Goal: Task Accomplishment & Management: Use online tool/utility

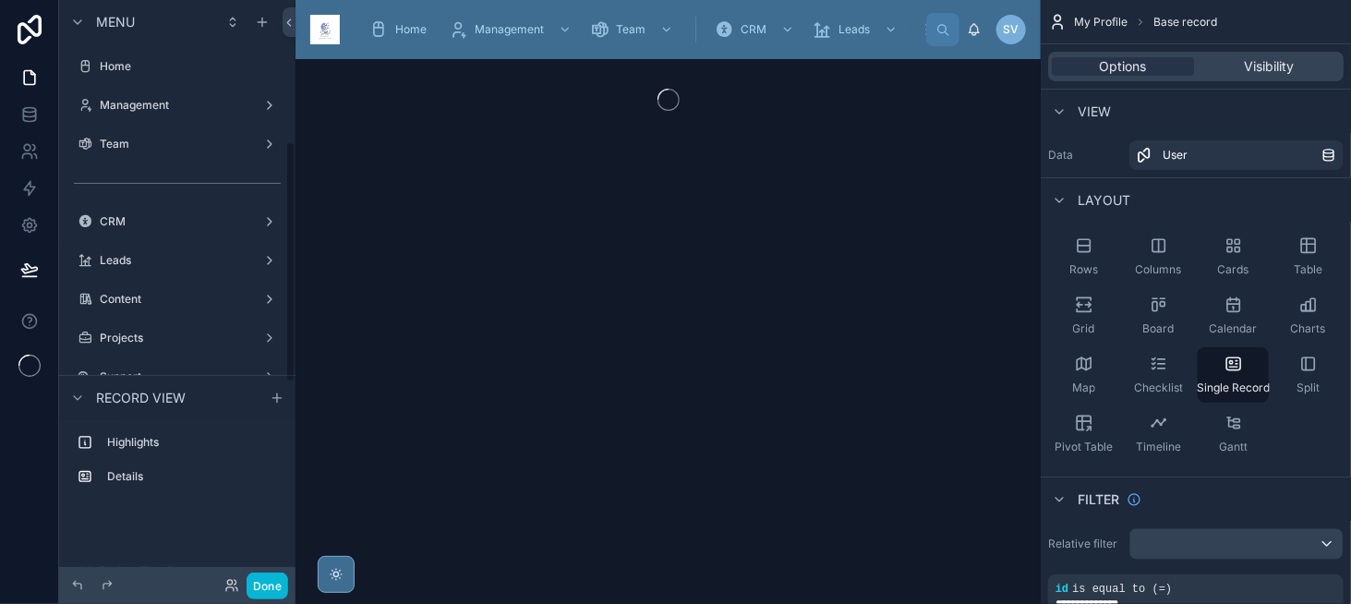
scroll to position [342, 0]
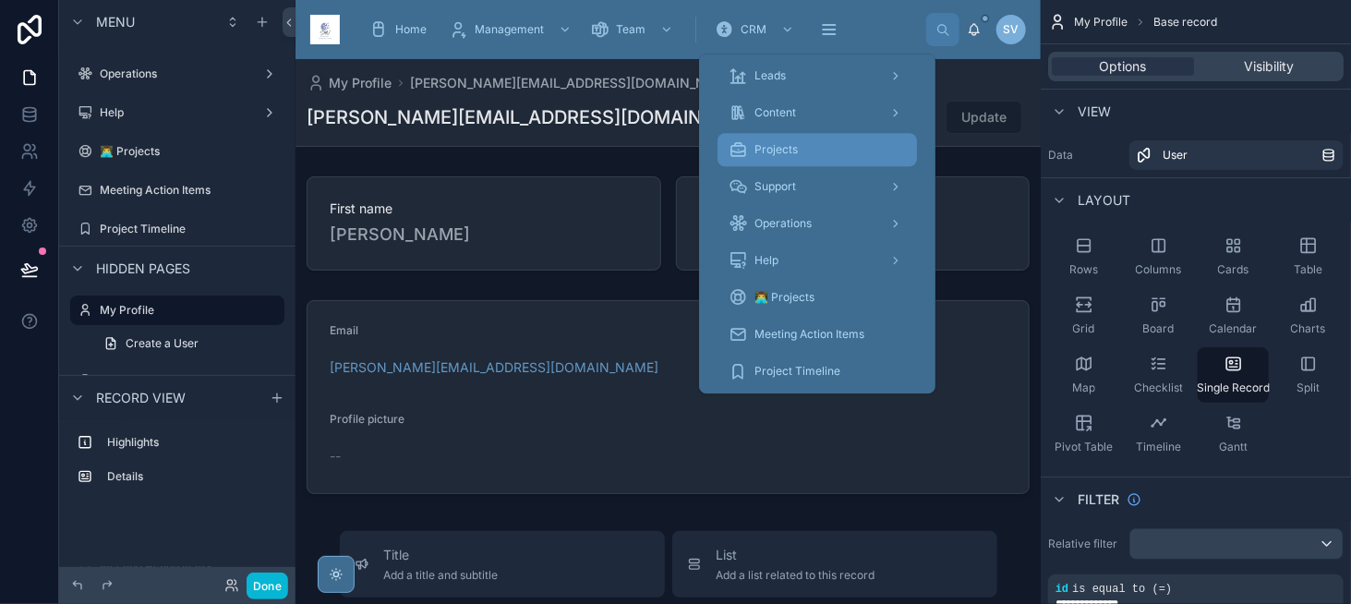
click at [833, 160] on div "Projects" at bounding box center [817, 150] width 177 height 30
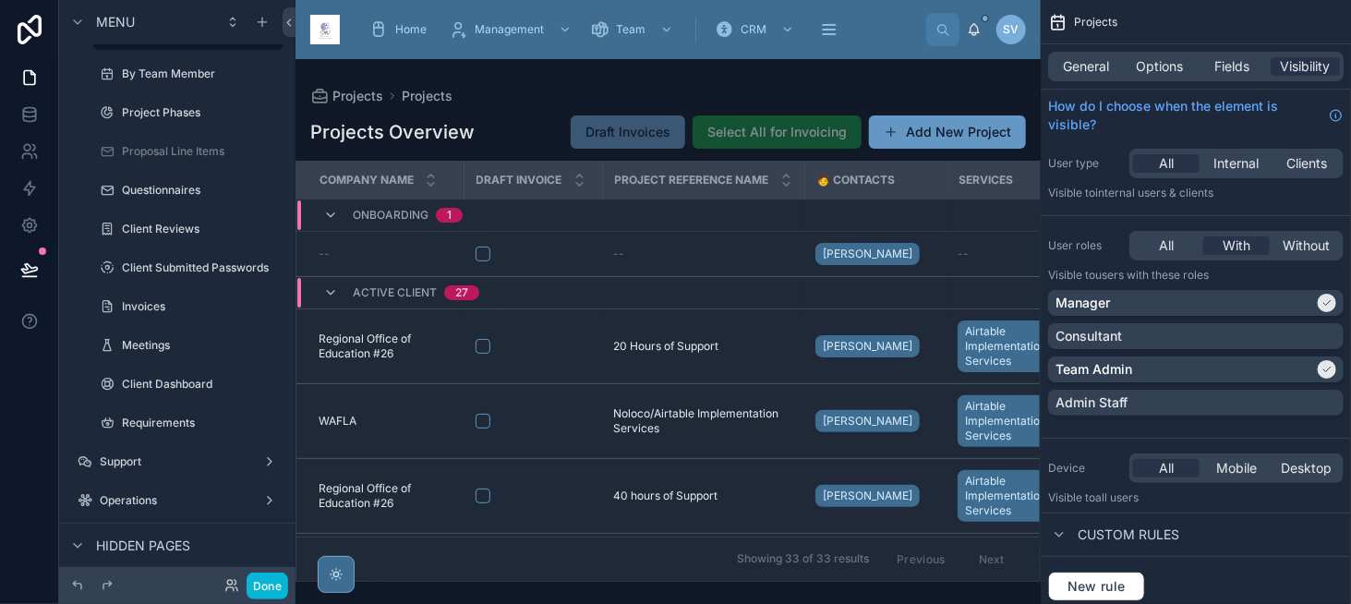
click at [496, 372] on div at bounding box center [668, 331] width 745 height 545
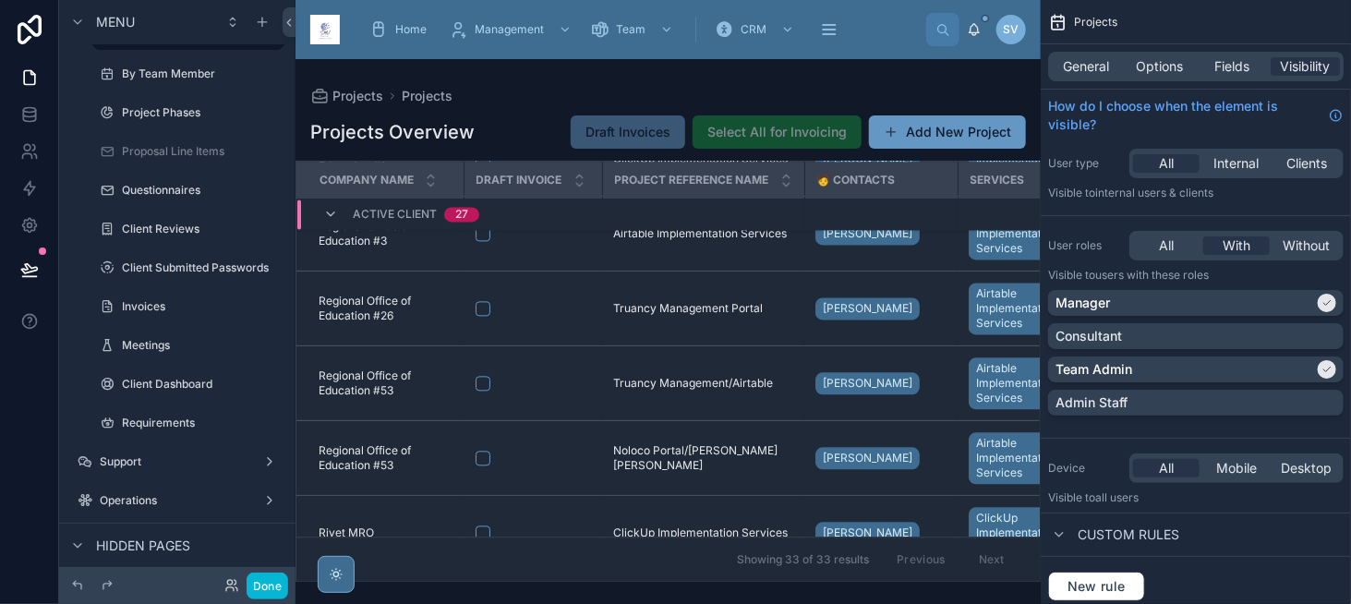
scroll to position [1686, 0]
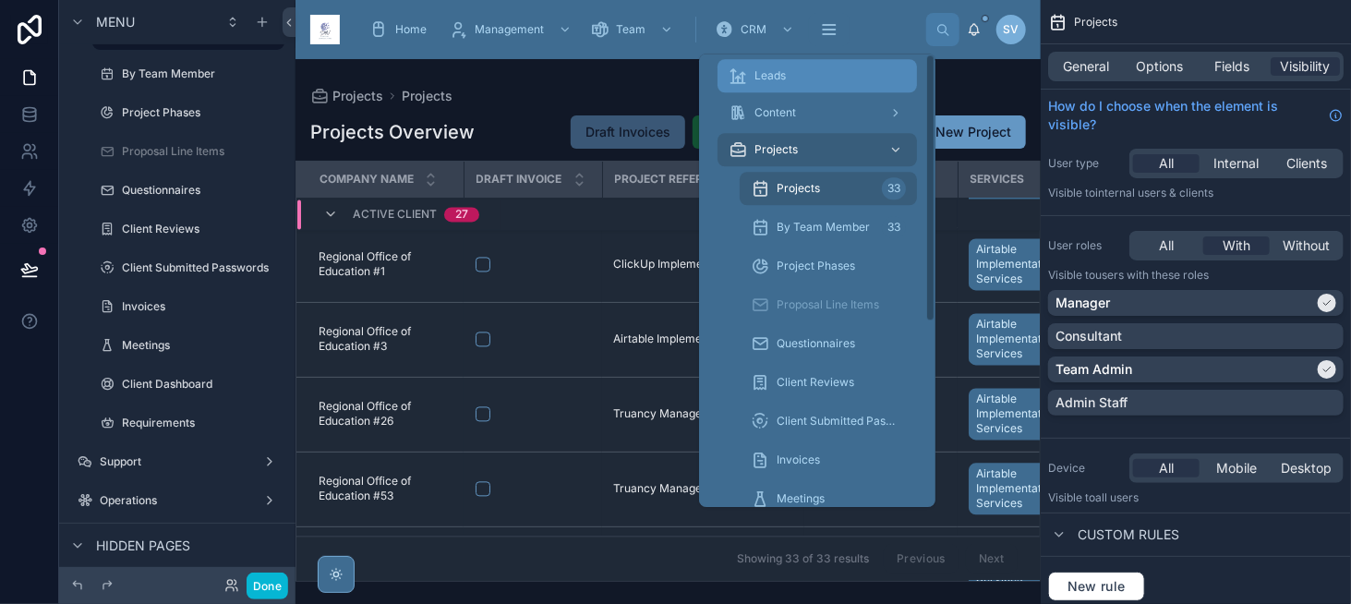
click at [815, 74] on div "Leads" at bounding box center [817, 76] width 177 height 30
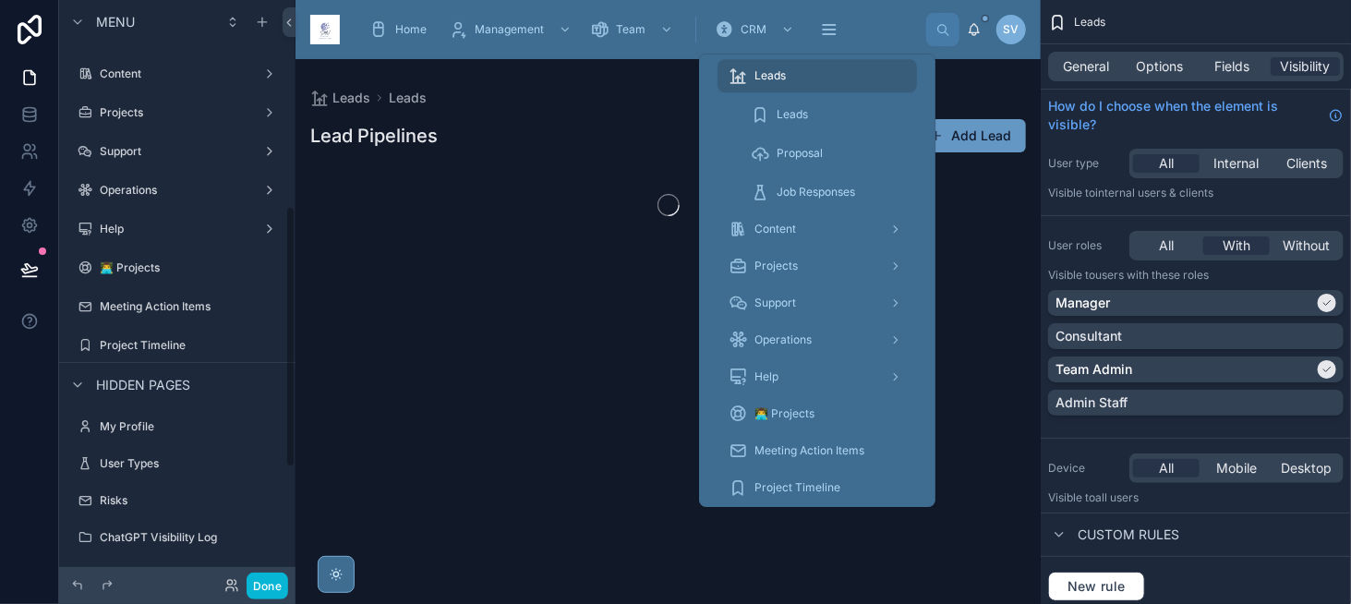
scroll to position [458, 0]
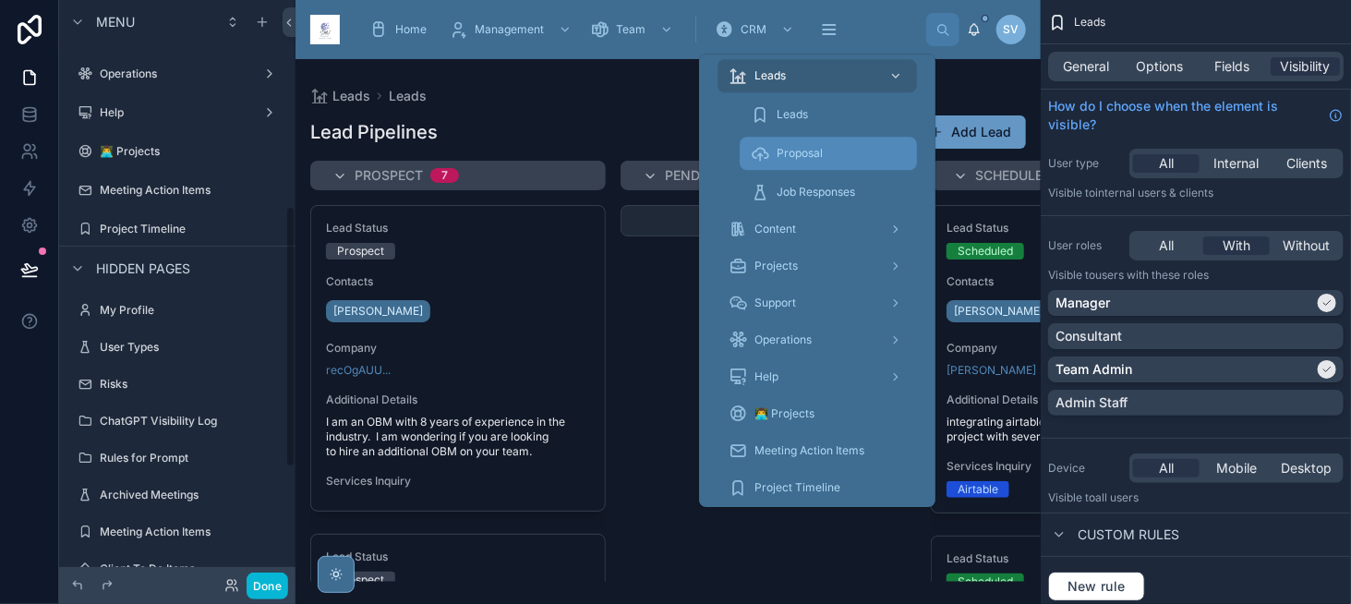
click at [816, 146] on span "Proposal" at bounding box center [800, 153] width 46 height 15
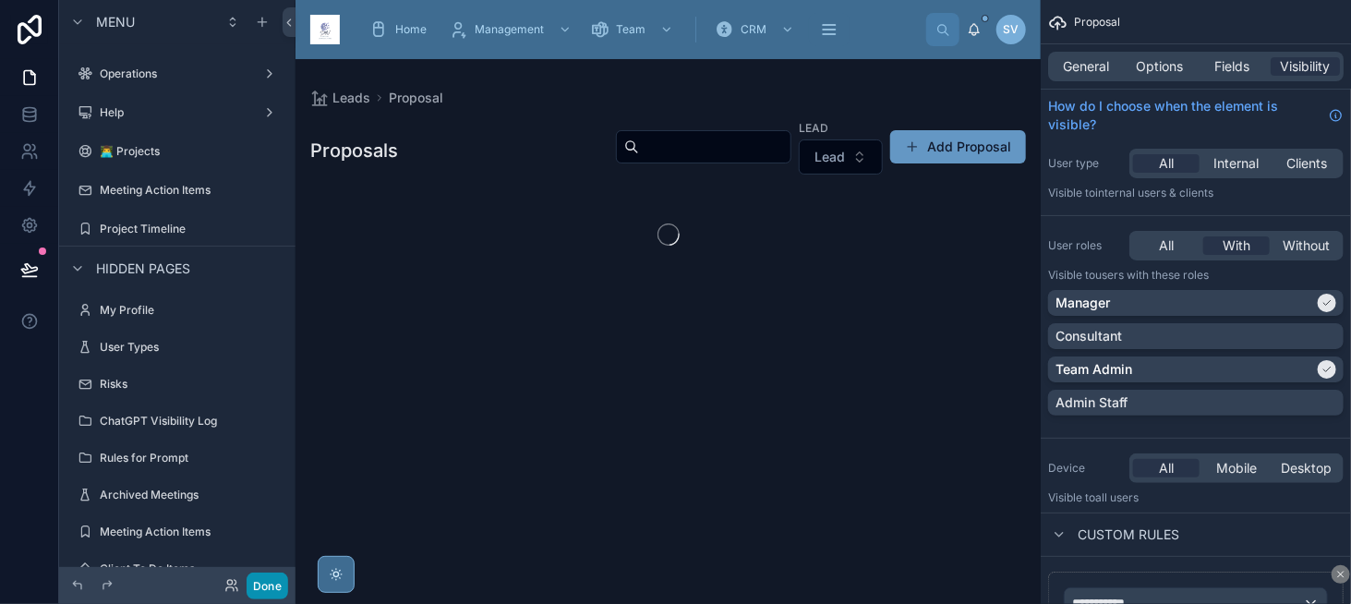
click at [273, 588] on button "Done" at bounding box center [268, 586] width 42 height 27
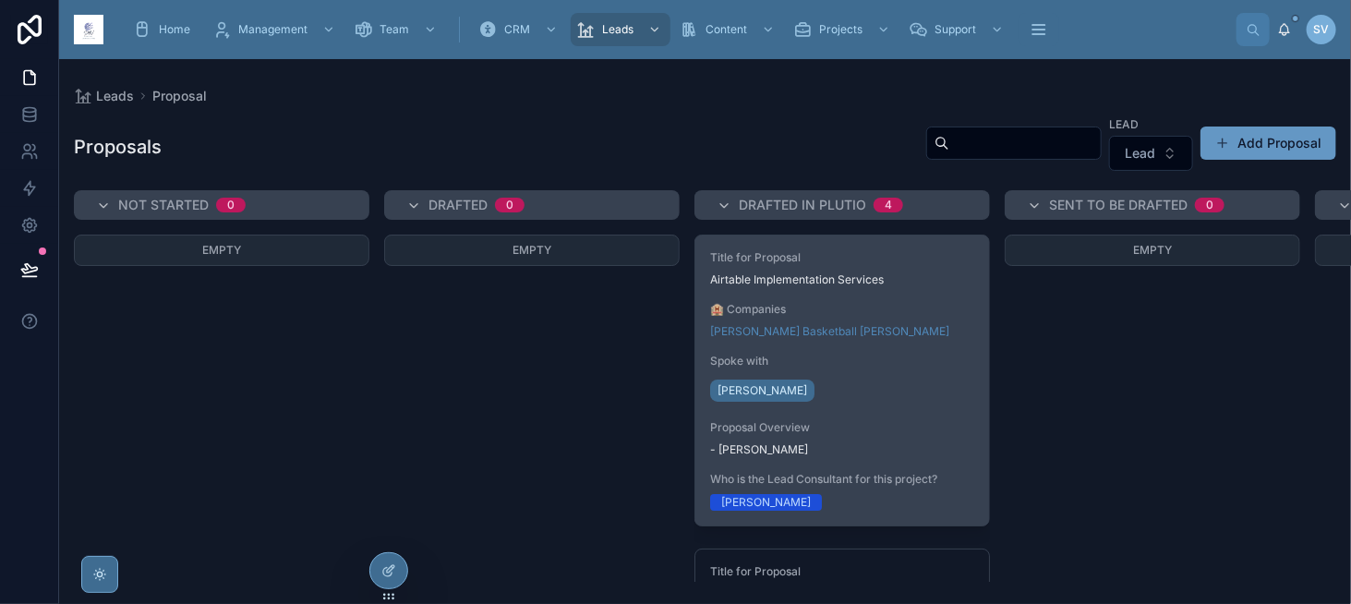
click at [869, 302] on span "🏨 Companies" at bounding box center [842, 309] width 264 height 15
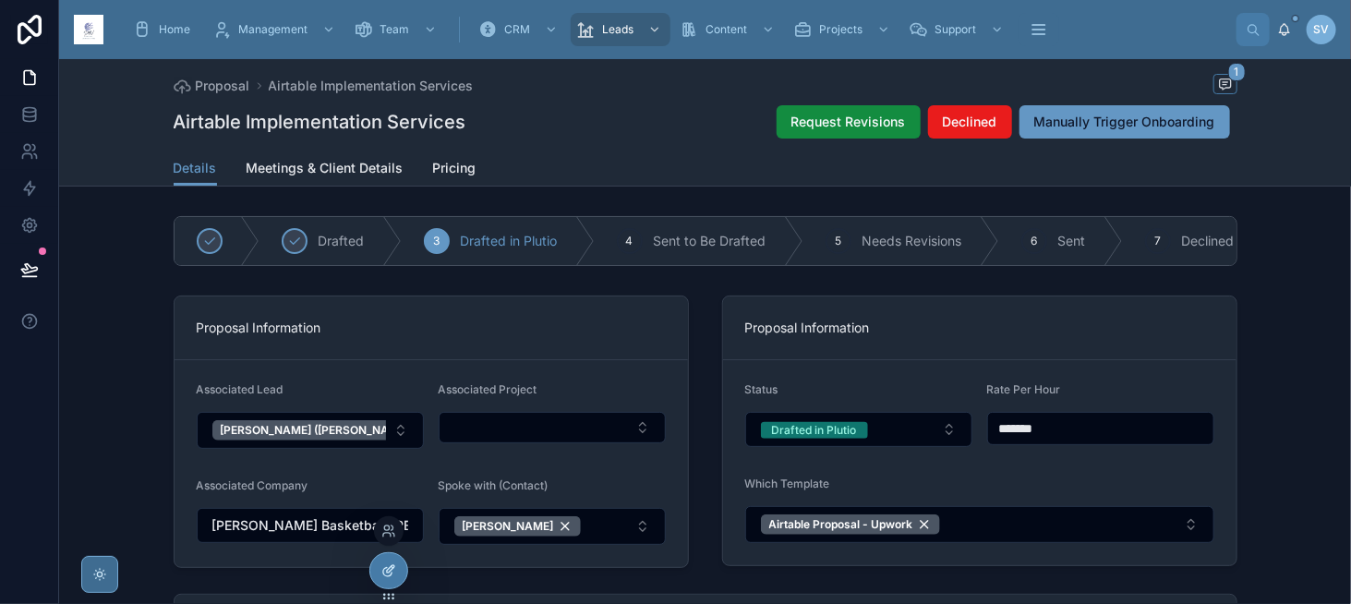
click at [388, 564] on icon at bounding box center [389, 571] width 15 height 15
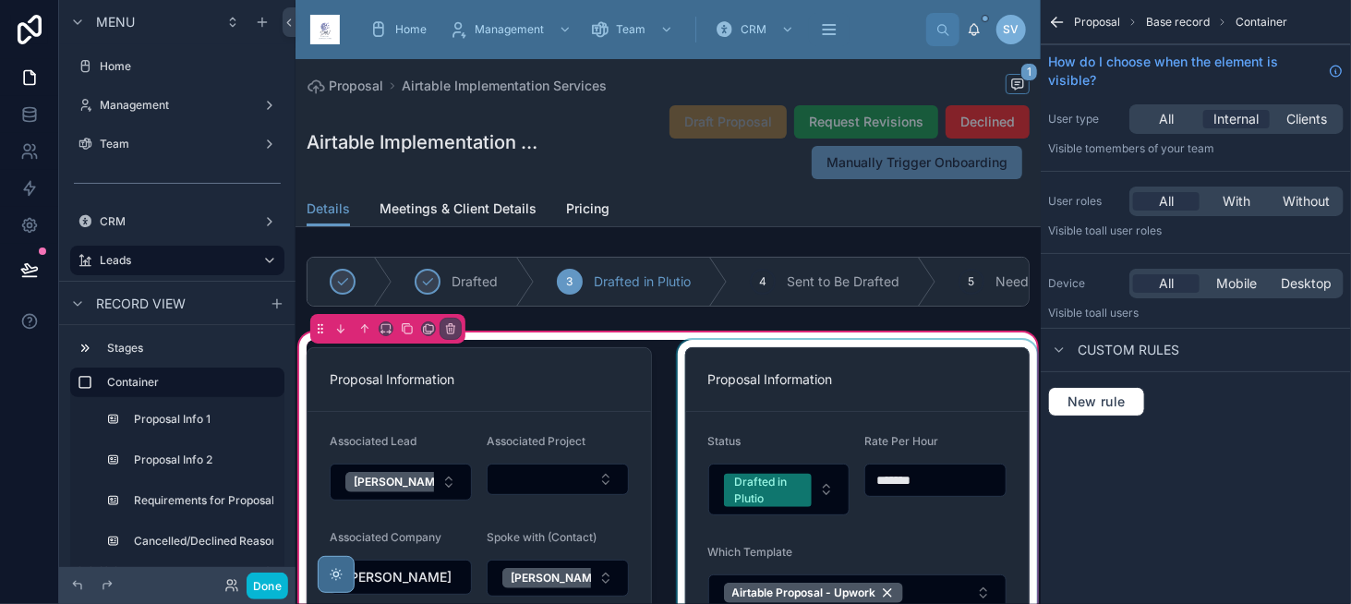
click at [942, 385] on div at bounding box center [858, 491] width 368 height 302
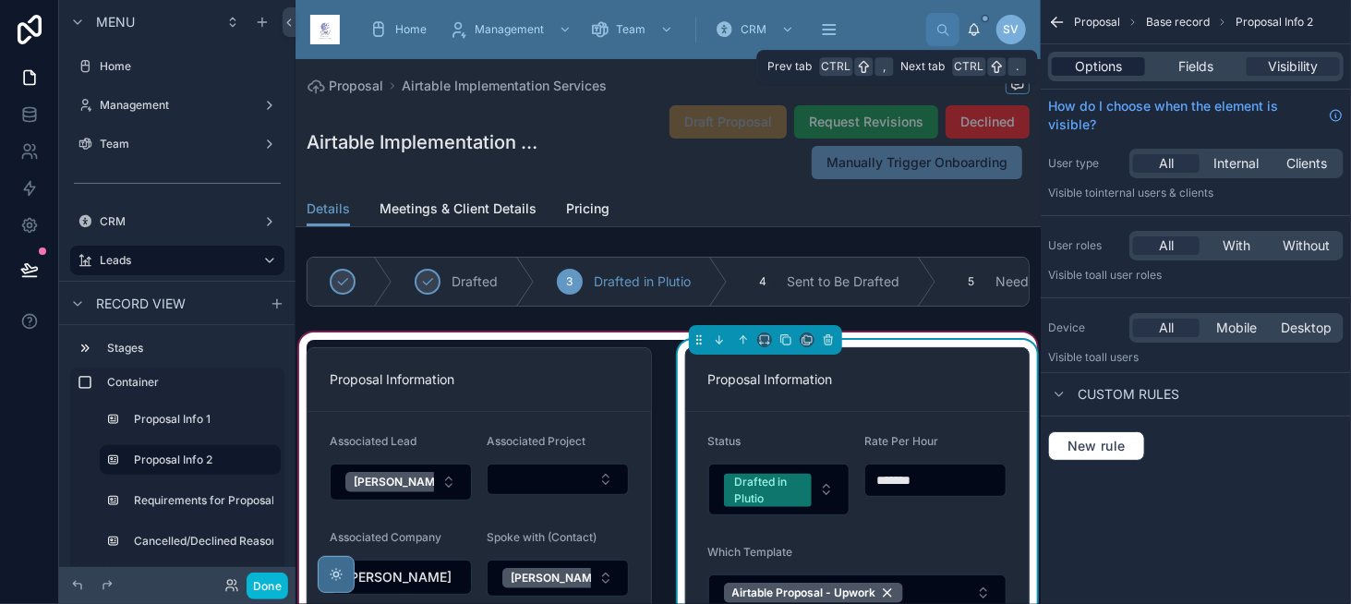
click at [1129, 67] on div "Options" at bounding box center [1098, 66] width 93 height 18
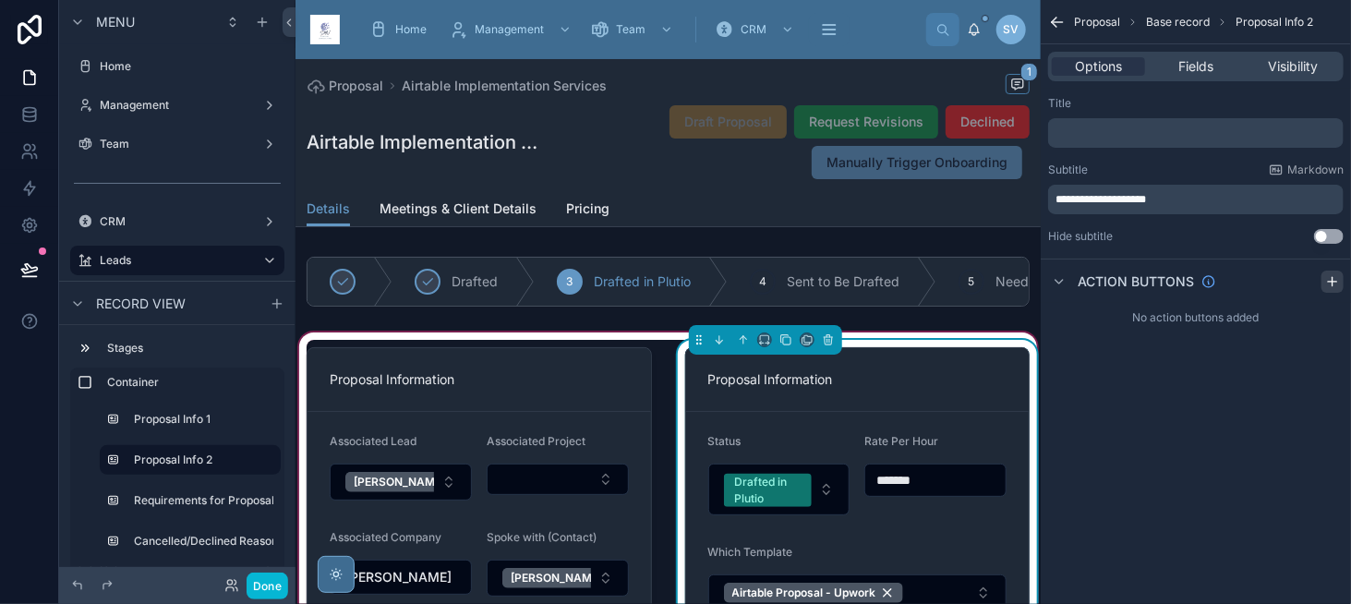
click at [1327, 282] on icon "scrollable content" at bounding box center [1333, 281] width 15 height 15
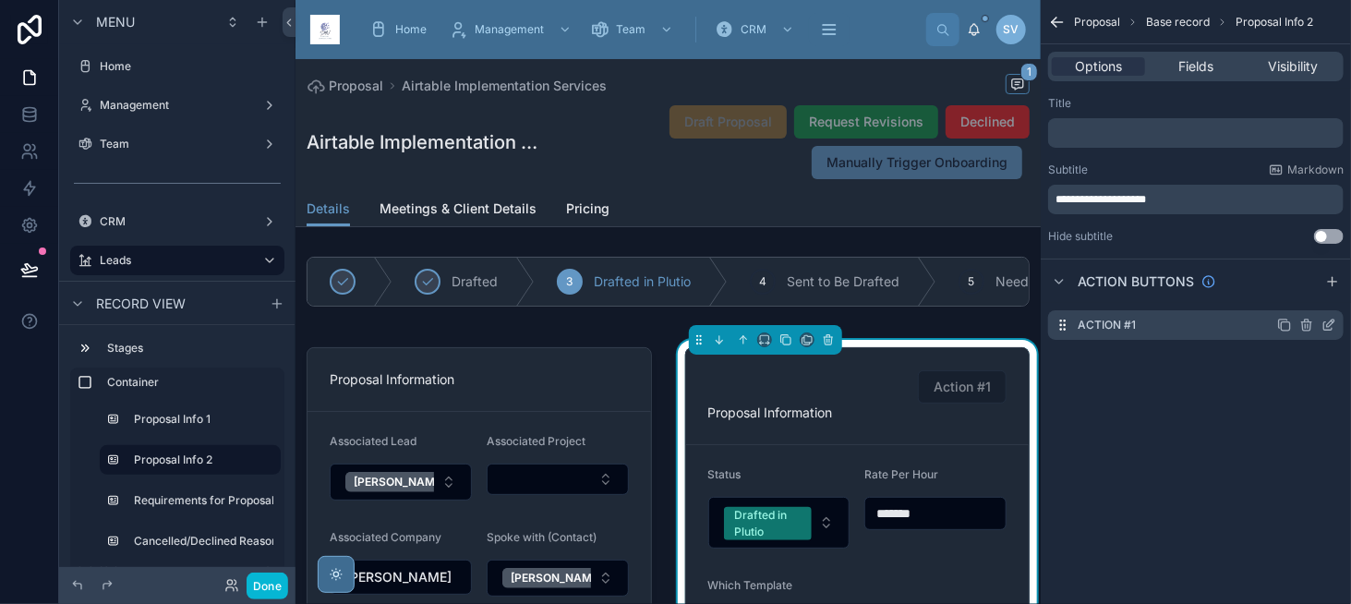
click at [1323, 325] on icon "scrollable content" at bounding box center [1329, 325] width 15 height 15
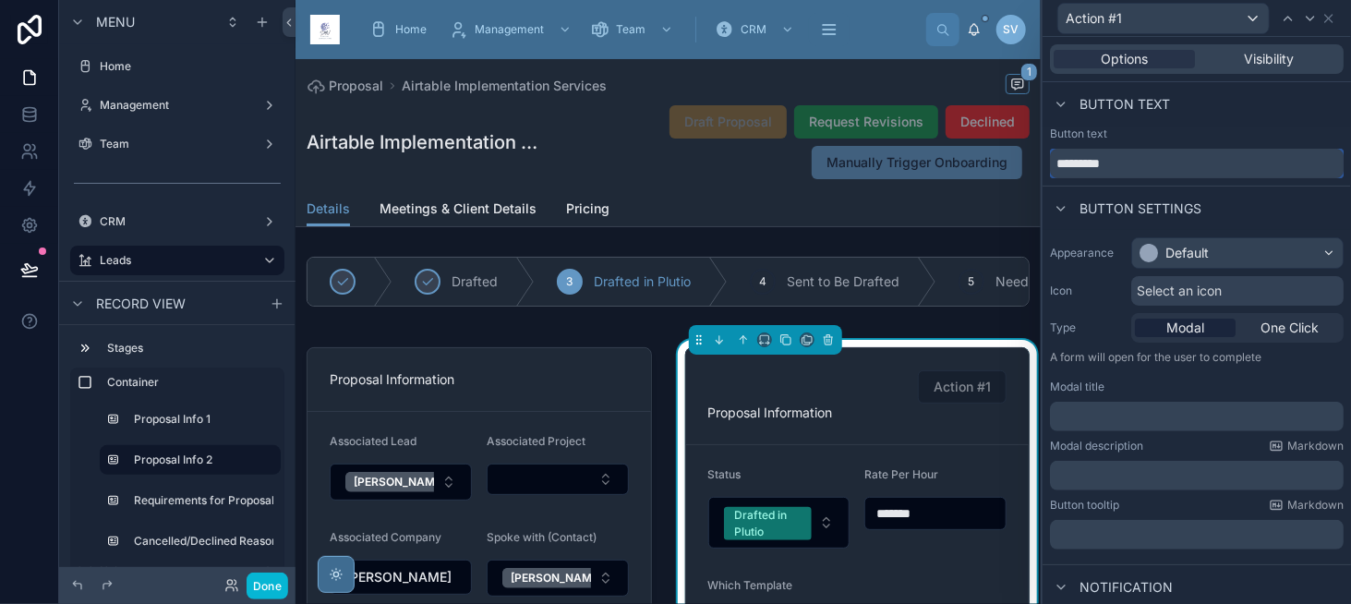
click at [1154, 162] on input "*********" at bounding box center [1197, 164] width 294 height 30
type input "*"
type input "**********"
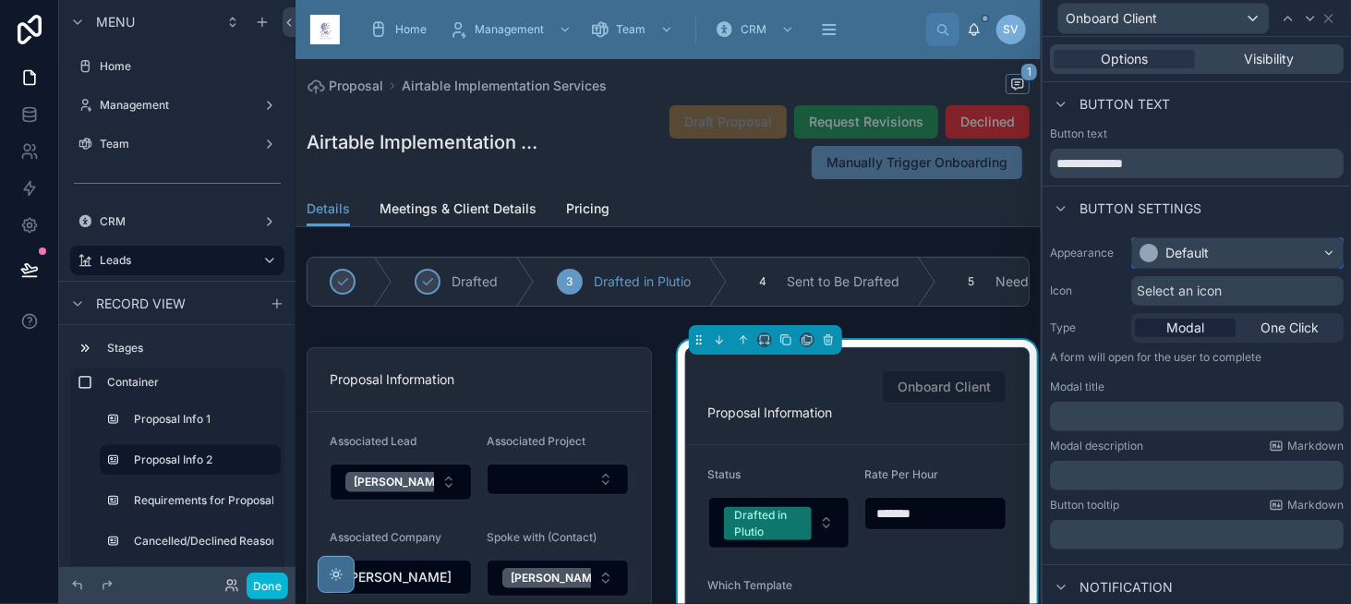
click at [1186, 259] on div "Default" at bounding box center [1187, 253] width 43 height 18
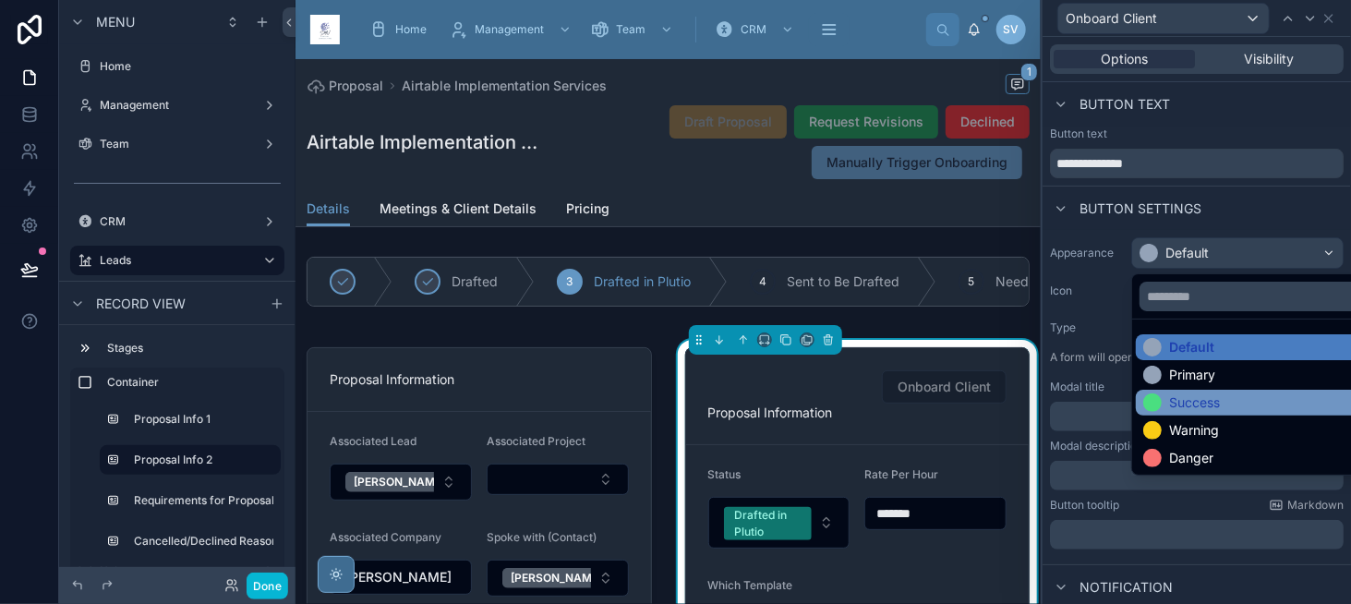
click at [1187, 392] on div "Success" at bounding box center [1252, 403] width 233 height 26
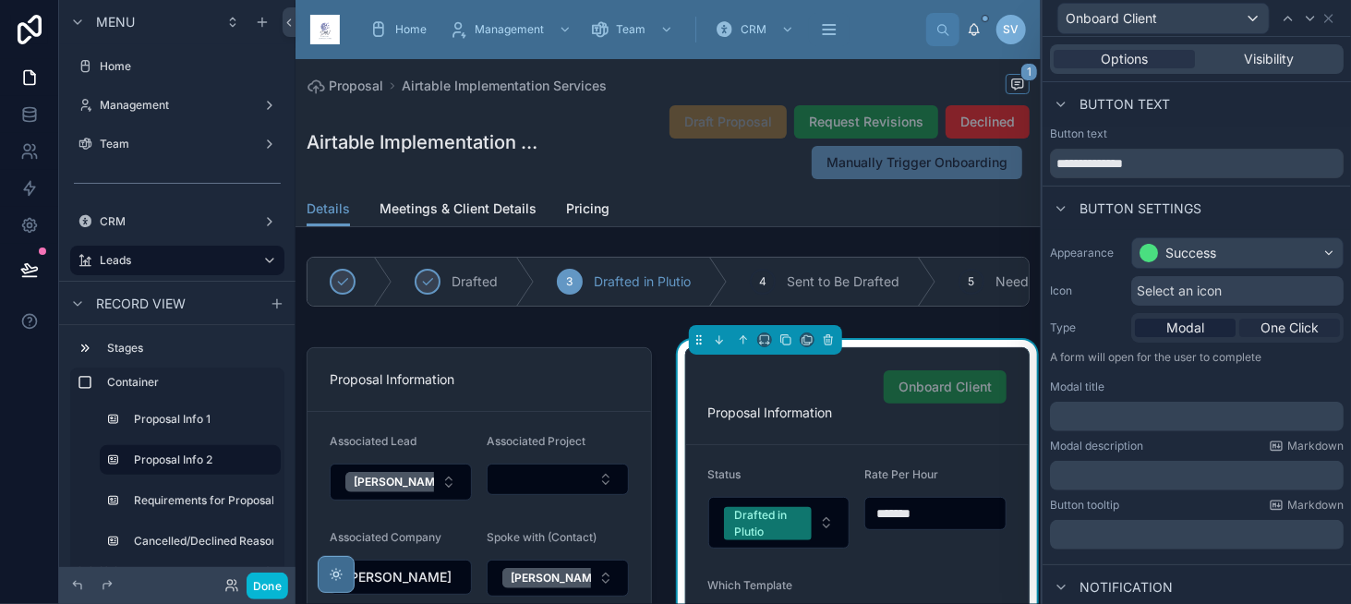
click at [1281, 321] on span "One Click" at bounding box center [1290, 328] width 58 height 18
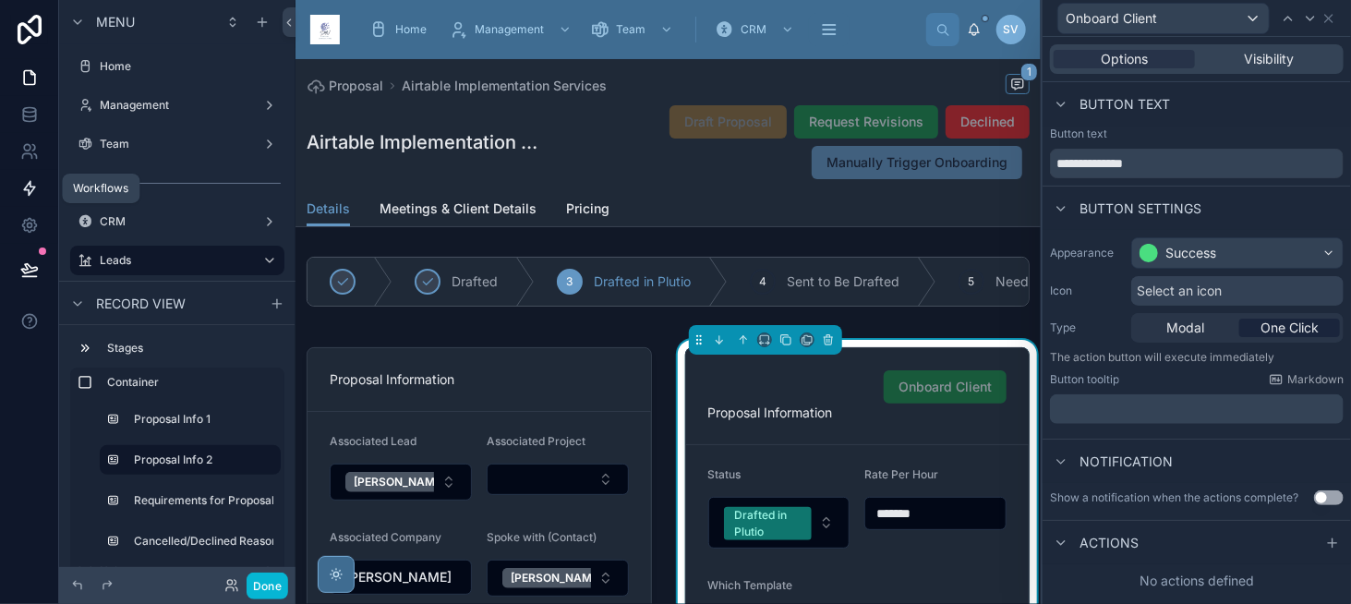
click at [29, 190] on icon at bounding box center [29, 189] width 11 height 14
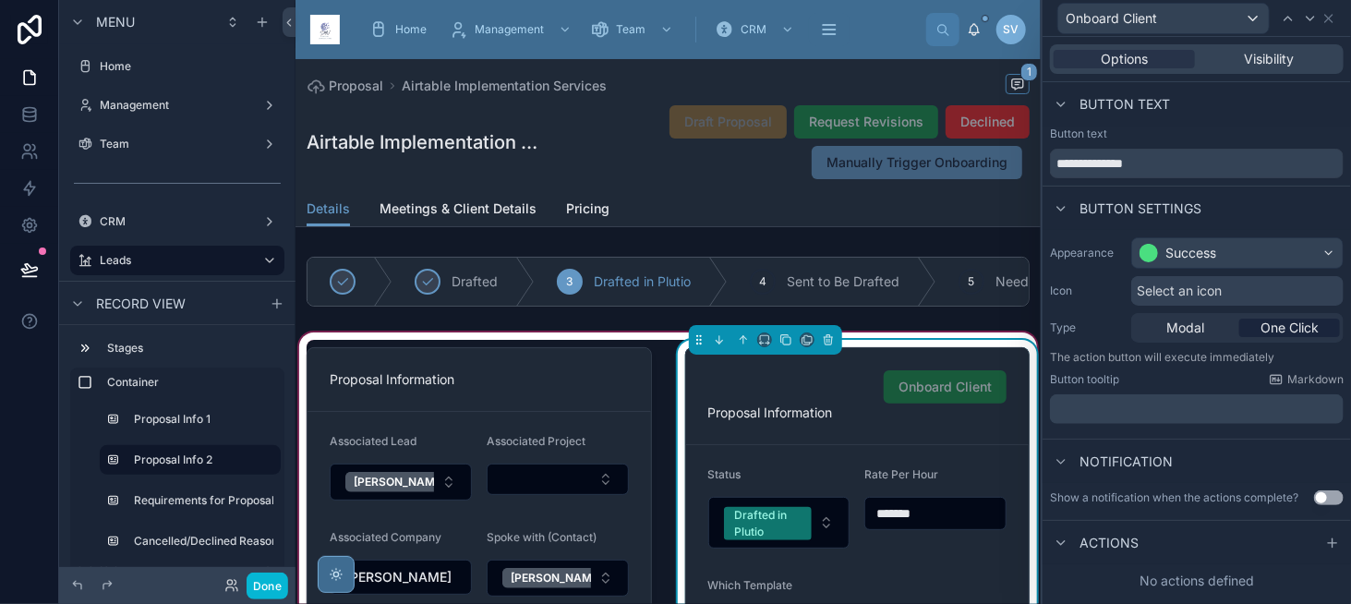
click at [907, 382] on div "Onboard Client" at bounding box center [945, 386] width 123 height 33
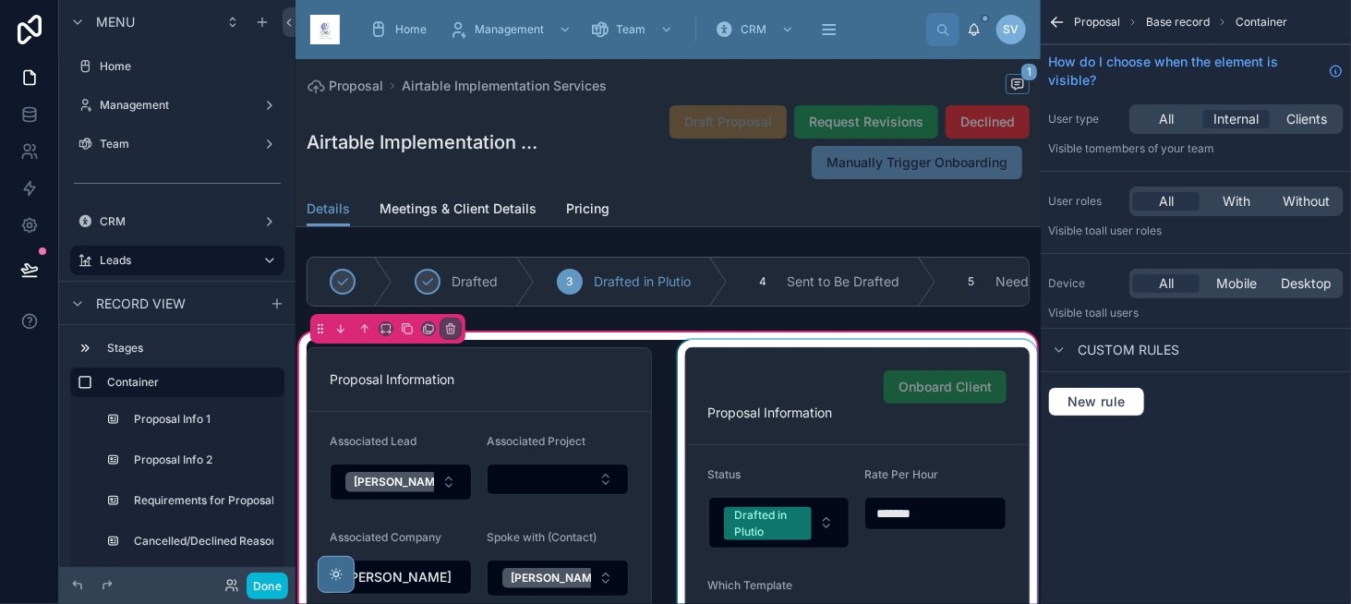
click at [900, 380] on div at bounding box center [858, 507] width 368 height 335
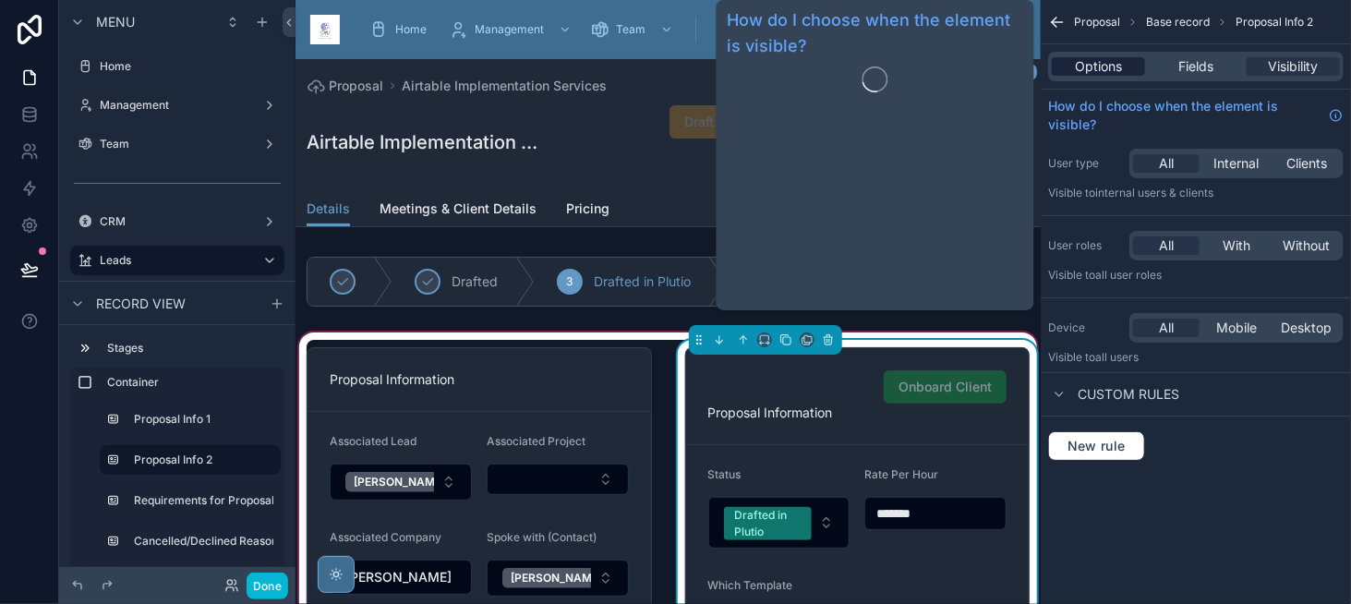
click at [1085, 62] on span "Options" at bounding box center [1098, 66] width 47 height 18
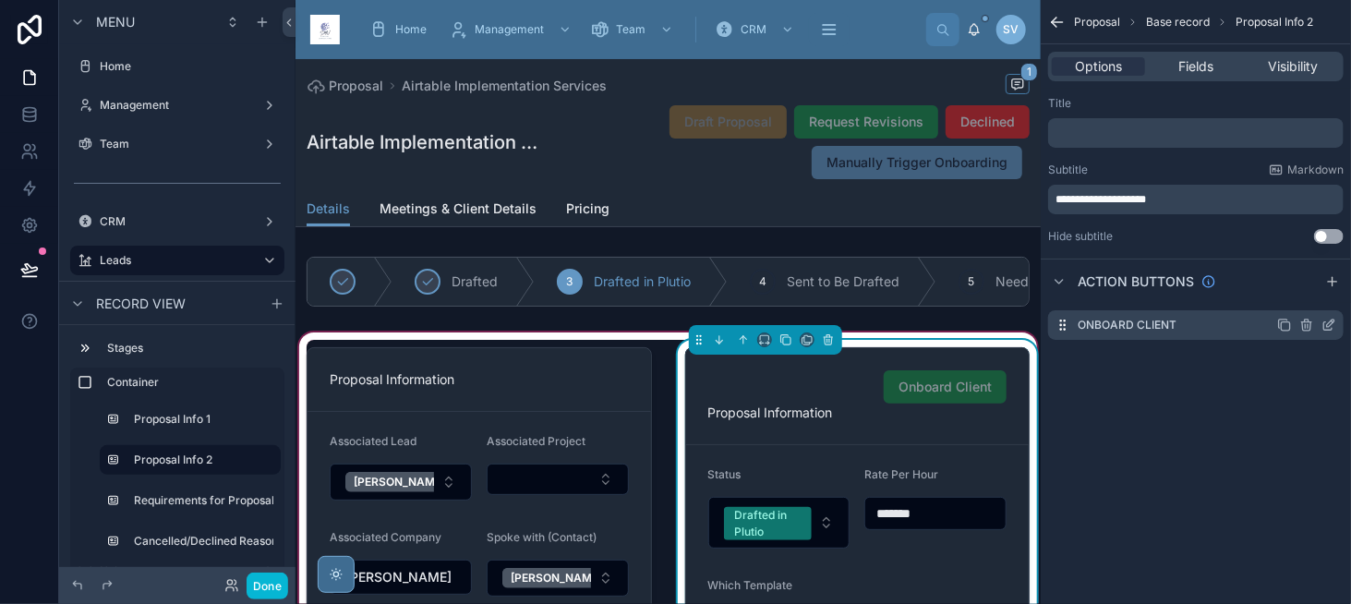
click at [1328, 330] on icon "scrollable content" at bounding box center [1329, 326] width 8 height 8
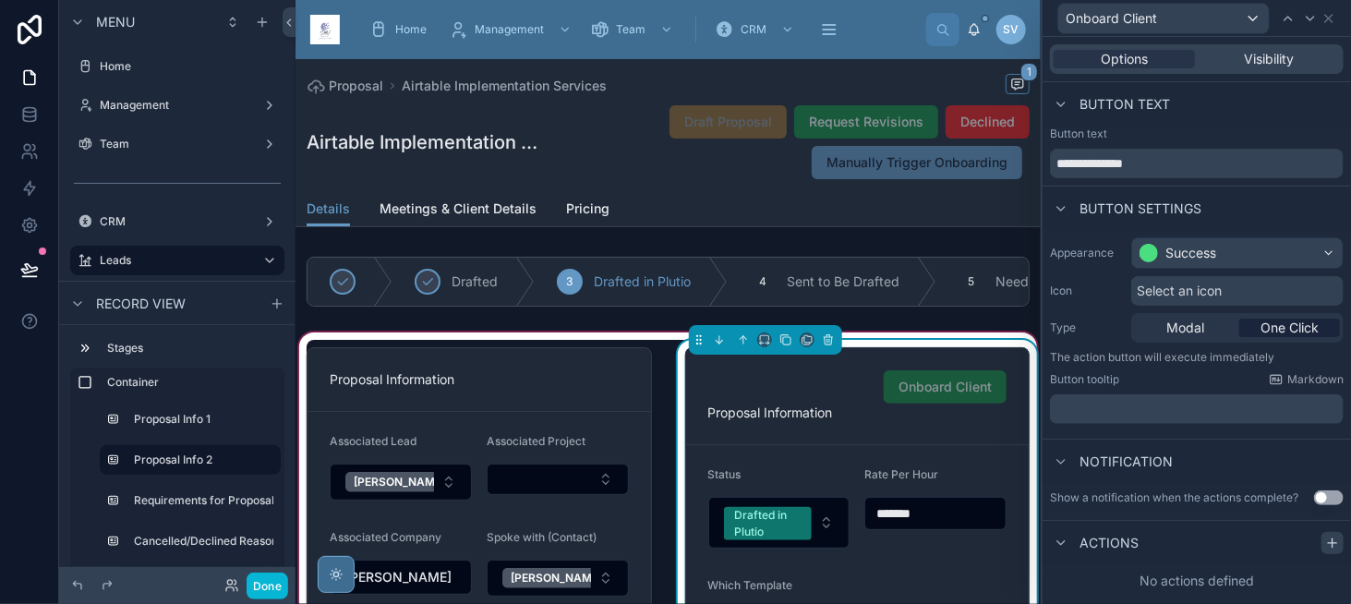
click at [1336, 539] on icon at bounding box center [1333, 543] width 15 height 15
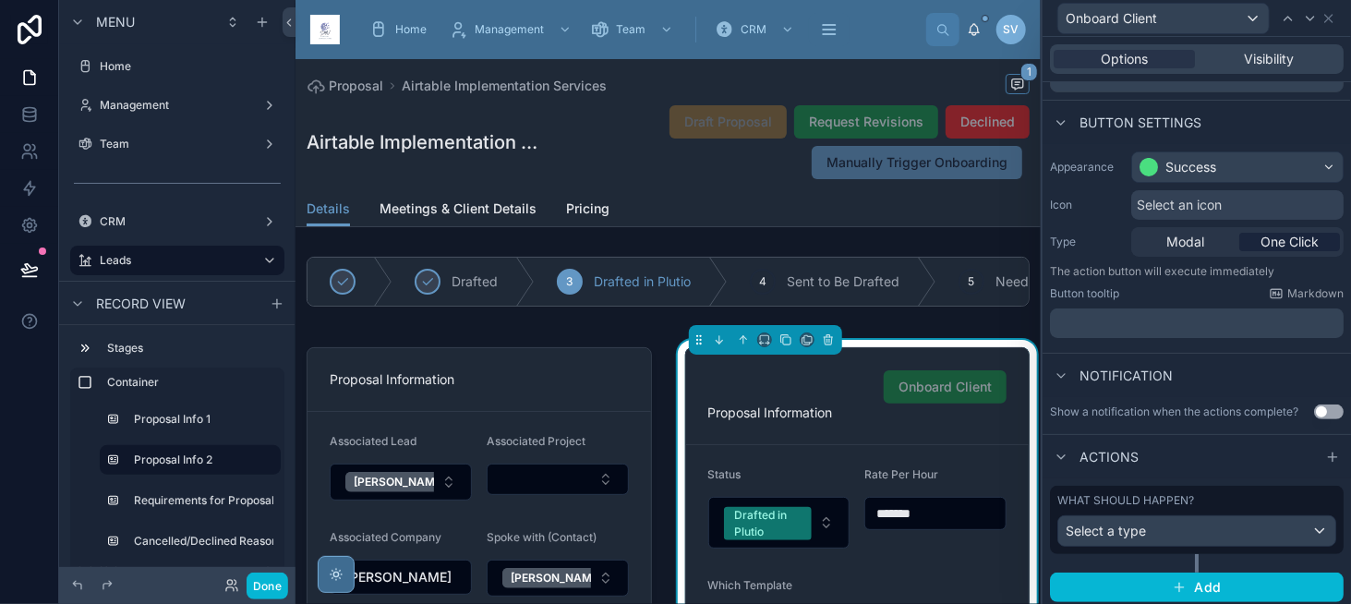
scroll to position [88, 0]
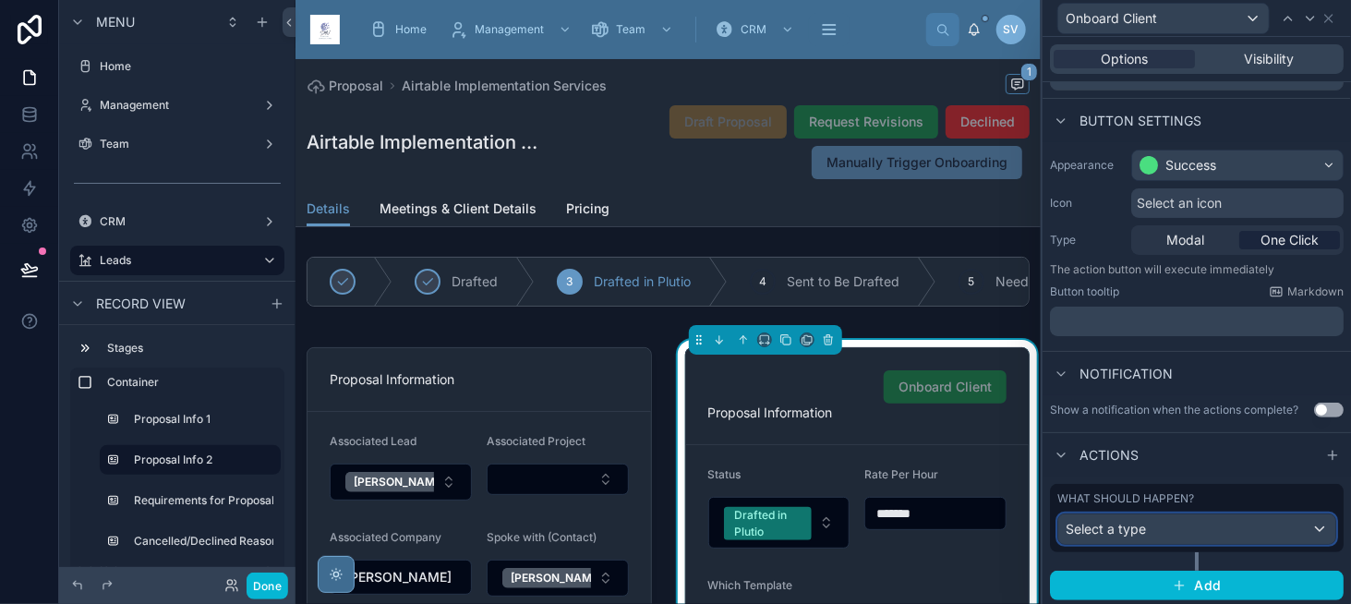
click at [1123, 532] on span "Select a type" at bounding box center [1106, 529] width 80 height 16
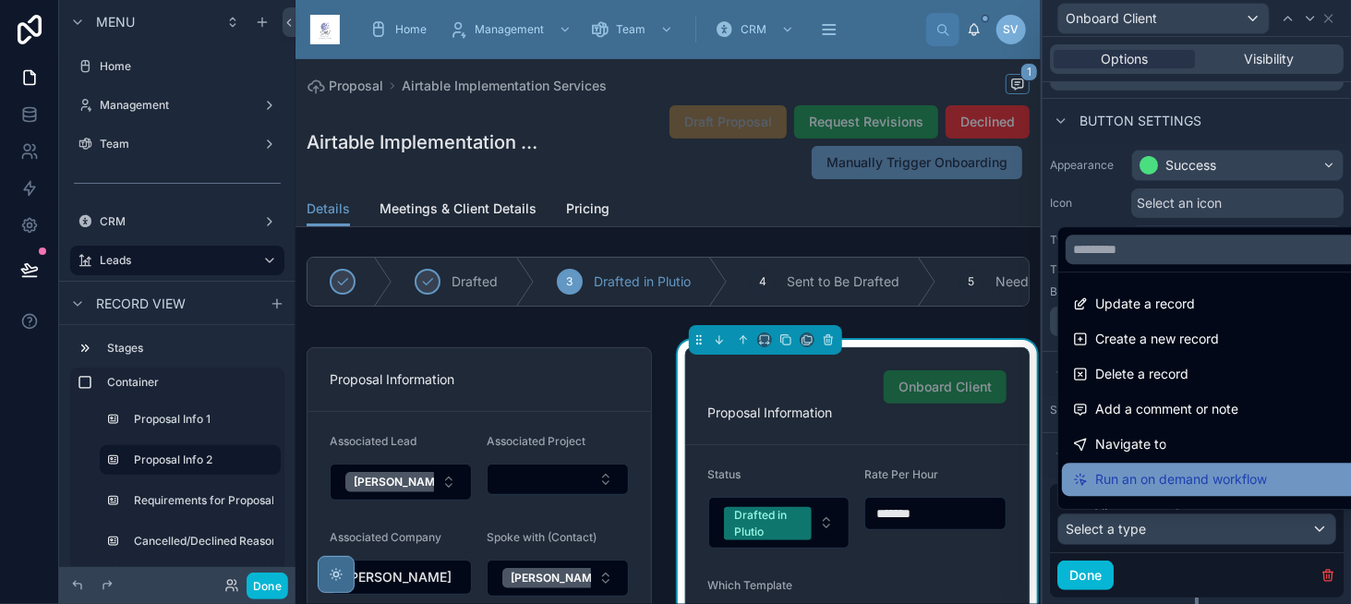
click at [1157, 467] on div "Run an on demand workflow" at bounding box center [1211, 479] width 299 height 33
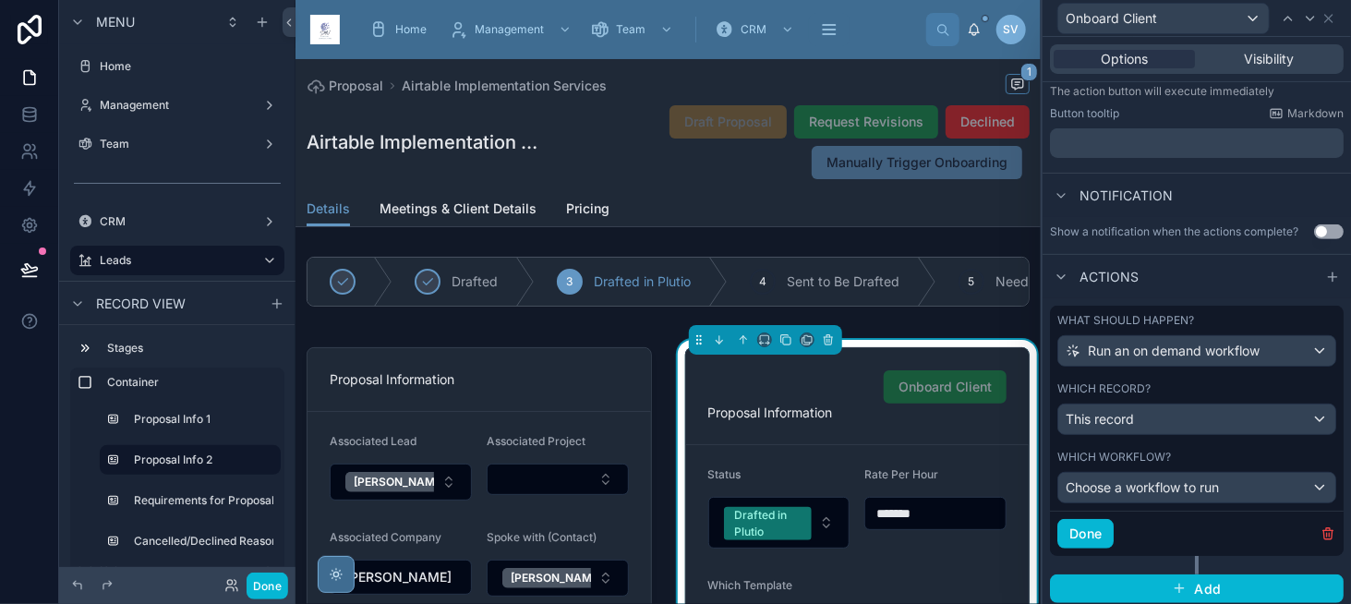
scroll to position [266, 0]
click at [1149, 487] on span "Choose a workflow to run" at bounding box center [1142, 487] width 153 height 16
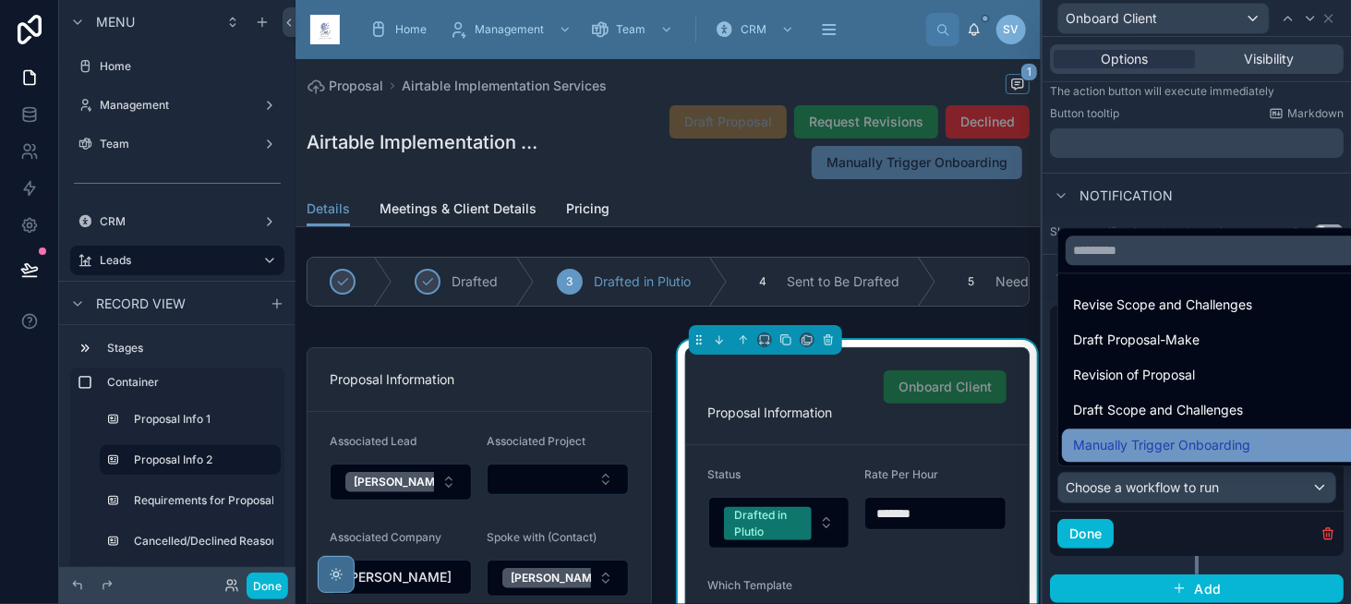
click at [1165, 447] on span "Manually Trigger Onboarding" at bounding box center [1161, 445] width 177 height 22
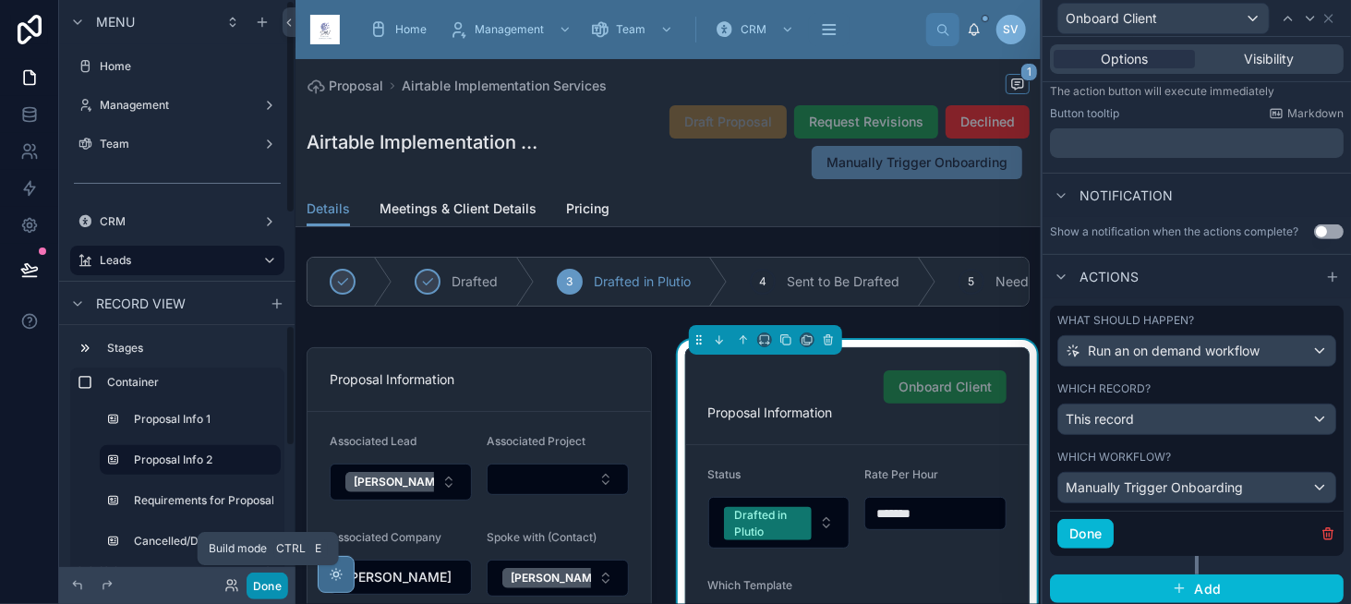
click at [276, 581] on button "Done" at bounding box center [268, 586] width 42 height 27
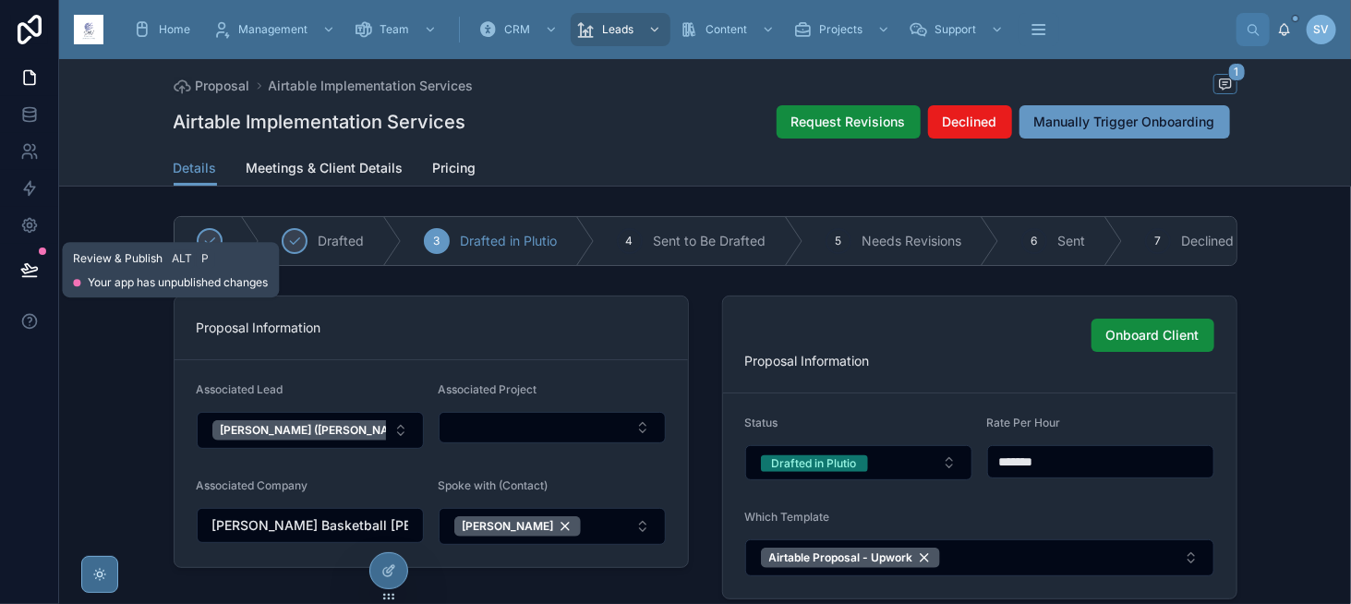
click at [28, 263] on icon at bounding box center [29, 270] width 18 height 18
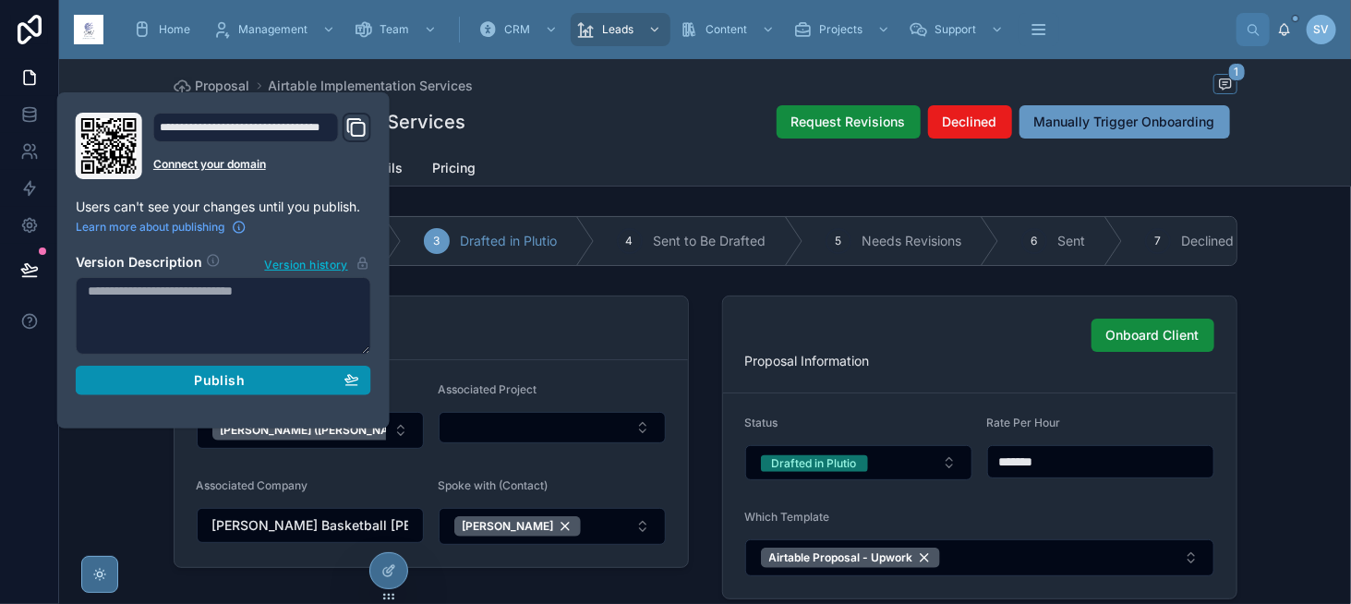
click at [292, 385] on div "Publish" at bounding box center [224, 380] width 272 height 17
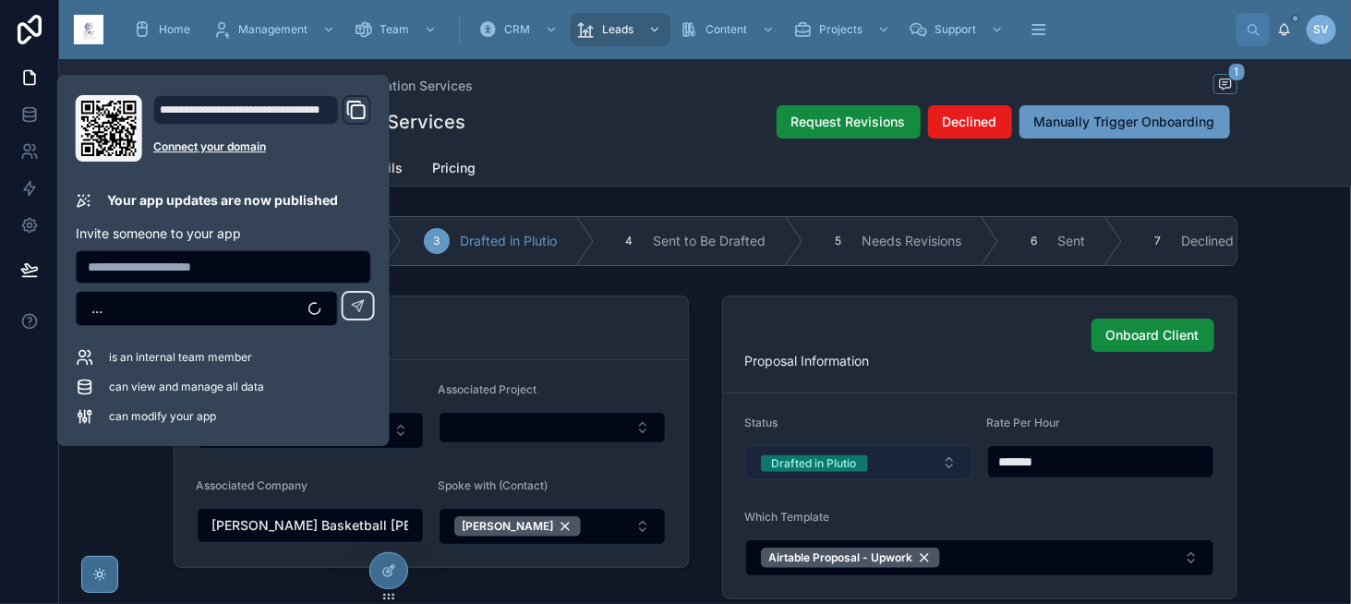
click at [892, 470] on button "Drafted in Plutio" at bounding box center [858, 462] width 227 height 35
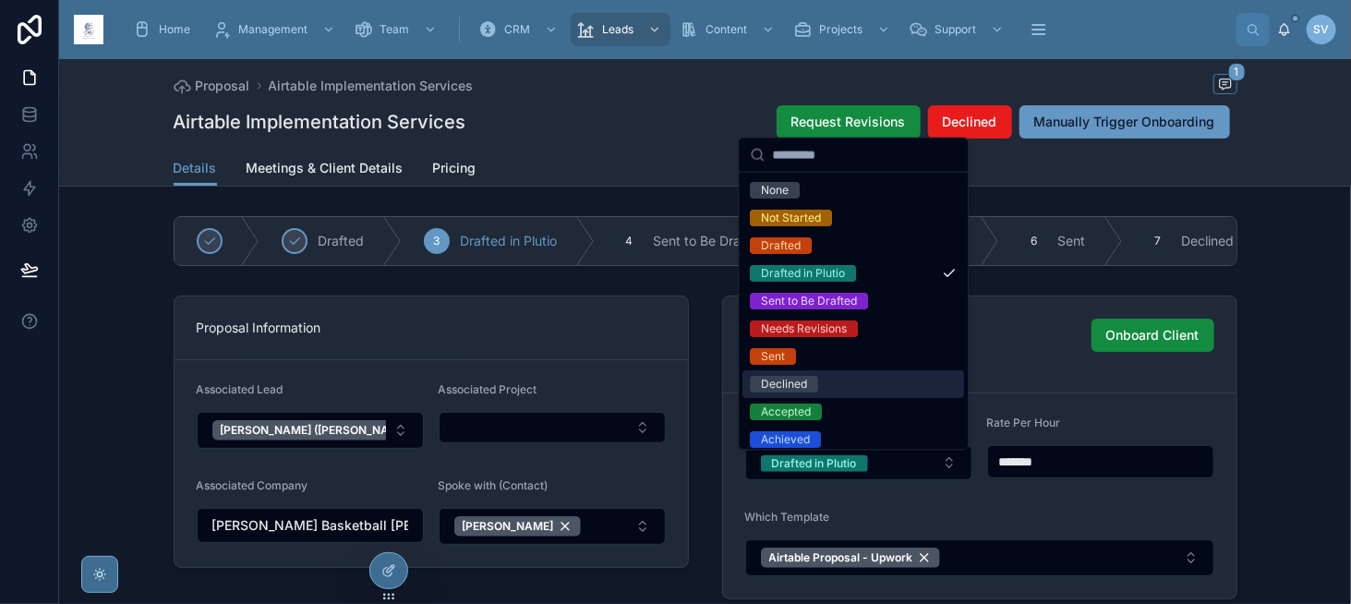
click at [891, 381] on div "Declined" at bounding box center [854, 384] width 222 height 28
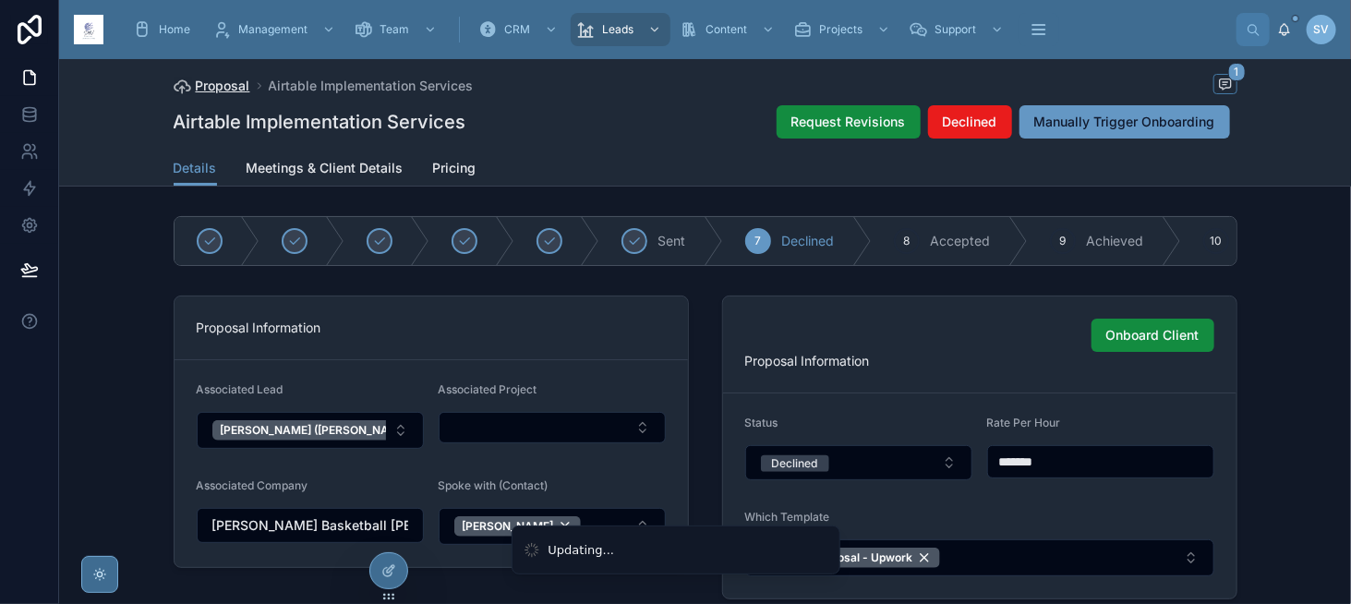
click at [196, 92] on span "Proposal" at bounding box center [223, 86] width 55 height 18
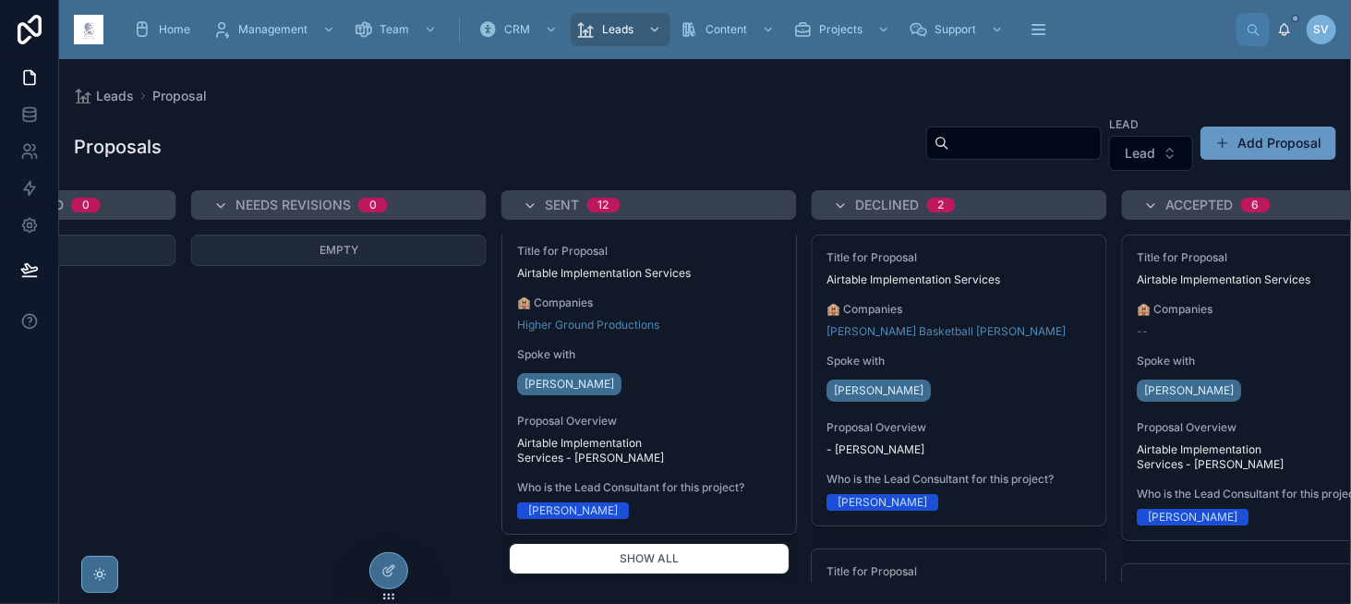
scroll to position [2843, 0]
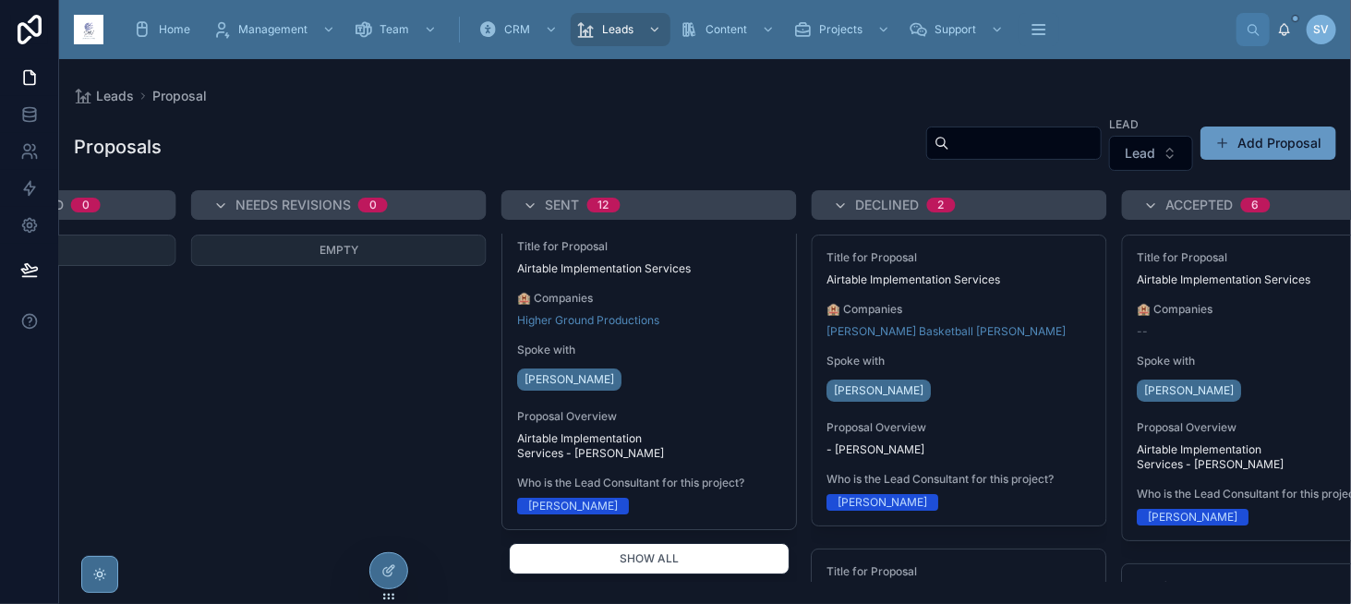
click at [699, 365] on div "Tiffany Hammond" at bounding box center [649, 380] width 264 height 30
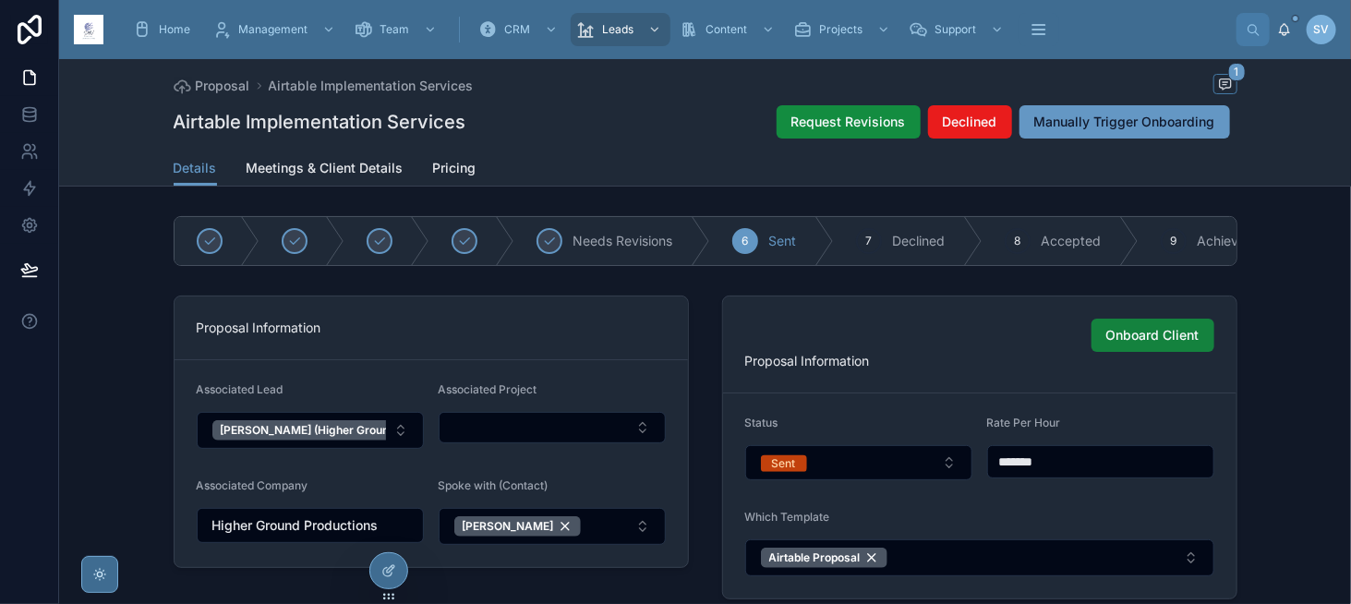
click at [1192, 344] on span "Onboard Client" at bounding box center [1153, 335] width 93 height 18
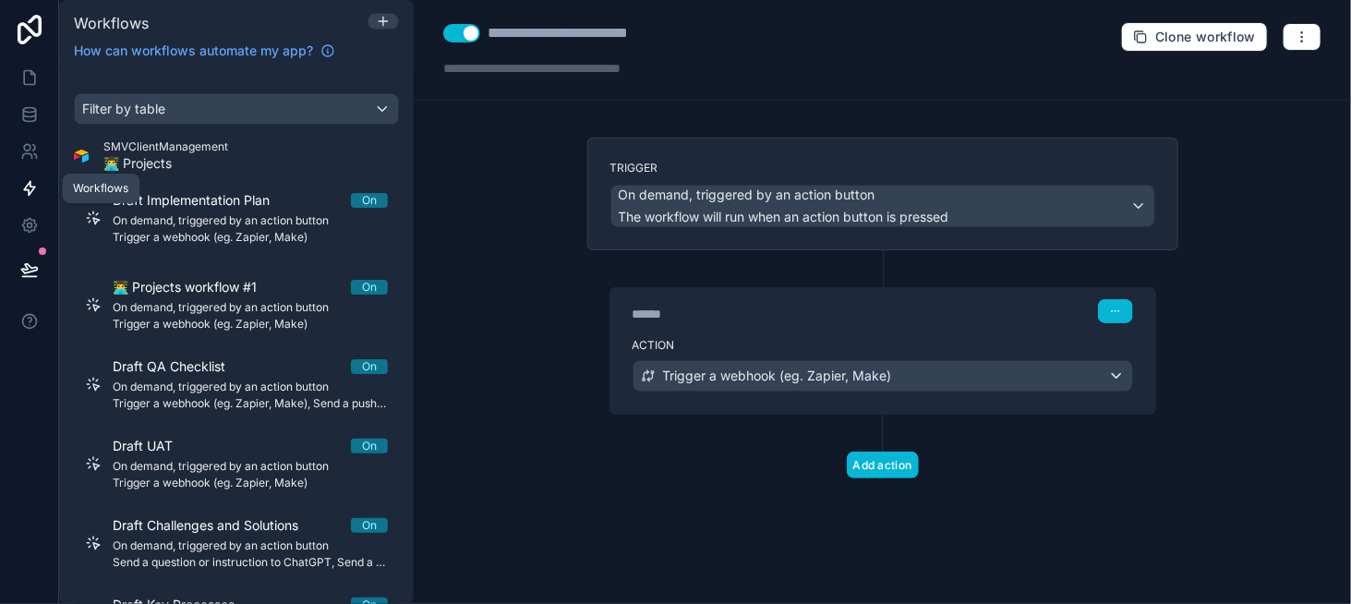
click at [34, 192] on icon at bounding box center [29, 188] width 18 height 18
click at [382, 15] on icon at bounding box center [383, 21] width 15 height 15
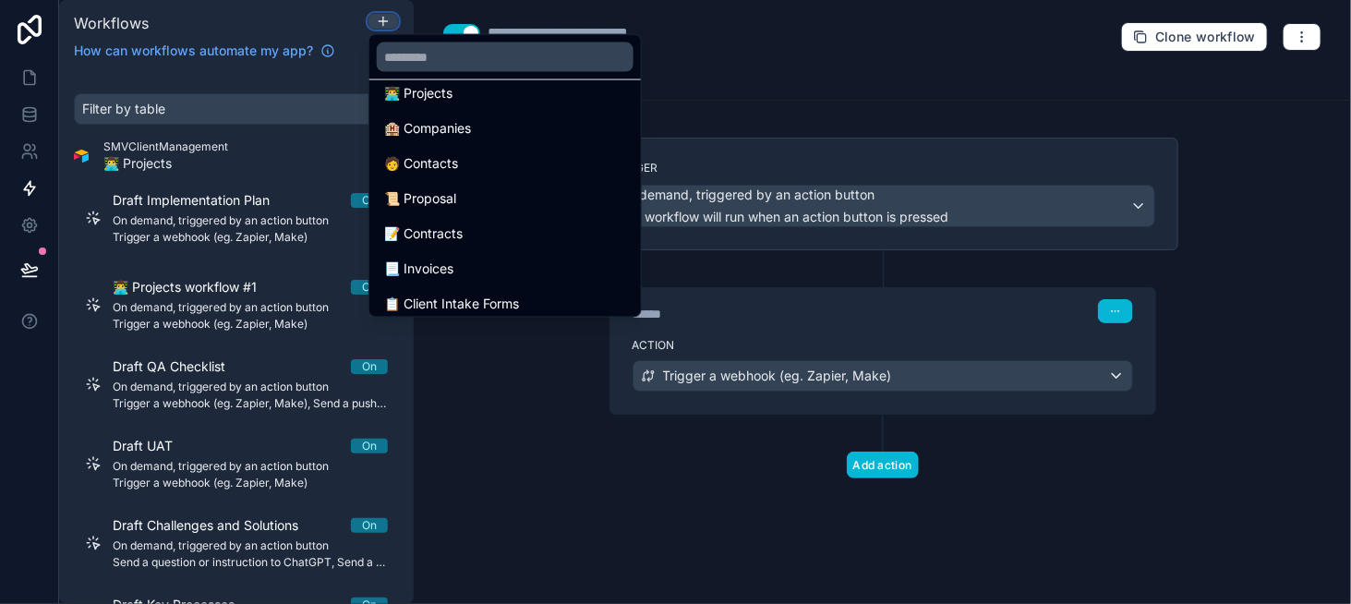
scroll to position [1016, 0]
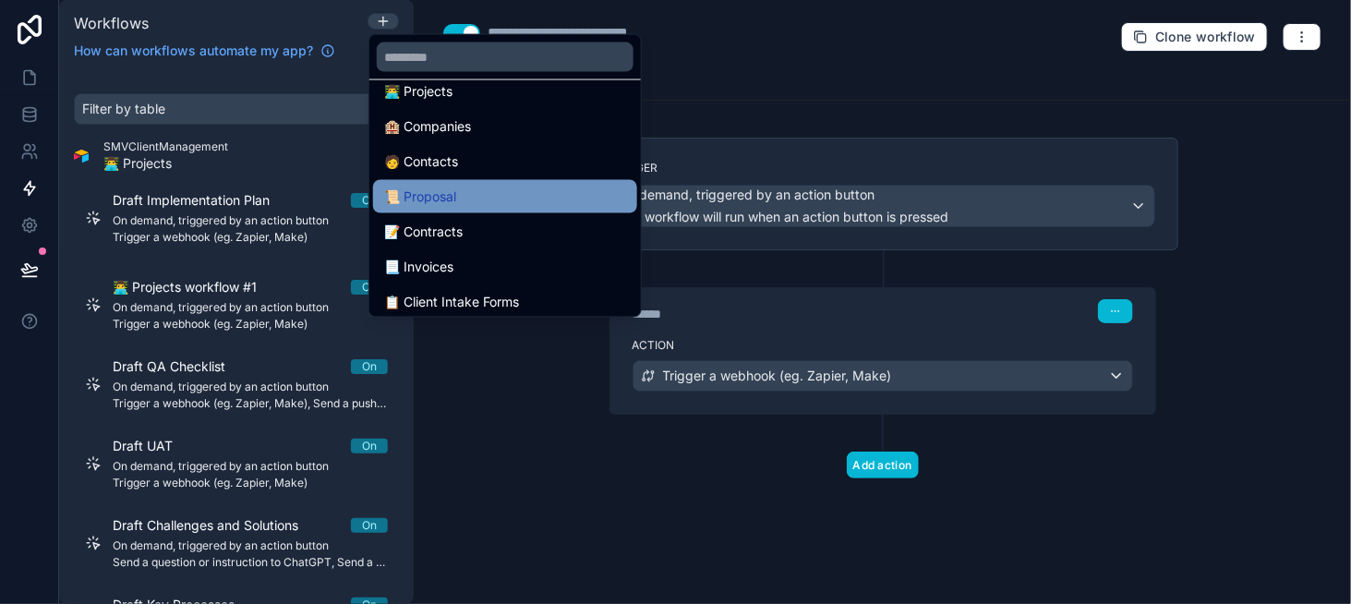
click at [506, 199] on div "📜 Proposal" at bounding box center [505, 197] width 242 height 22
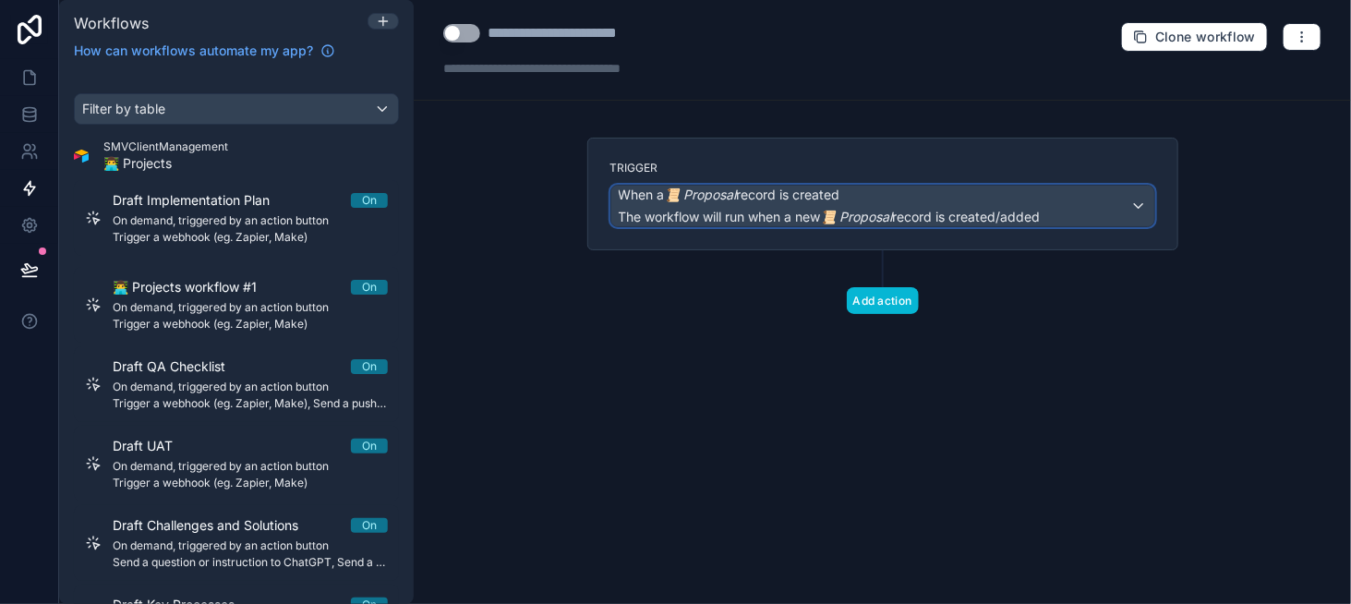
click at [831, 212] on em "📜 Proposal" at bounding box center [857, 217] width 72 height 16
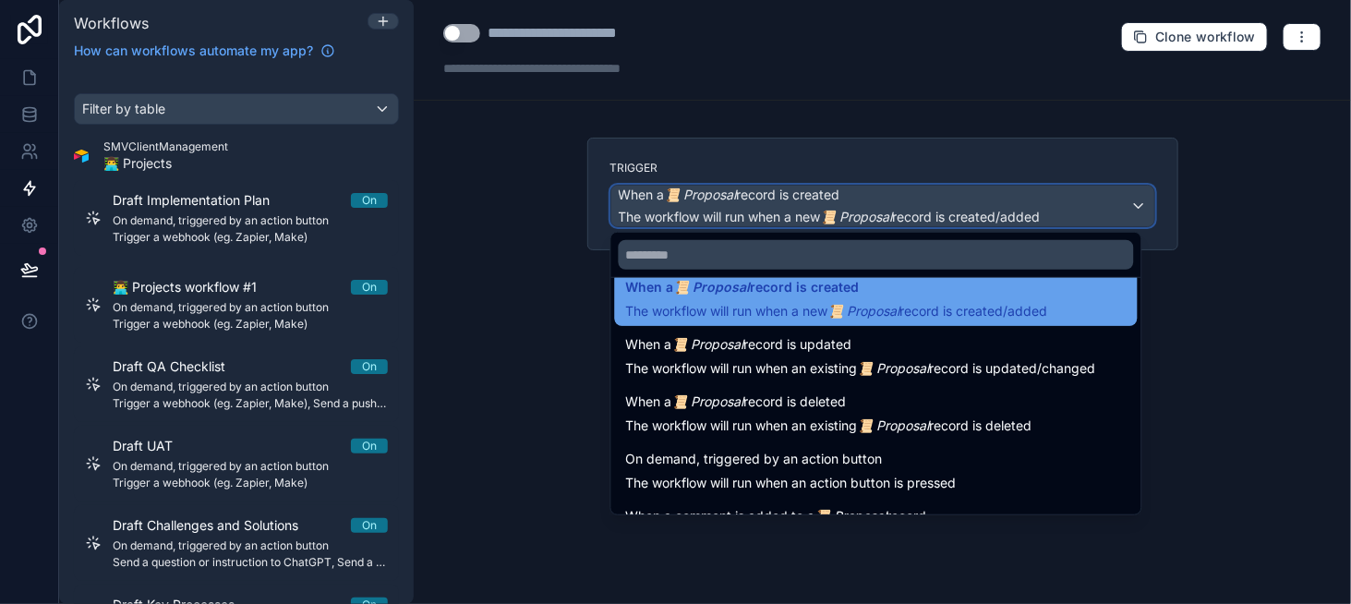
scroll to position [67, 0]
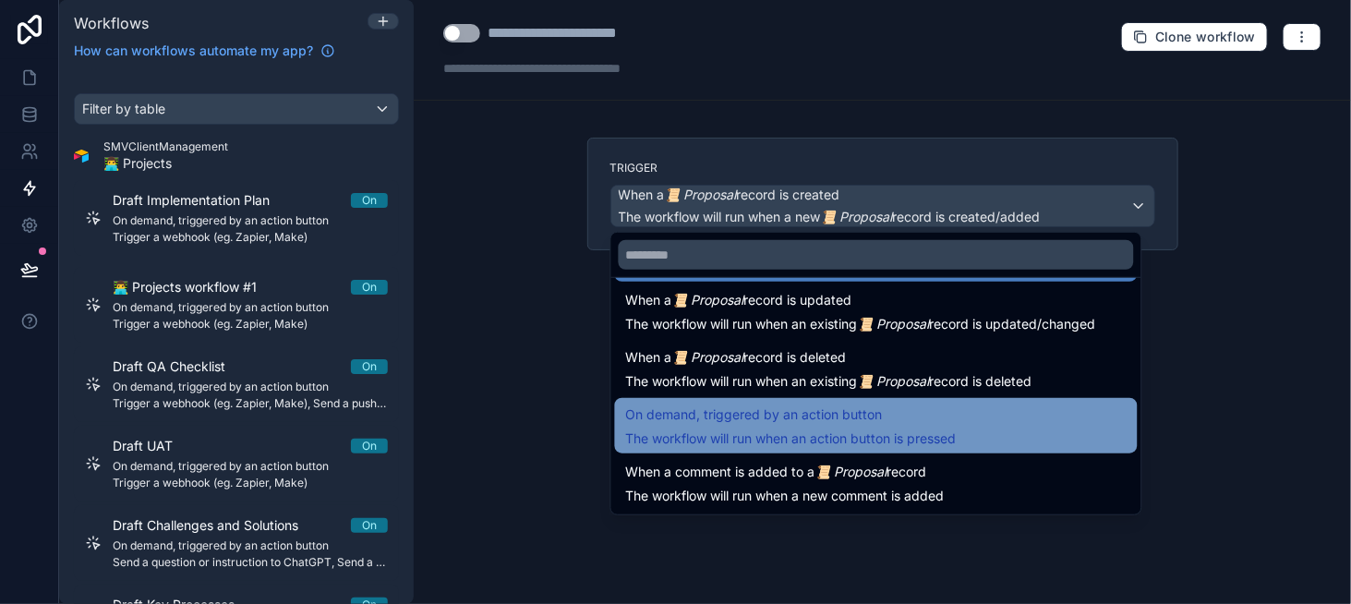
click at [877, 419] on span "On demand, triggered by an action button" at bounding box center [754, 415] width 257 height 22
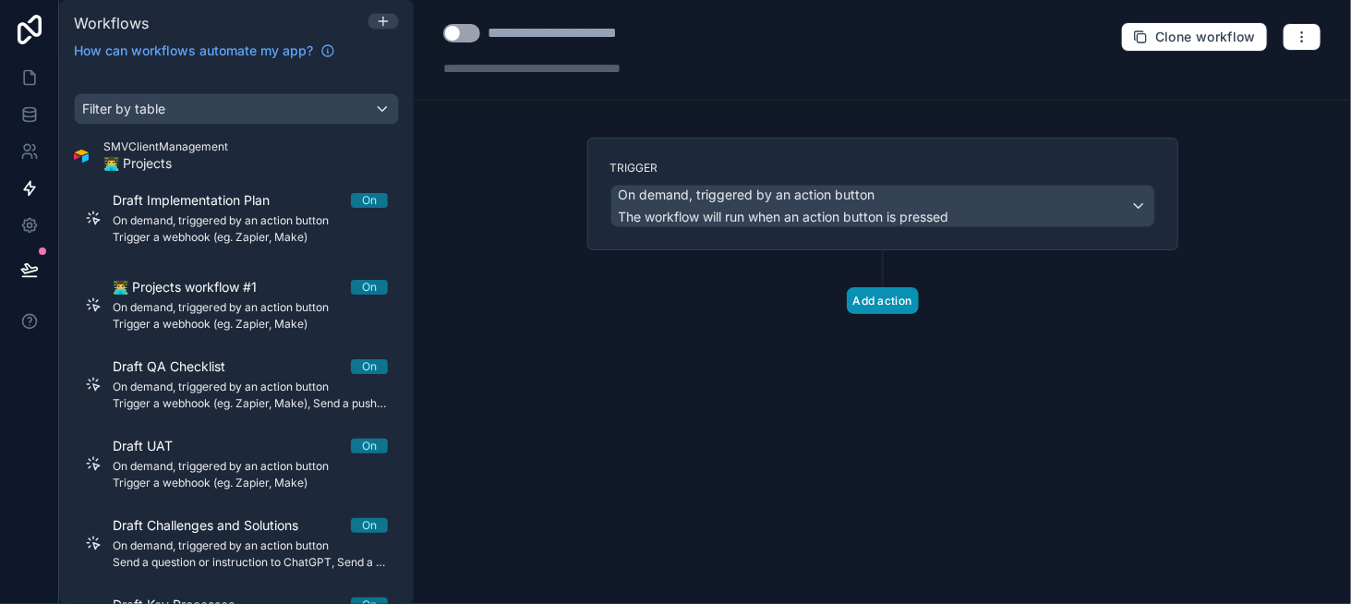
click at [877, 292] on button "Add action" at bounding box center [883, 300] width 72 height 27
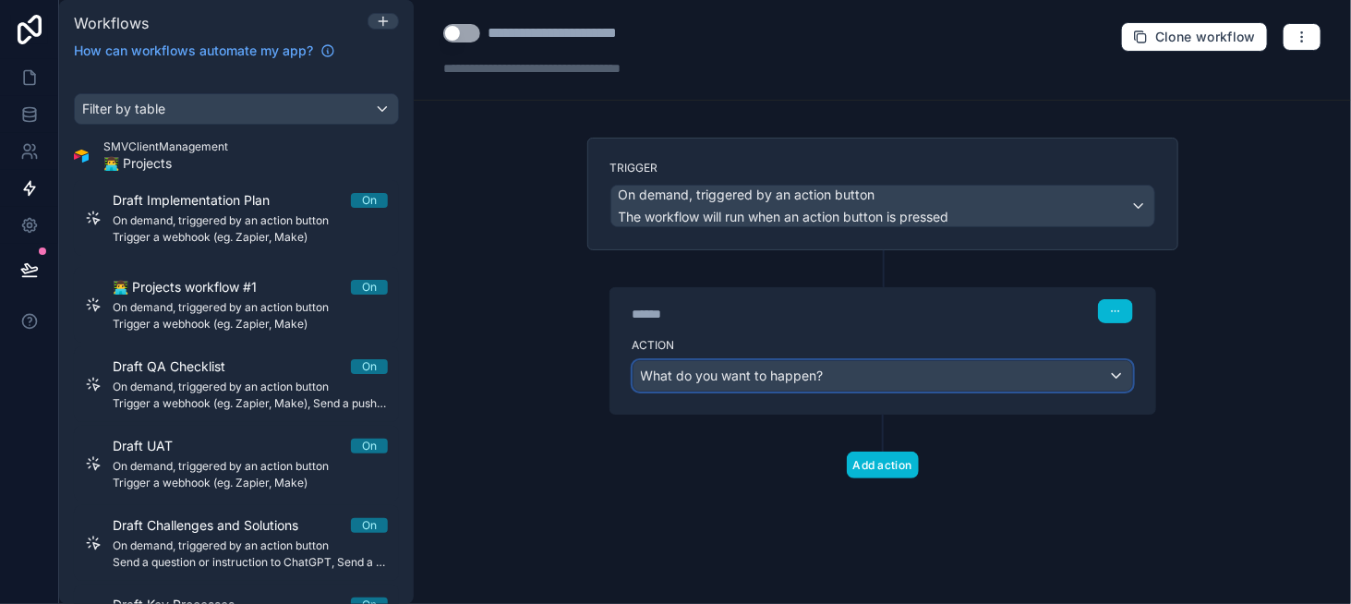
click at [841, 372] on div "What do you want to happen?" at bounding box center [883, 376] width 499 height 30
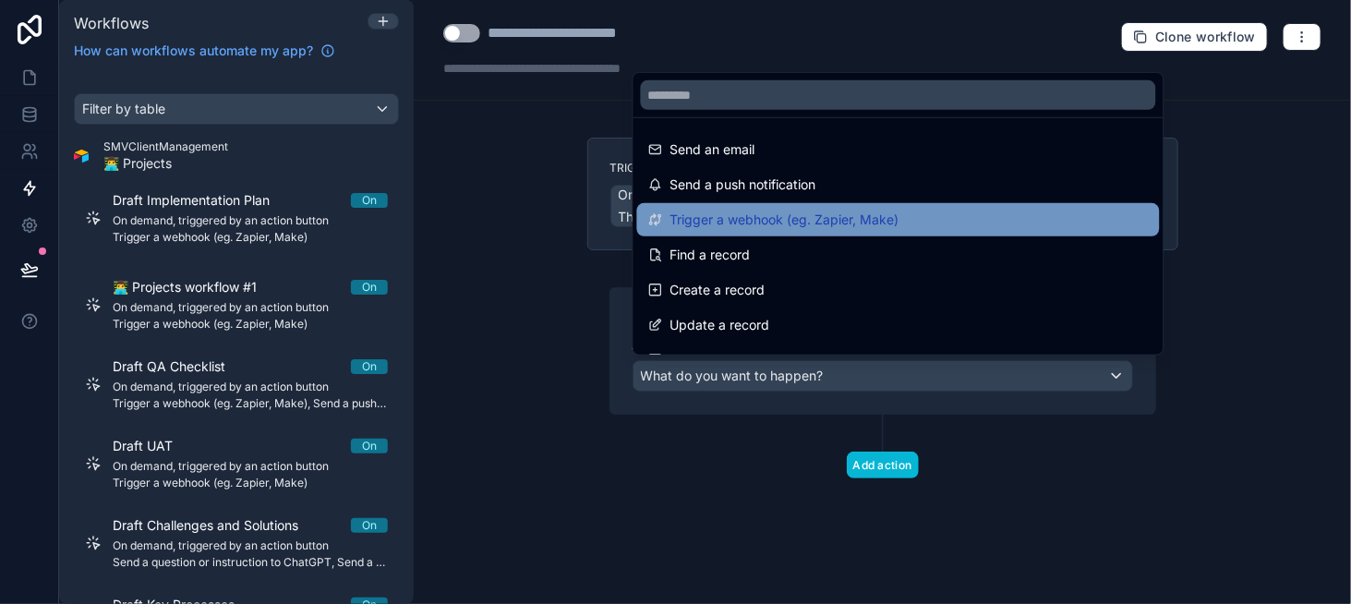
click at [857, 216] on span "Trigger a webhook (eg. Zapier, Make)" at bounding box center [785, 220] width 229 height 22
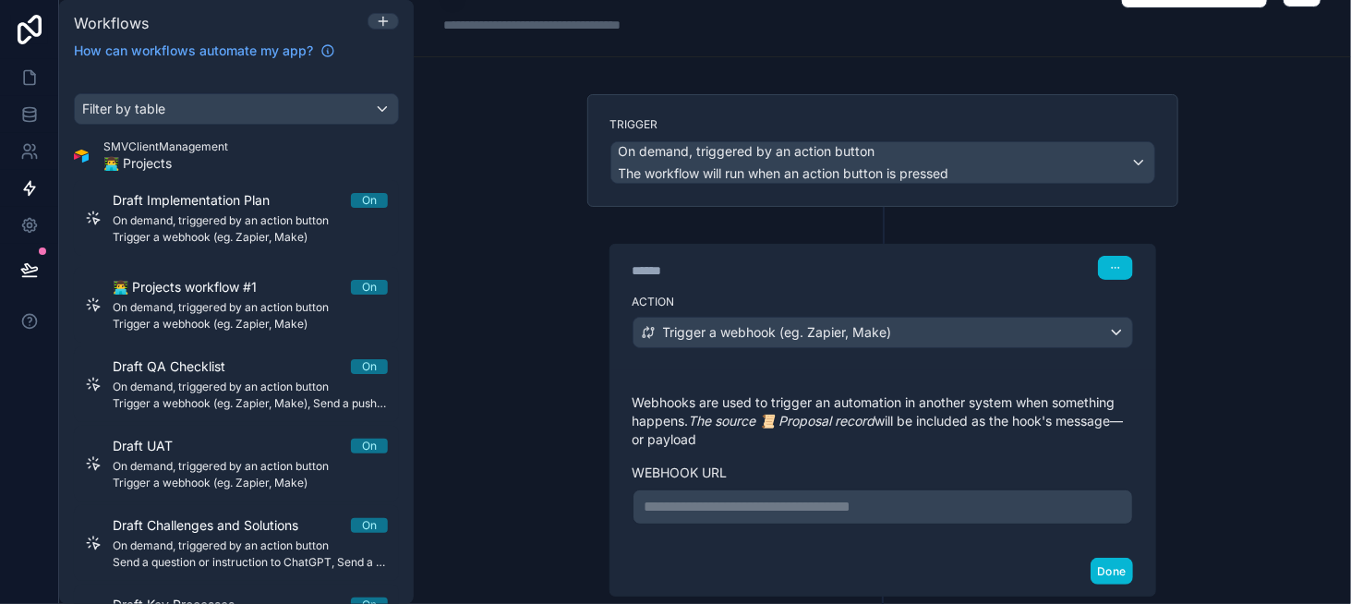
scroll to position [151, 0]
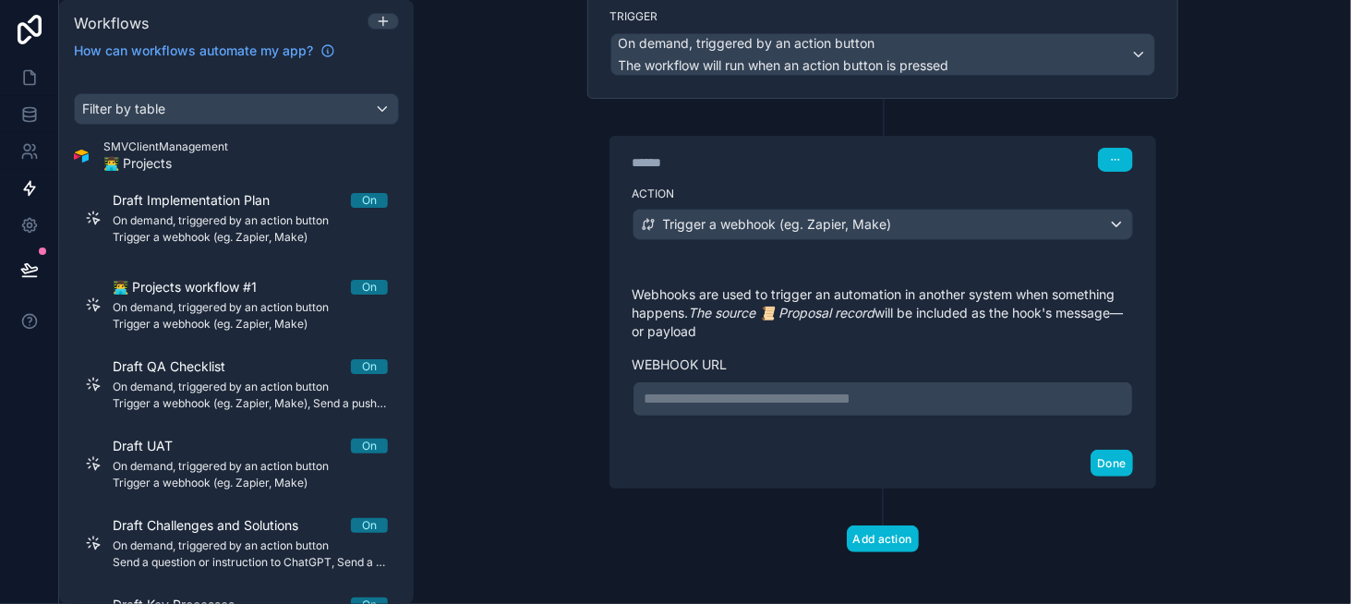
click at [753, 388] on p "**********" at bounding box center [883, 399] width 477 height 22
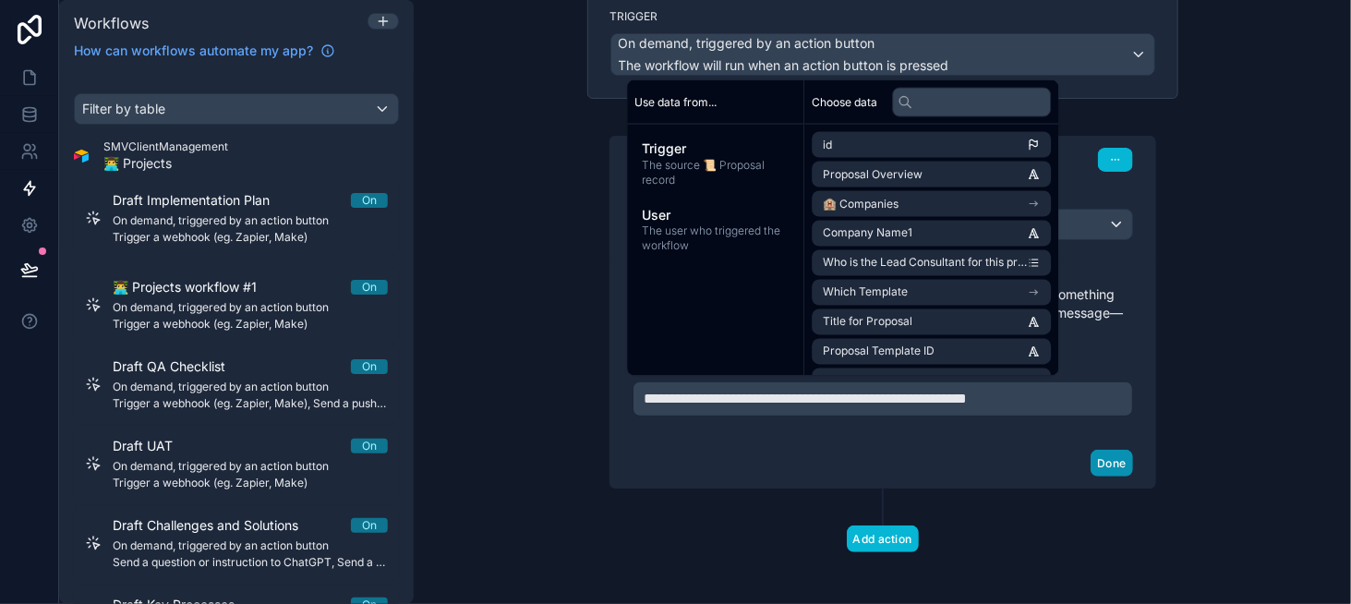
click at [1113, 455] on button "Done" at bounding box center [1112, 463] width 42 height 27
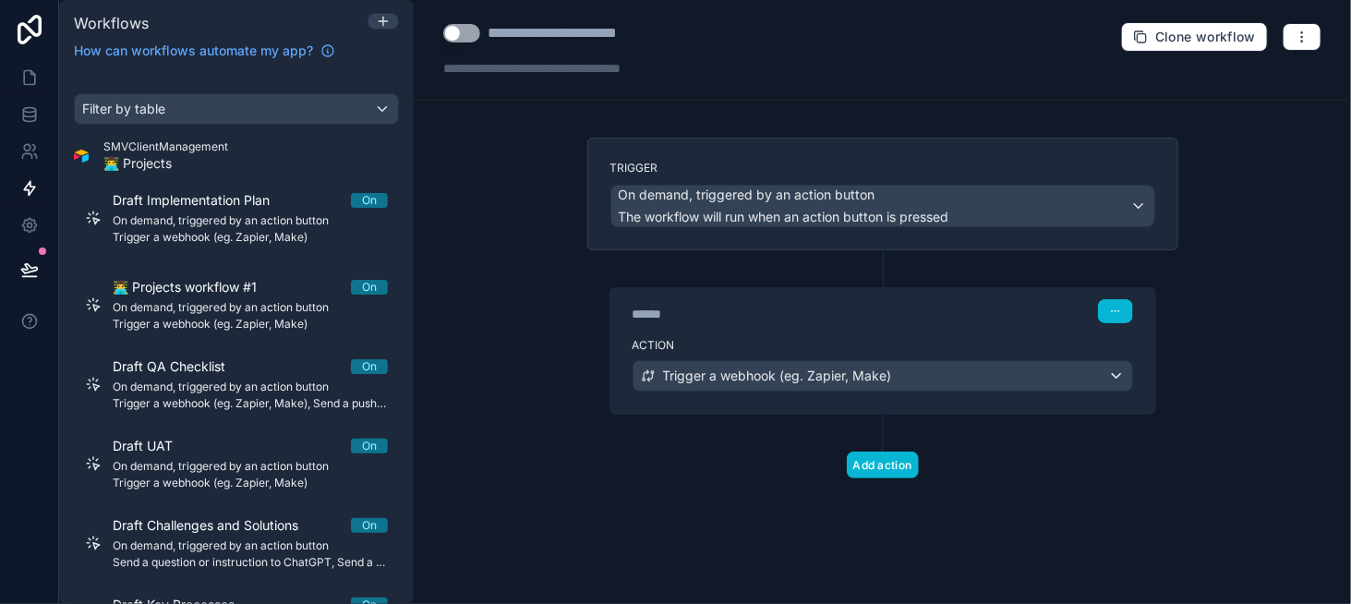
click at [539, 37] on div "**********" at bounding box center [583, 33] width 191 height 22
type div "**********"
click at [580, 77] on div at bounding box center [572, 68] width 259 height 18
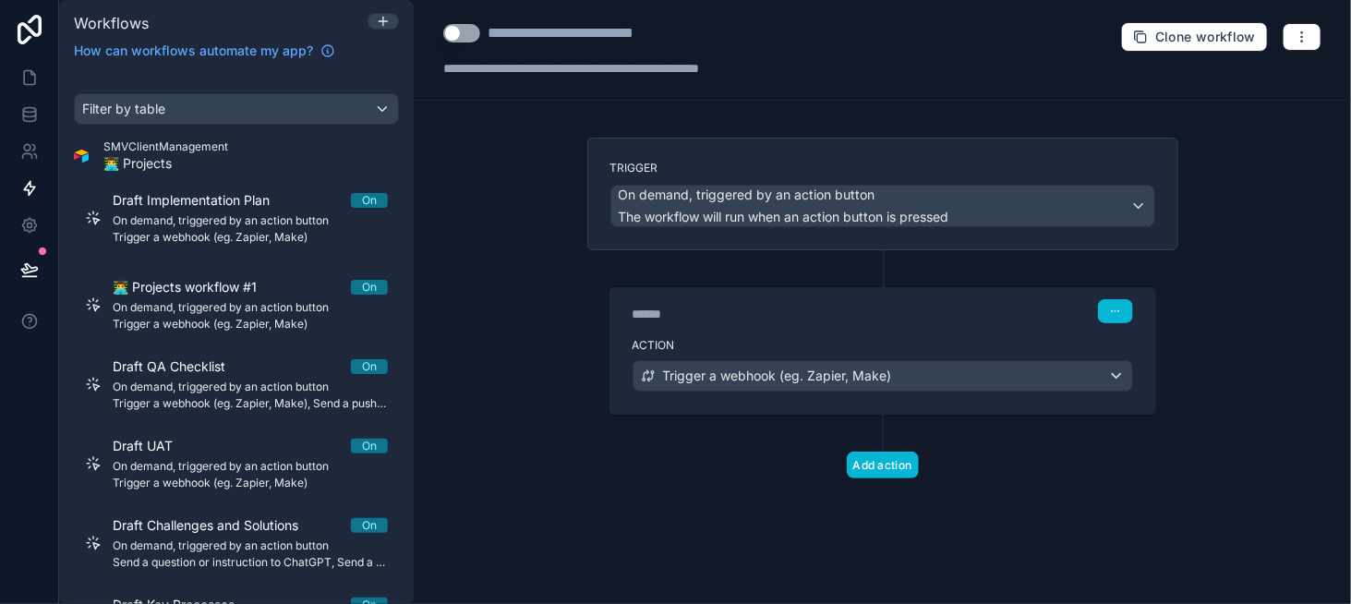
click at [476, 30] on button "Use setting" at bounding box center [461, 33] width 37 height 18
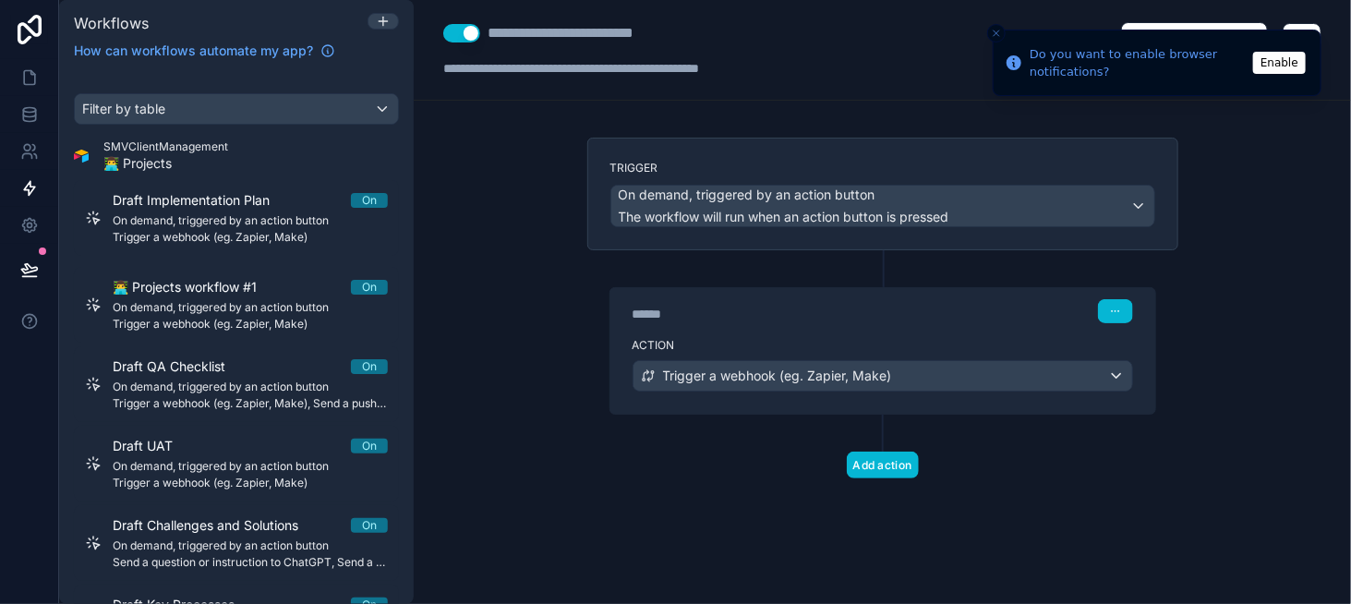
click at [1294, 63] on button "Enable" at bounding box center [1280, 63] width 53 height 22
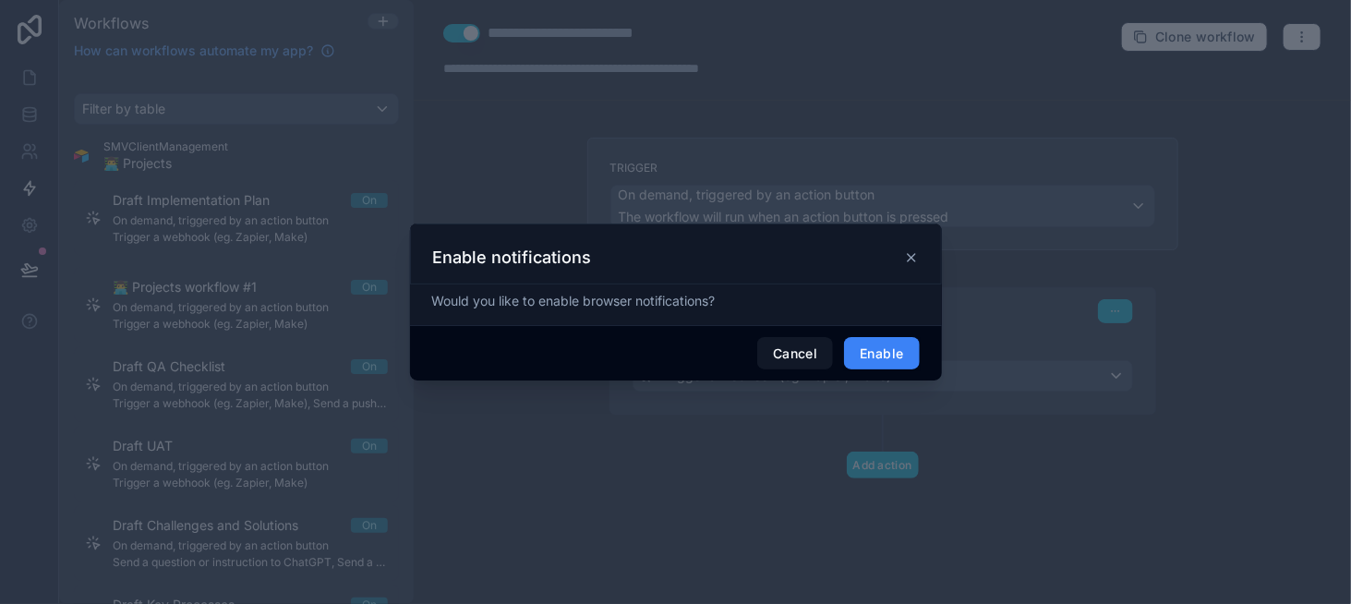
click at [900, 347] on button "Enable" at bounding box center [881, 353] width 75 height 33
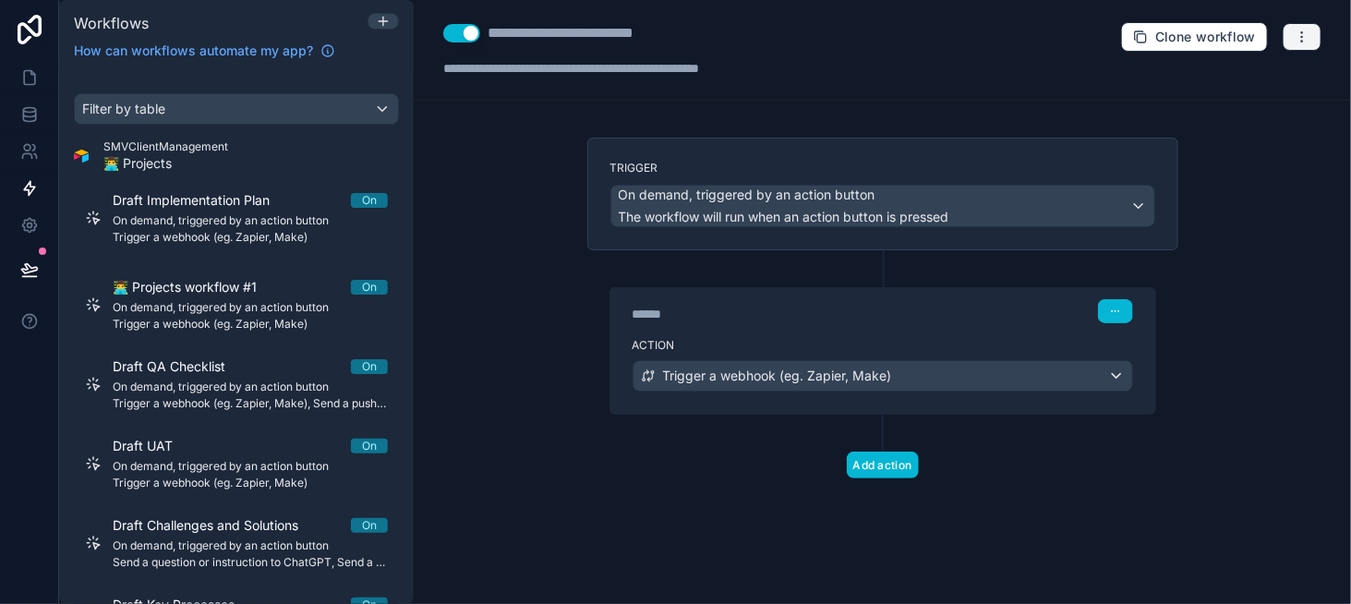
click at [1309, 40] on icon "button" at bounding box center [1302, 37] width 15 height 15
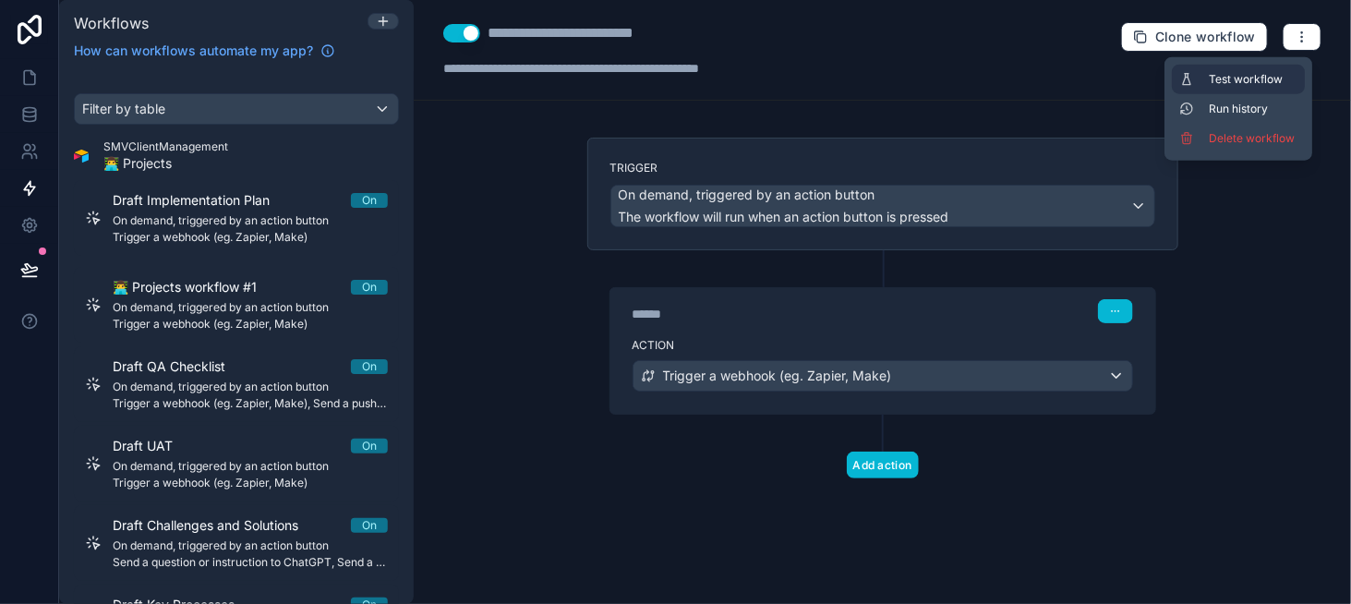
click at [1262, 86] on span "Test workflow" at bounding box center [1253, 79] width 89 height 15
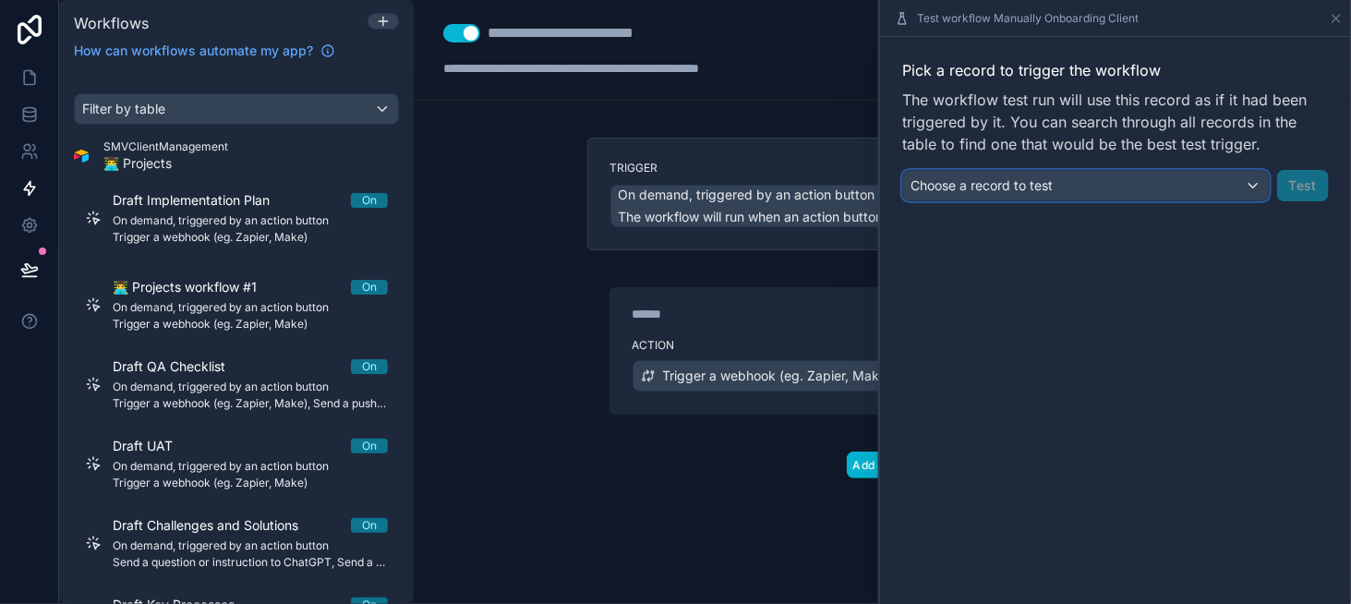
click at [1013, 188] on span "Choose a record to test" at bounding box center [982, 185] width 142 height 16
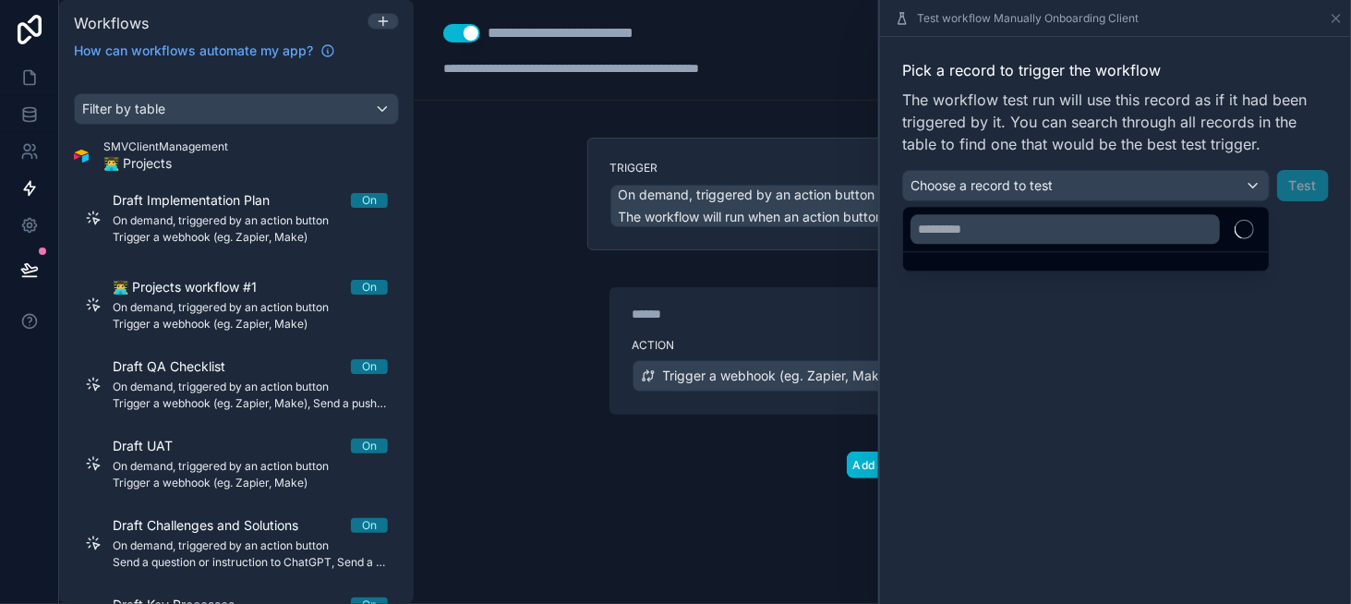
click at [1337, 18] on div at bounding box center [1115, 302] width 471 height 604
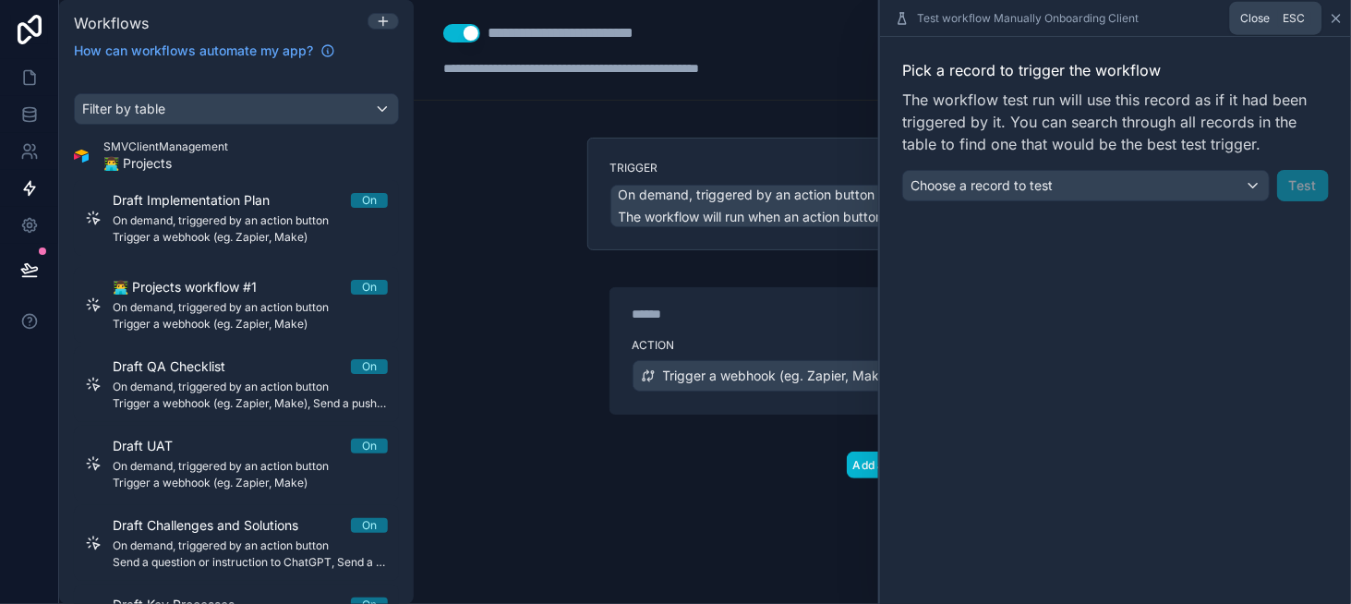
click at [1332, 18] on icon at bounding box center [1336, 18] width 15 height 15
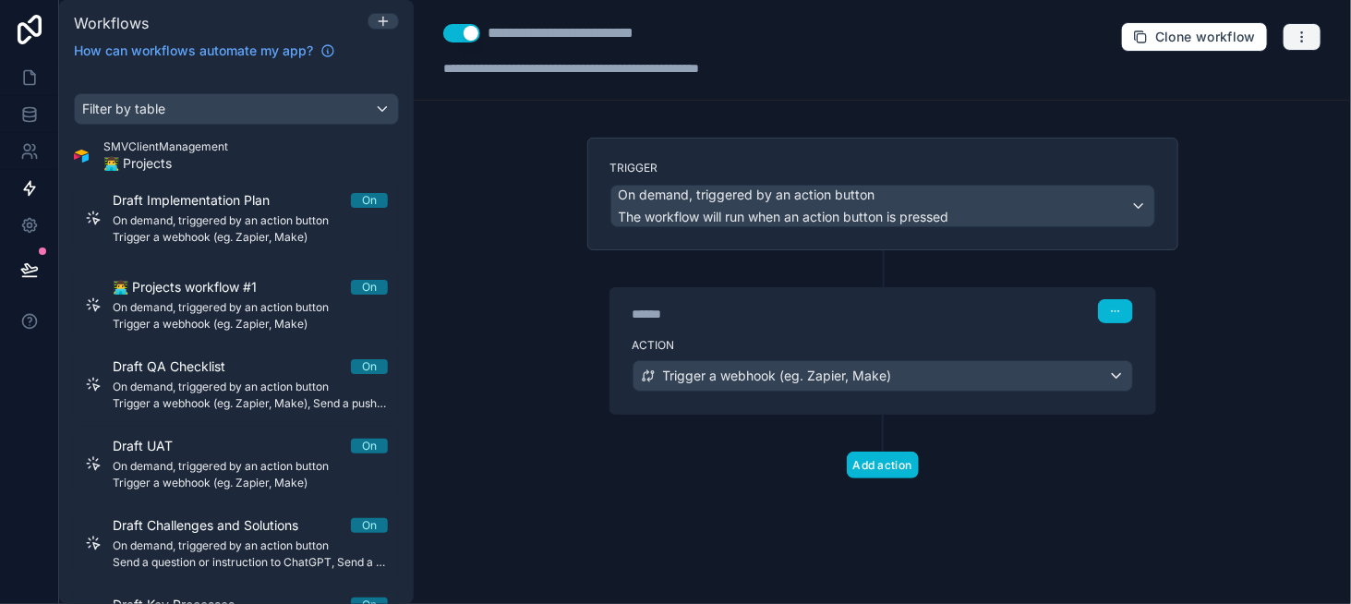
click at [1296, 42] on icon "button" at bounding box center [1302, 37] width 15 height 15
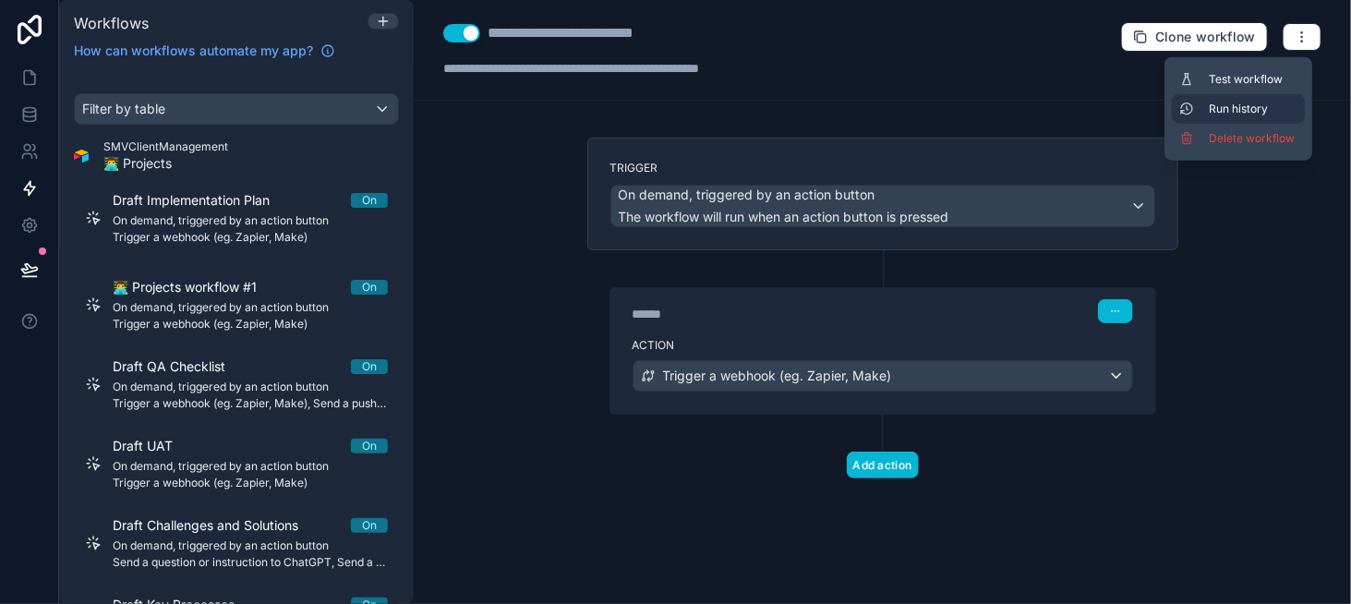
click at [1270, 100] on button "Run history" at bounding box center [1238, 109] width 133 height 30
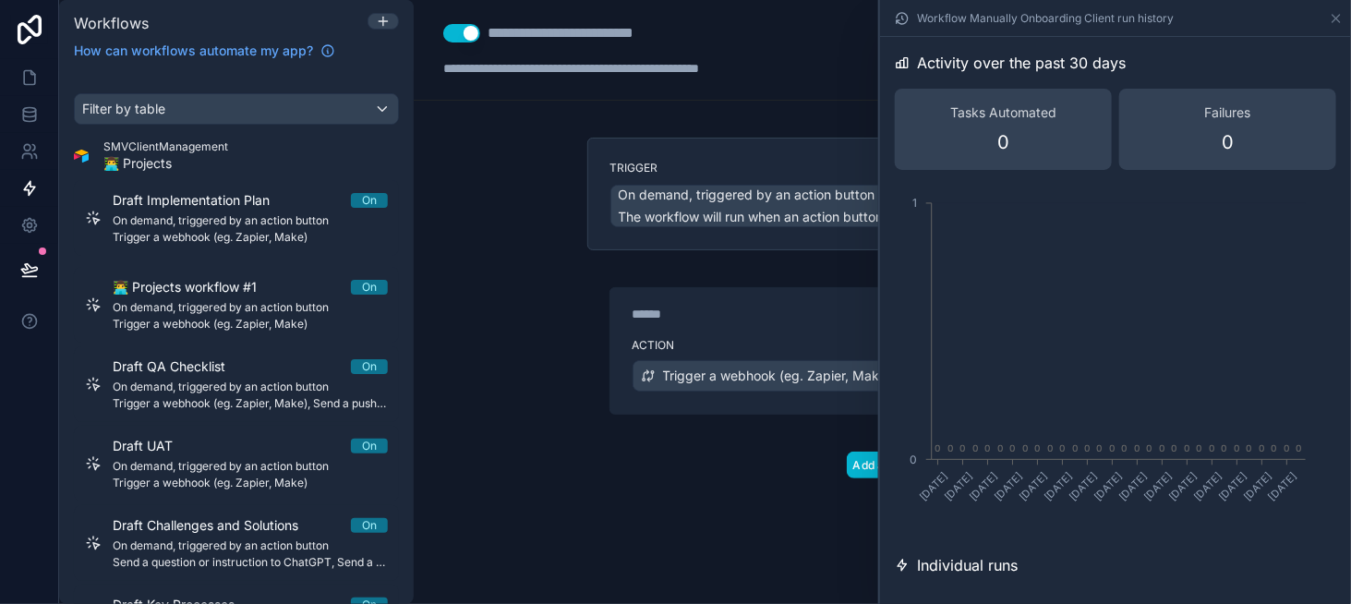
click at [512, 159] on div "**********" at bounding box center [883, 302] width 938 height 604
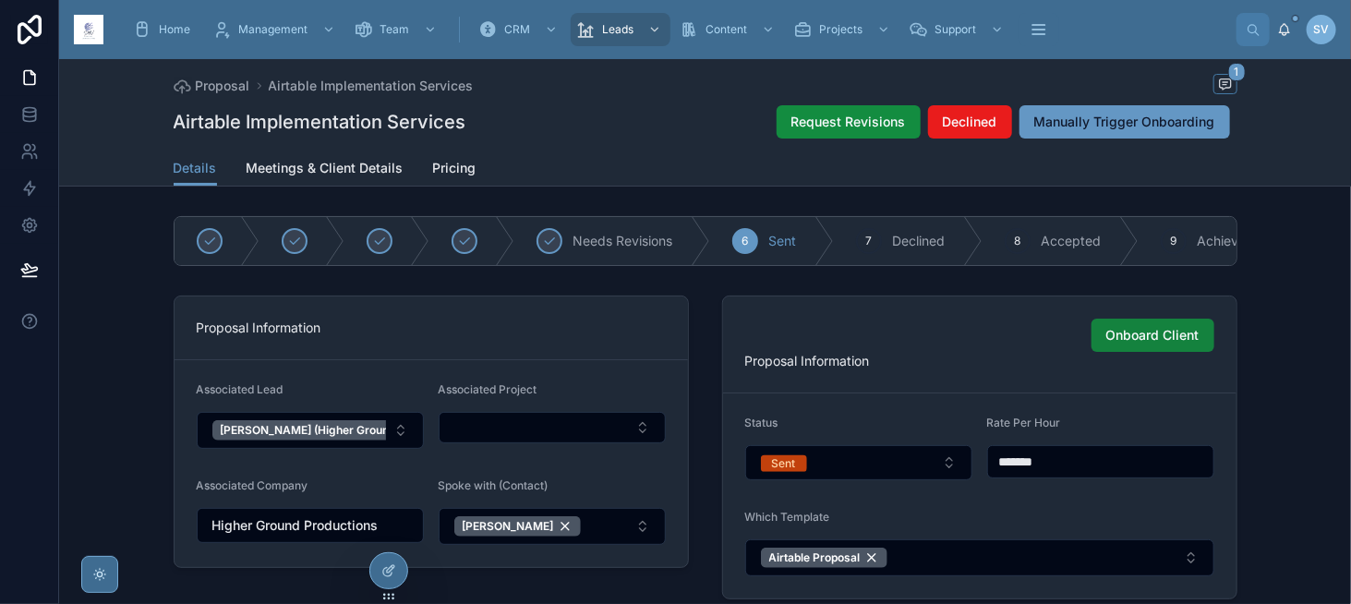
click at [1109, 345] on span "Onboard Client" at bounding box center [1153, 335] width 93 height 18
click at [380, 588] on div at bounding box center [389, 570] width 39 height 37
click at [385, 580] on div at bounding box center [388, 570] width 37 height 35
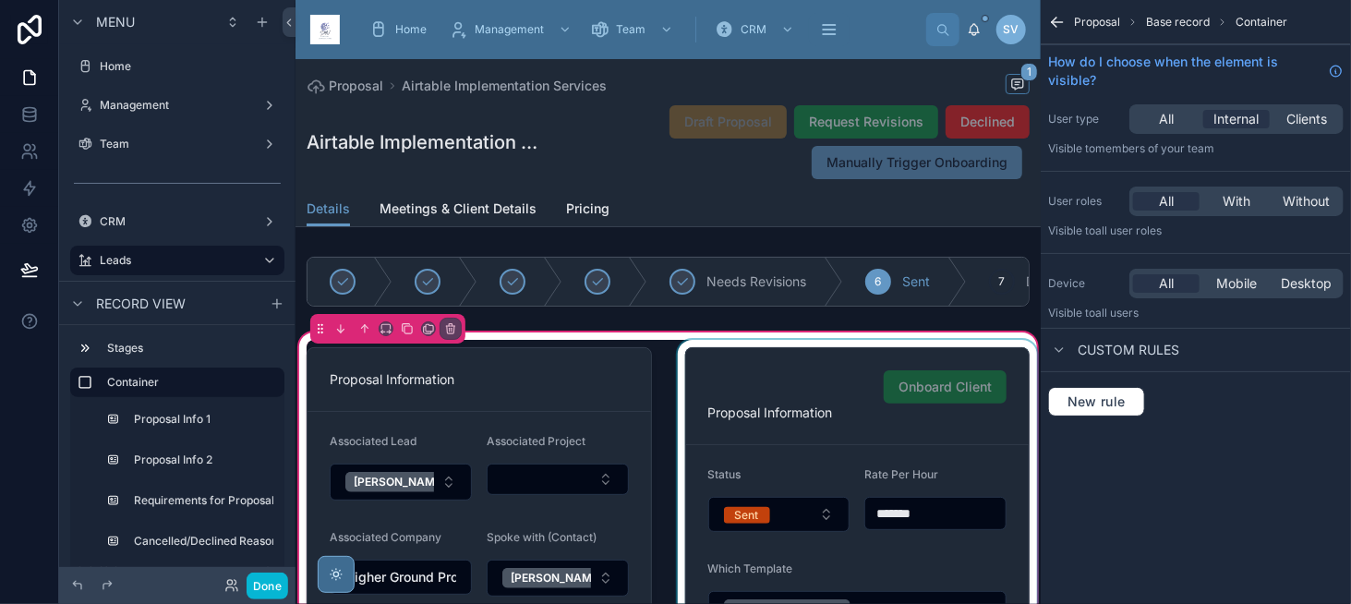
click at [918, 391] on div at bounding box center [858, 499] width 368 height 319
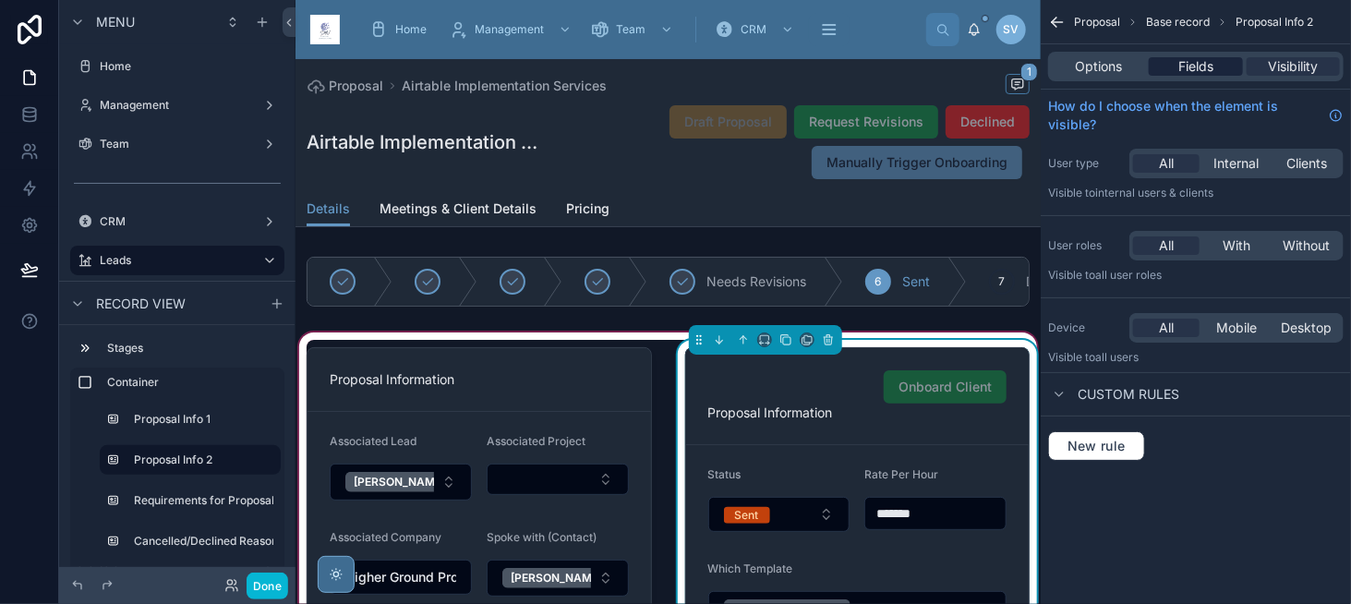
click at [1179, 57] on span "Fields" at bounding box center [1196, 66] width 35 height 18
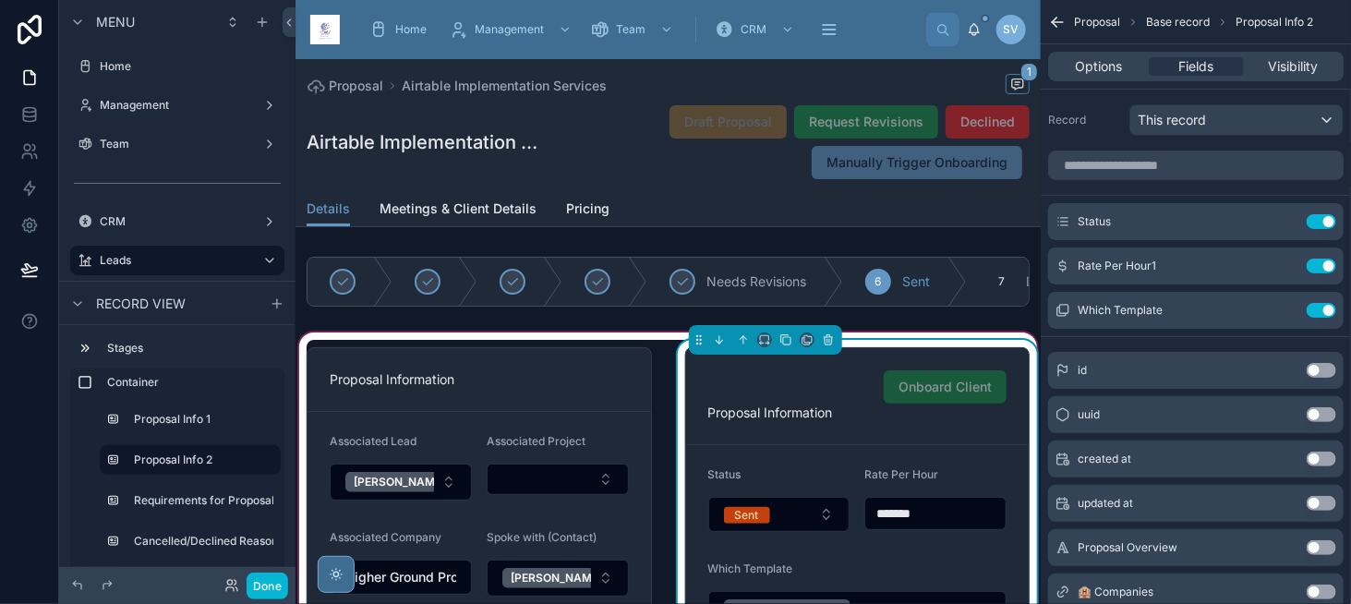
click at [849, 389] on div "Onboard Client" at bounding box center [858, 386] width 299 height 33
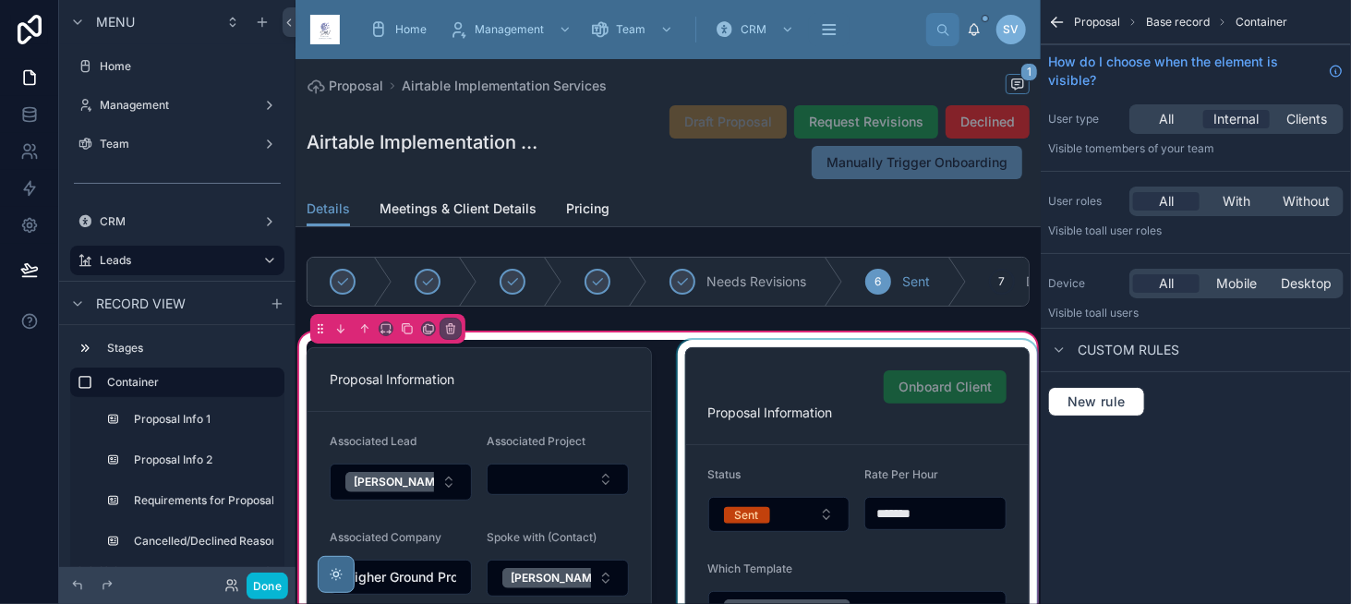
click at [782, 425] on div at bounding box center [858, 499] width 368 height 319
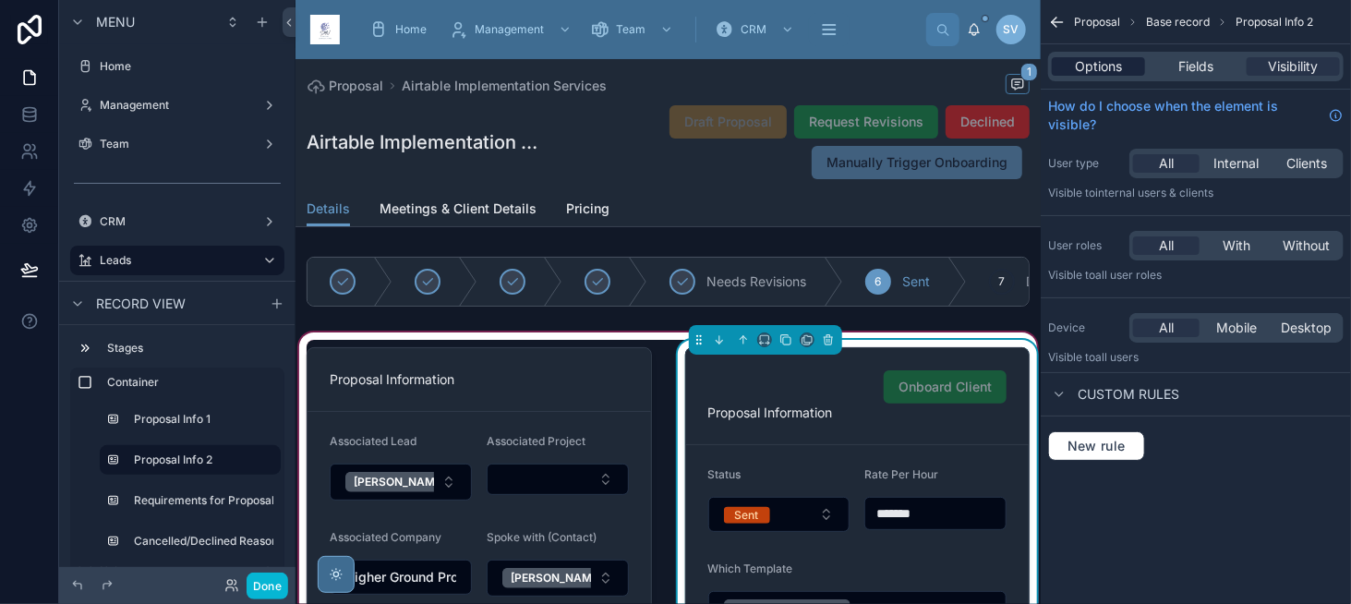
click at [1084, 63] on span "Options" at bounding box center [1098, 66] width 47 height 18
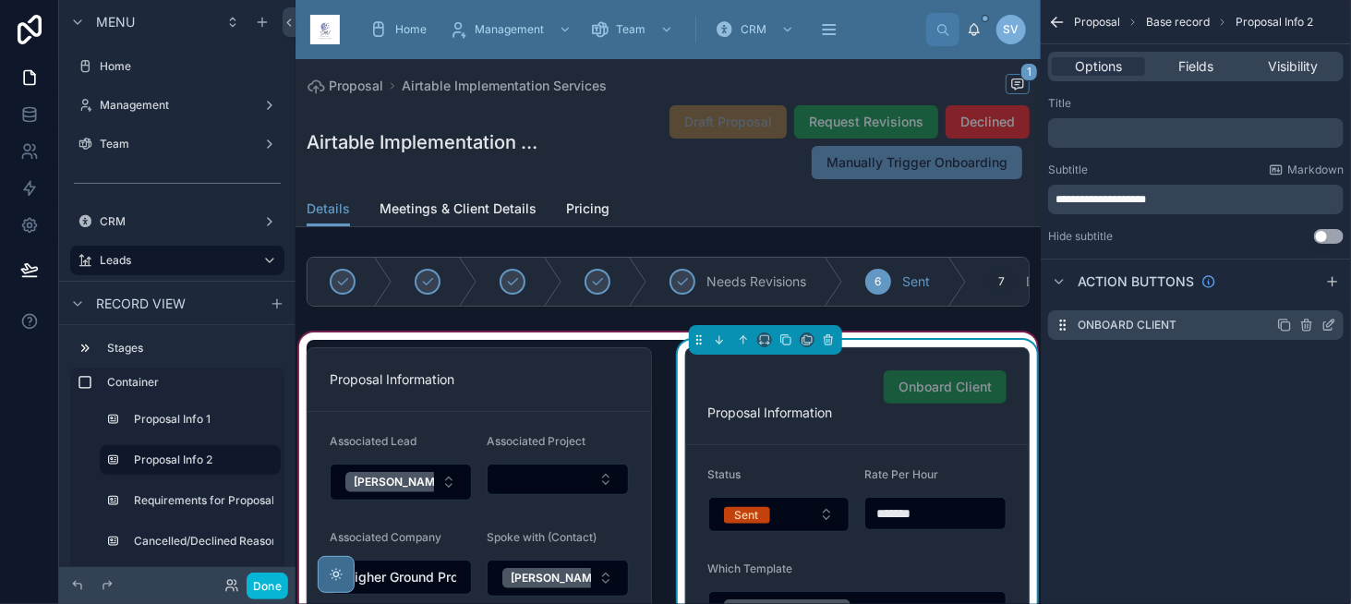
click at [1334, 328] on icon "scrollable content" at bounding box center [1329, 325] width 15 height 15
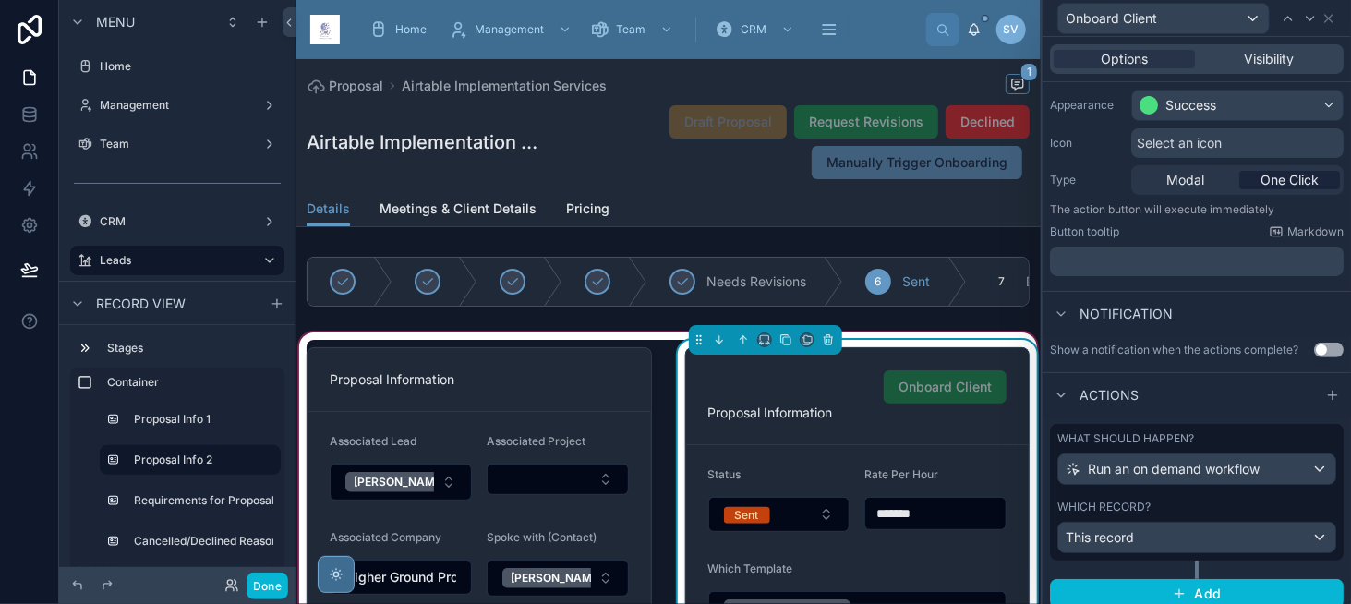
scroll to position [155, 0]
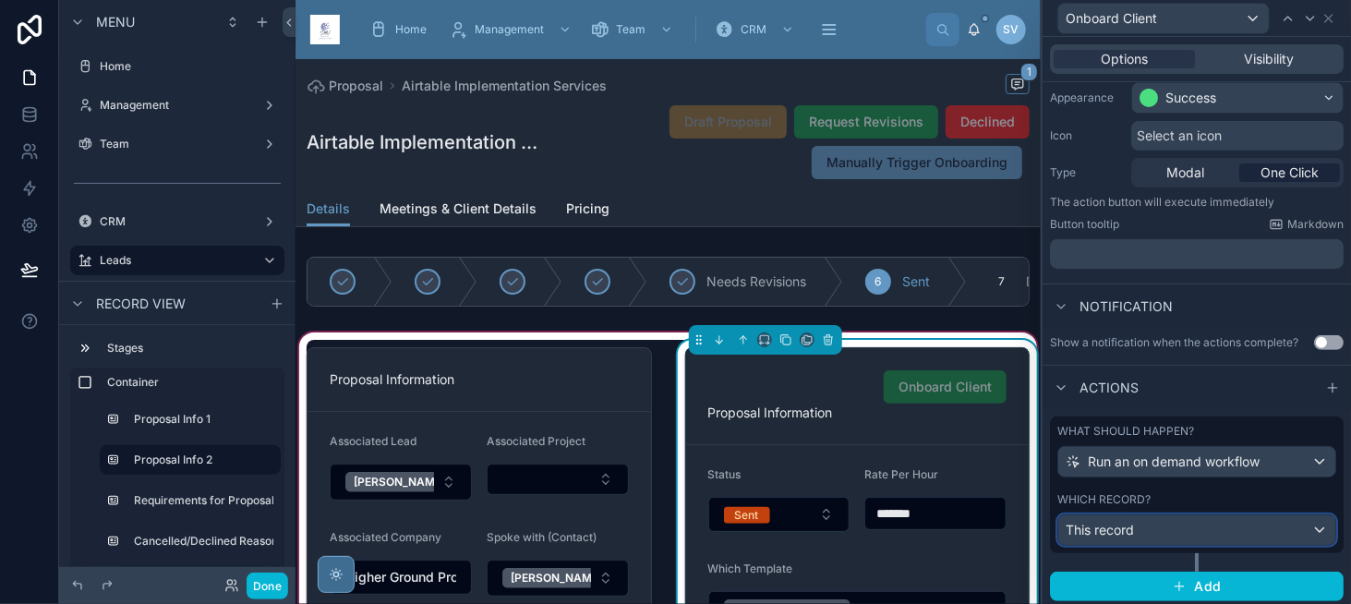
click at [1155, 524] on div "This record" at bounding box center [1197, 530] width 277 height 30
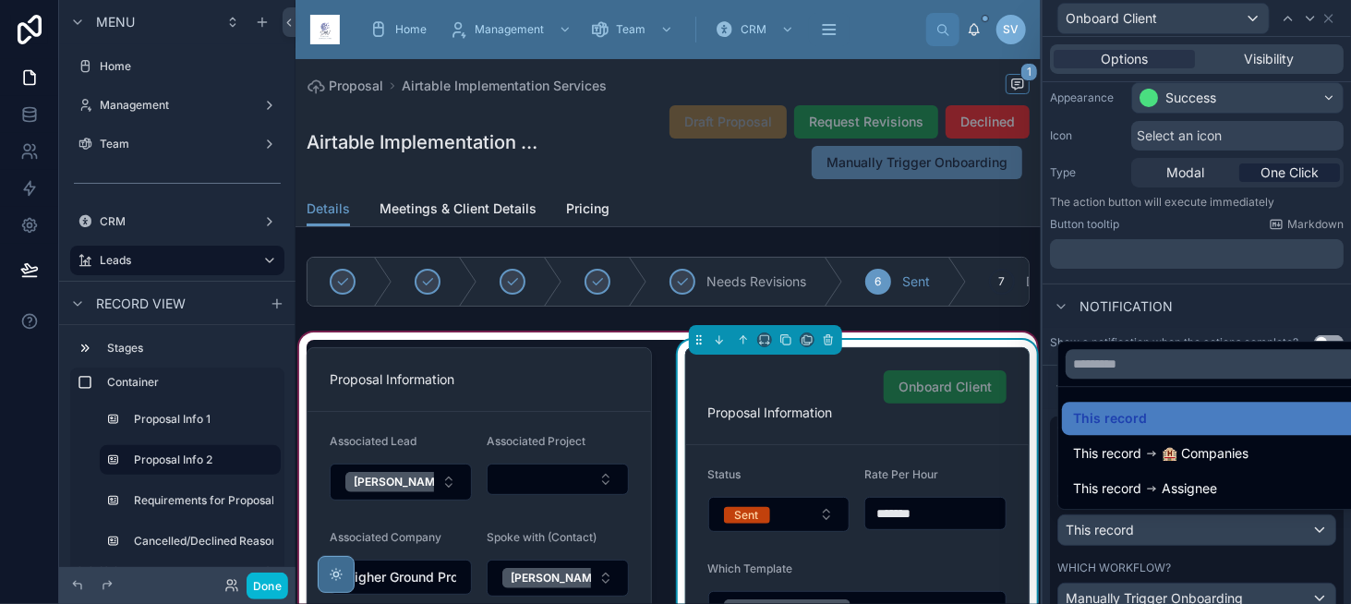
click at [1155, 524] on div at bounding box center [1197, 302] width 309 height 604
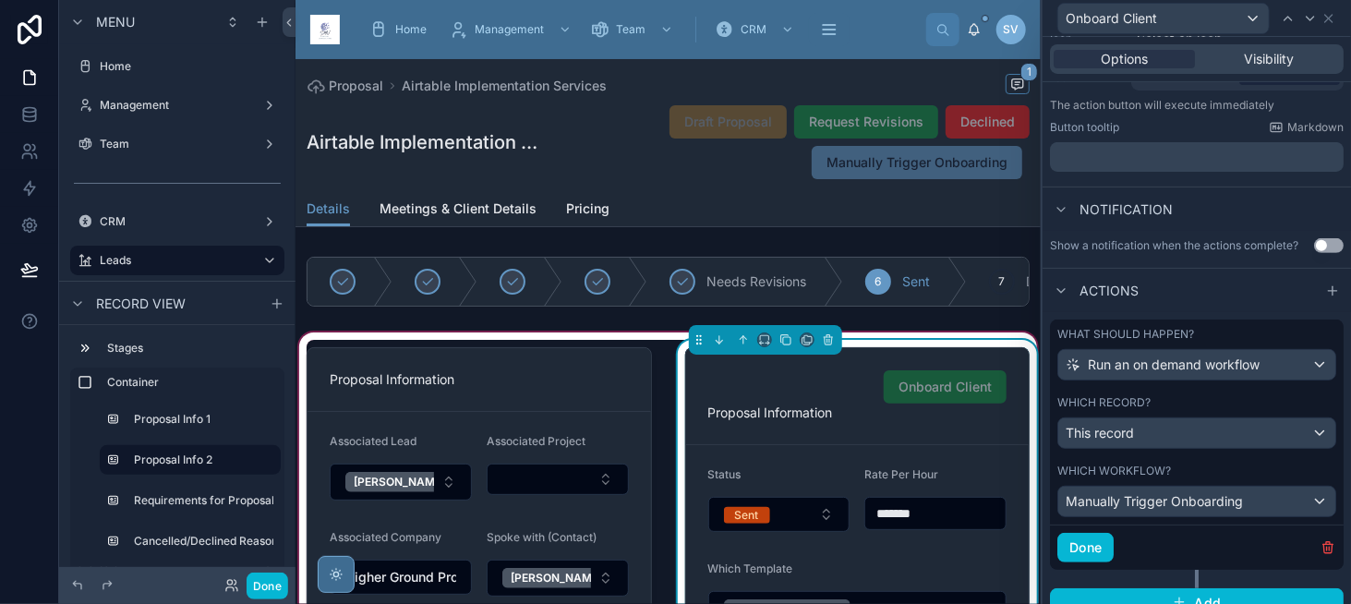
scroll to position [266, 0]
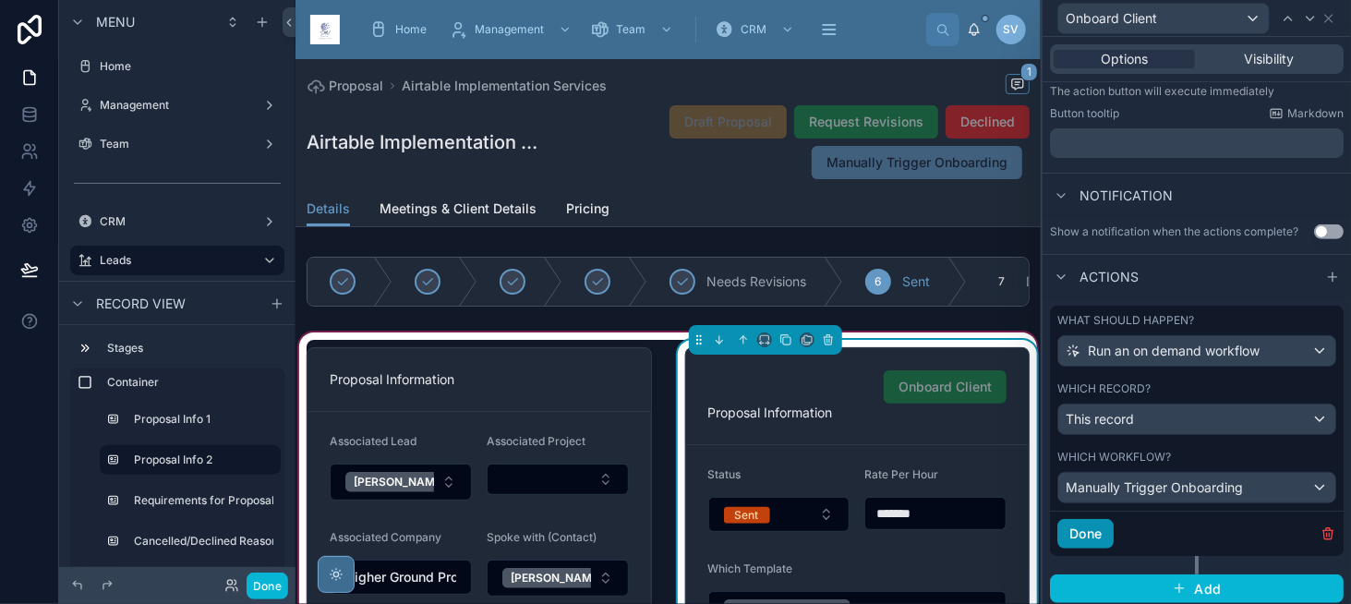
click at [1091, 537] on button "Done" at bounding box center [1086, 534] width 56 height 30
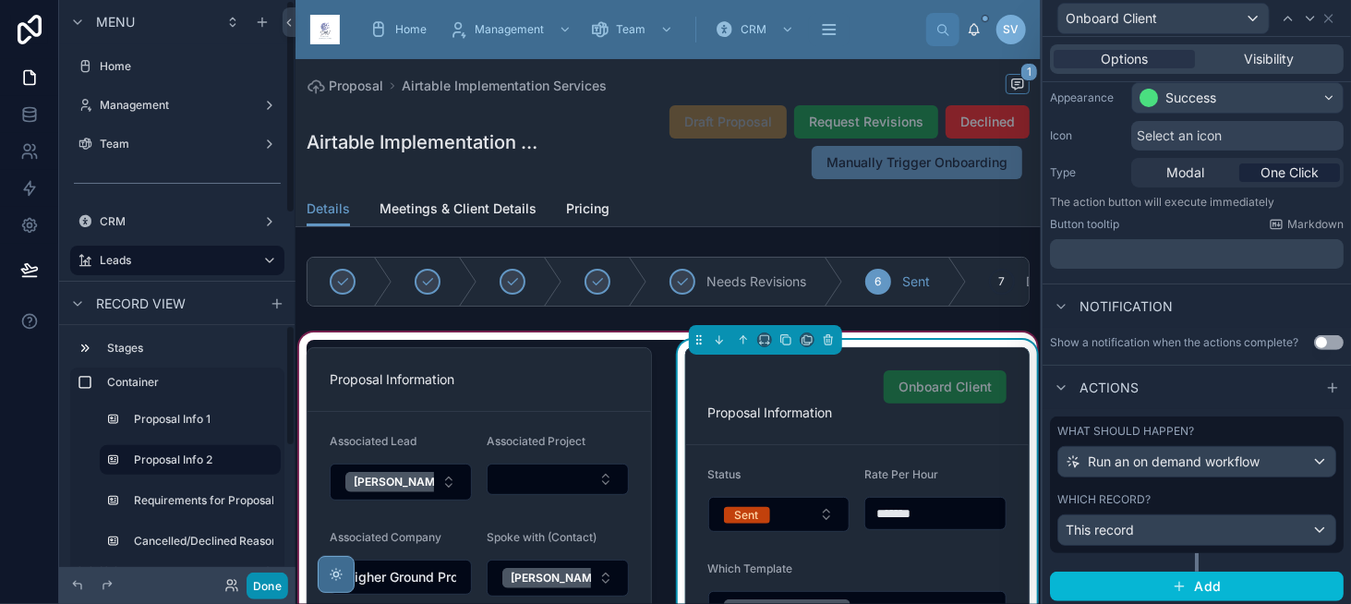
click at [261, 581] on button "Done" at bounding box center [268, 586] width 42 height 27
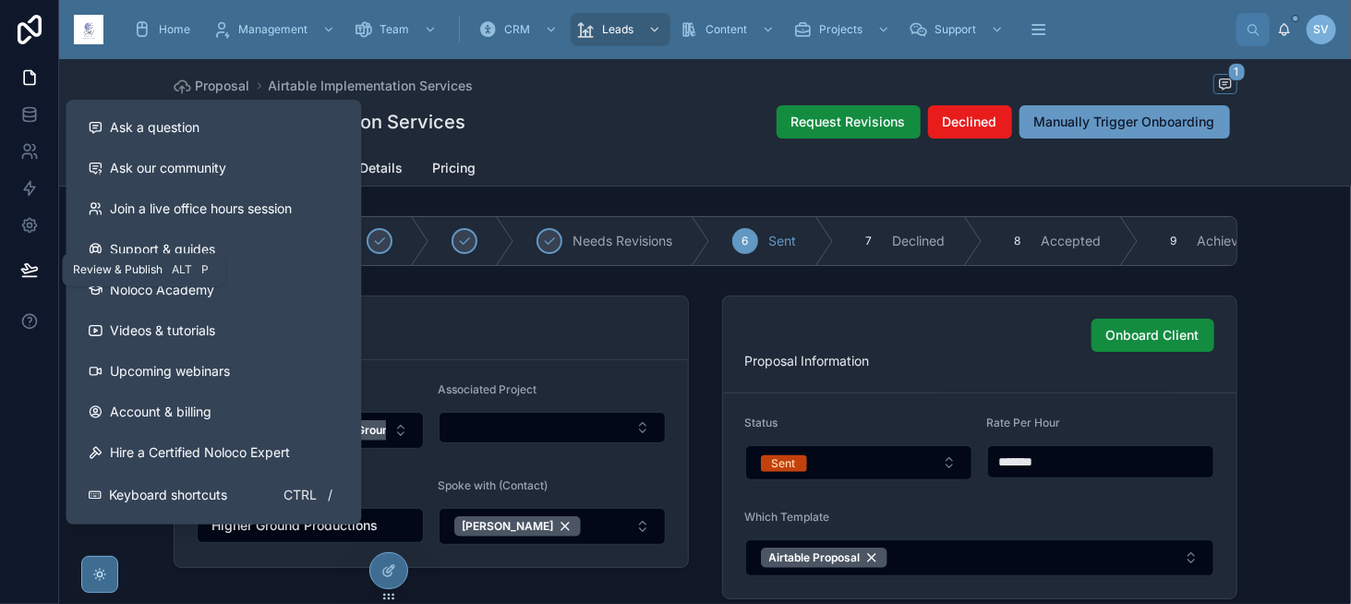
click at [26, 271] on icon at bounding box center [29, 270] width 18 height 18
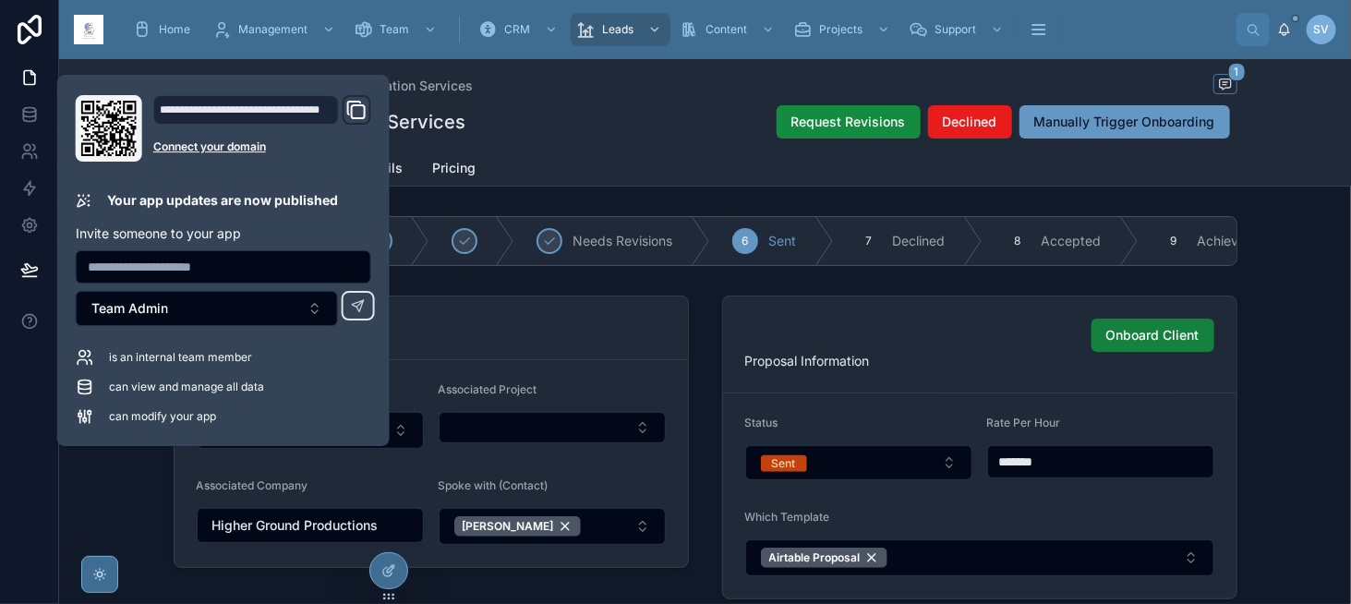
click at [1187, 341] on span "Onboard Client" at bounding box center [1153, 335] width 93 height 18
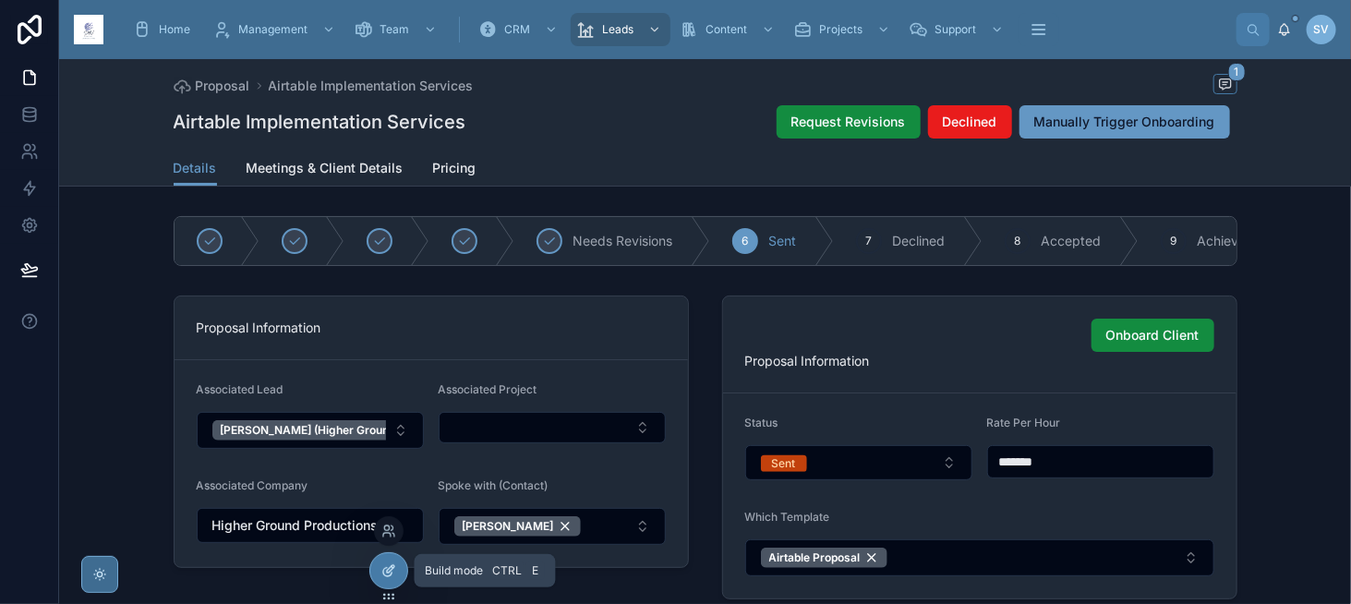
click at [387, 580] on div at bounding box center [388, 570] width 37 height 35
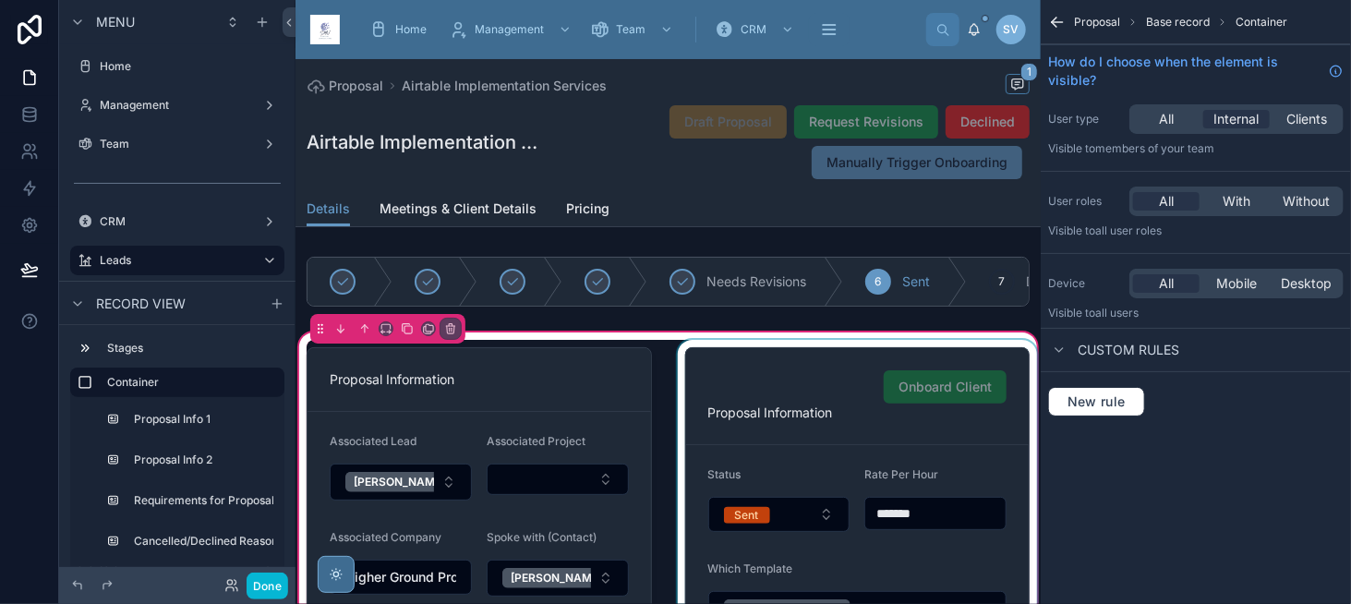
click at [854, 372] on div at bounding box center [858, 499] width 368 height 319
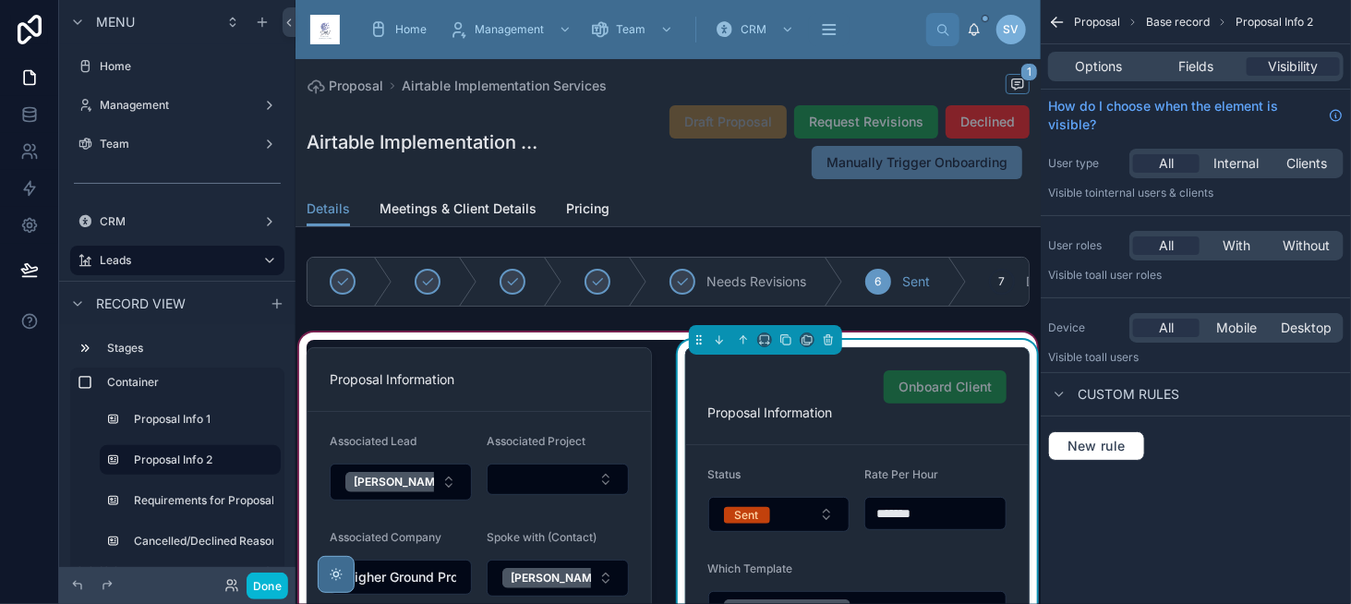
click at [847, 388] on div "Onboard Client" at bounding box center [858, 386] width 299 height 33
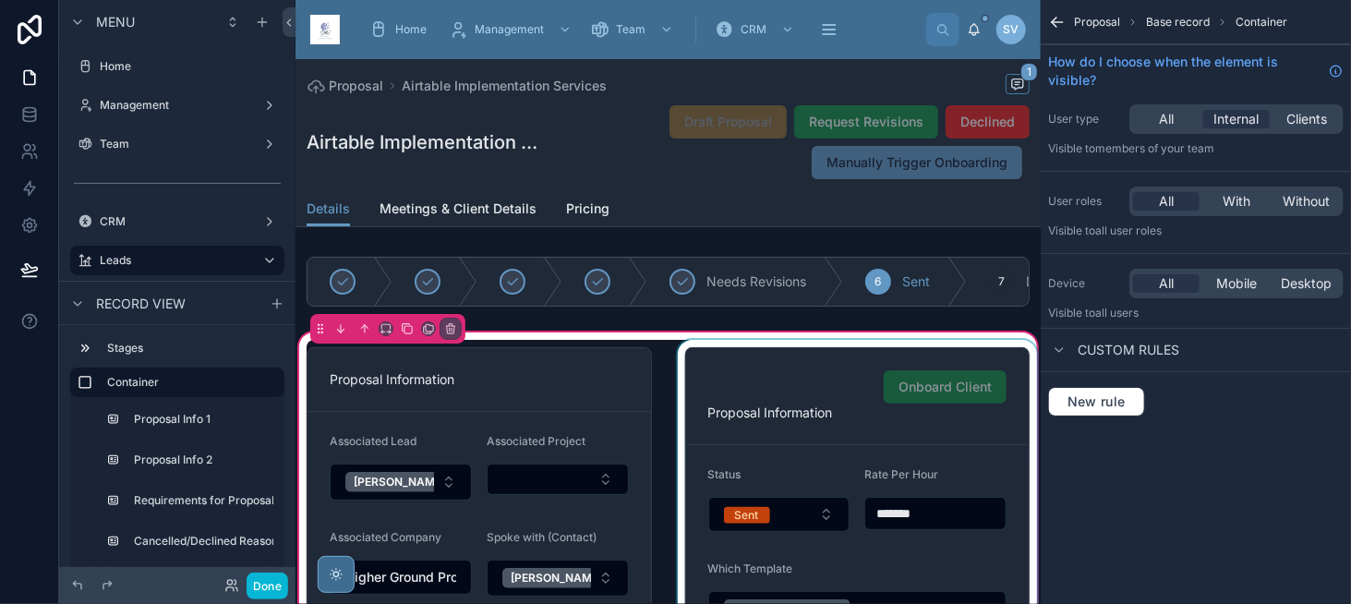
click at [791, 406] on div at bounding box center [858, 499] width 368 height 319
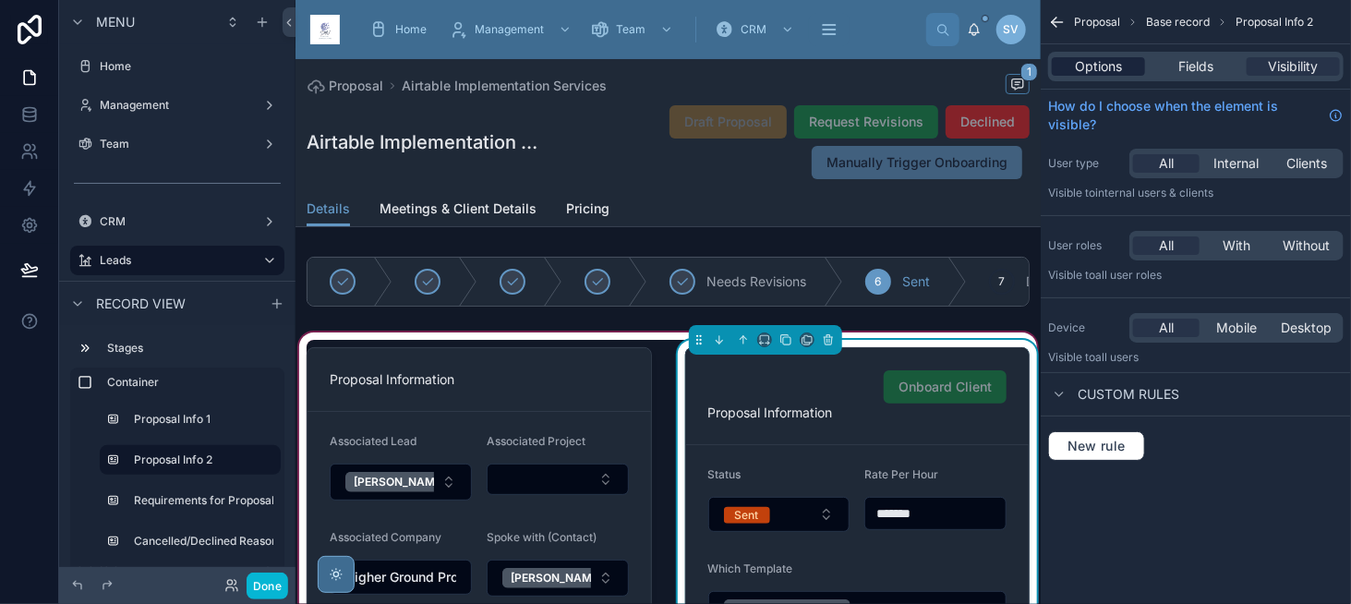
click at [1113, 72] on span "Options" at bounding box center [1098, 66] width 47 height 18
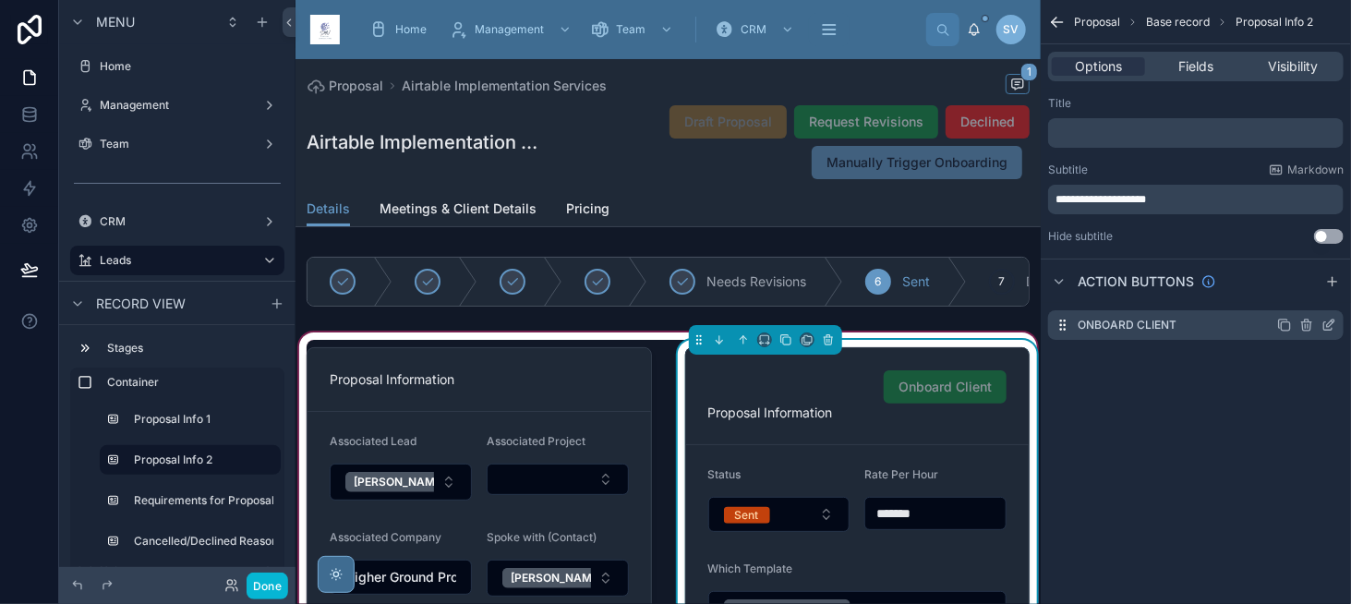
click at [1327, 322] on icon "scrollable content" at bounding box center [1329, 325] width 15 height 15
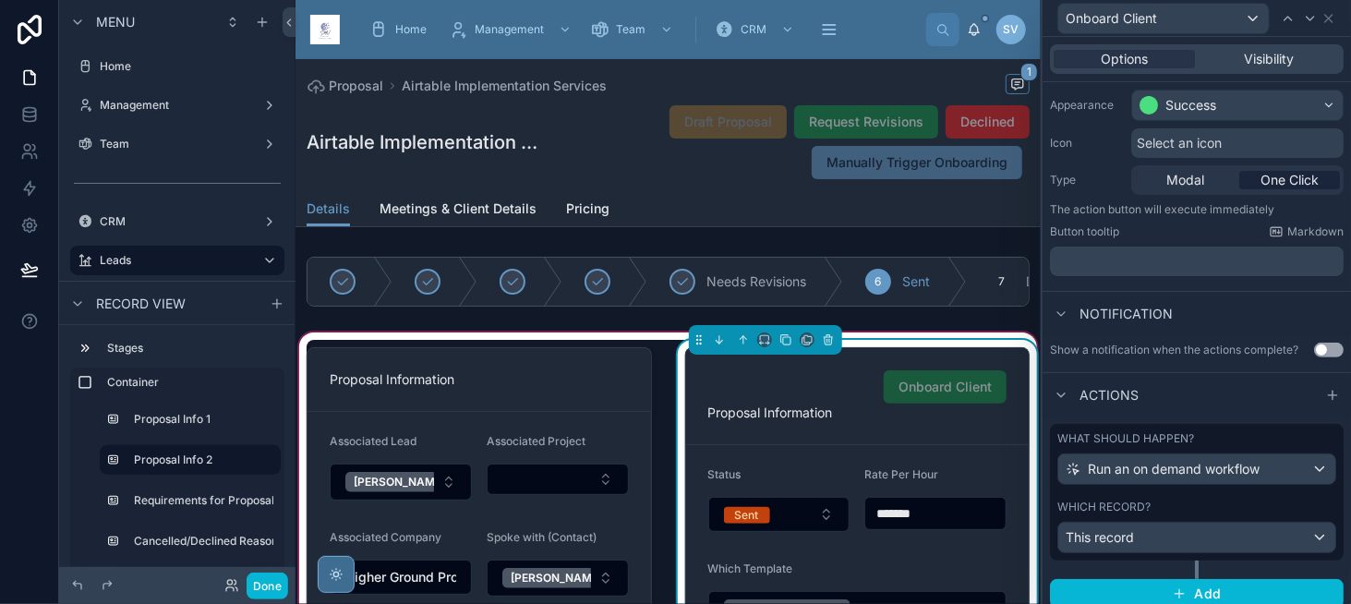
scroll to position [155, 0]
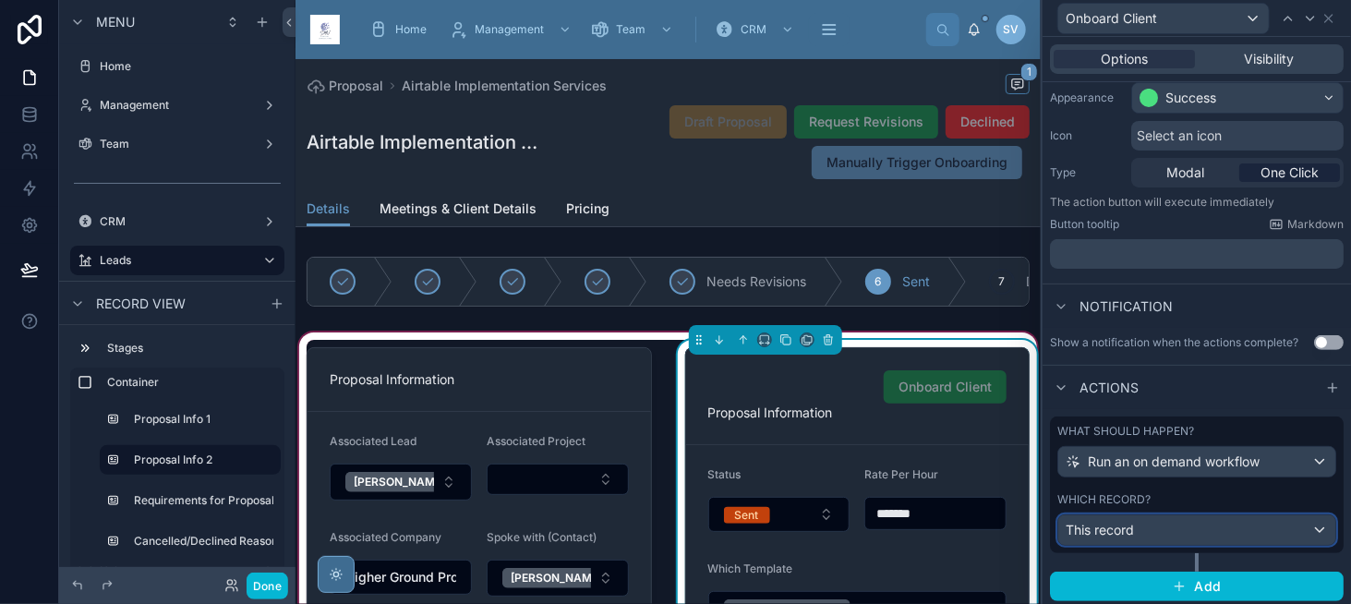
click at [1203, 533] on div "This record" at bounding box center [1197, 530] width 277 height 30
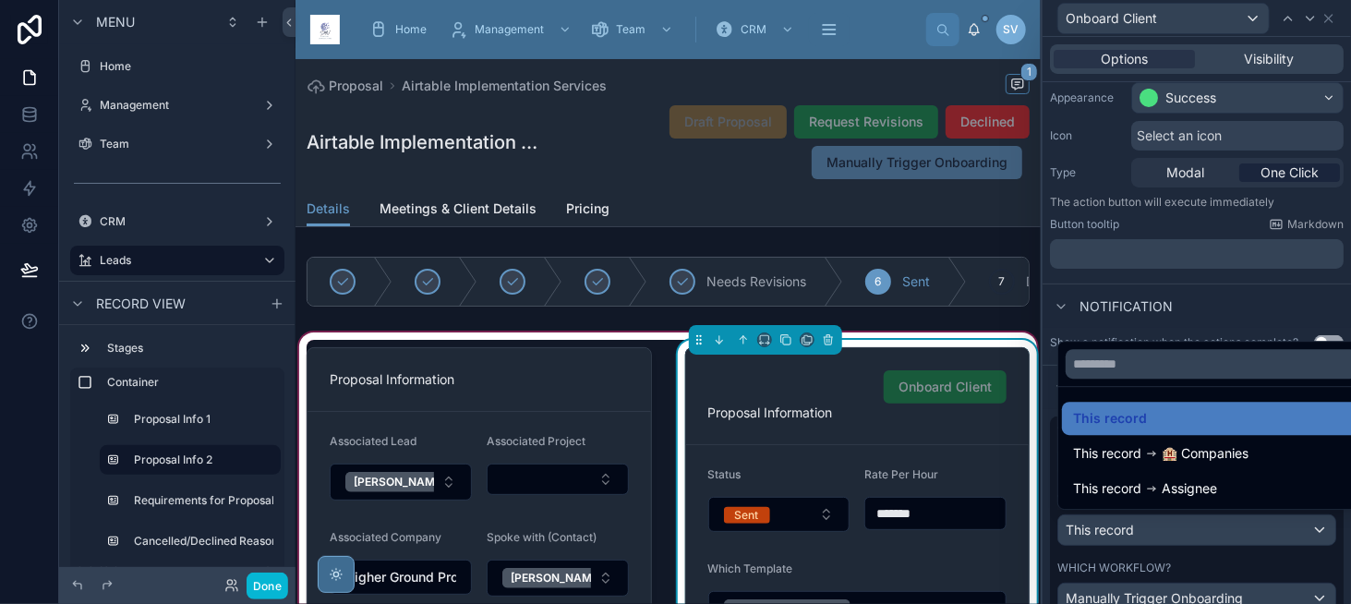
click at [1203, 533] on div at bounding box center [1197, 302] width 309 height 604
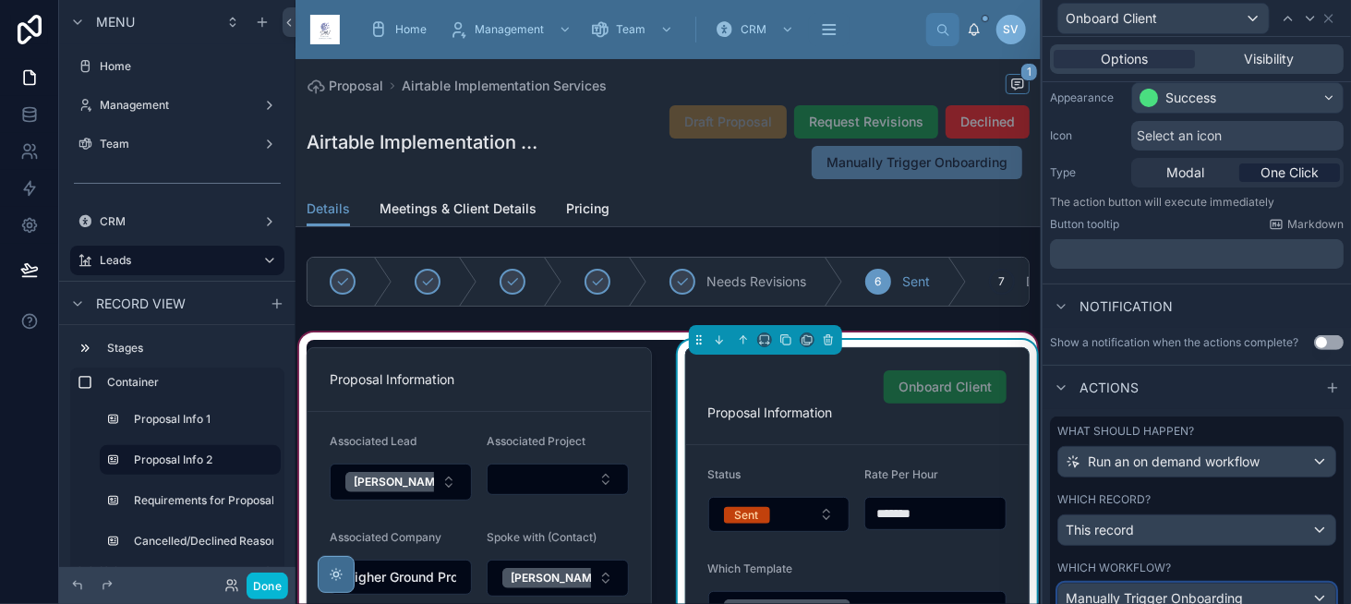
click at [1187, 589] on span "Manually Trigger Onboarding" at bounding box center [1154, 598] width 177 height 18
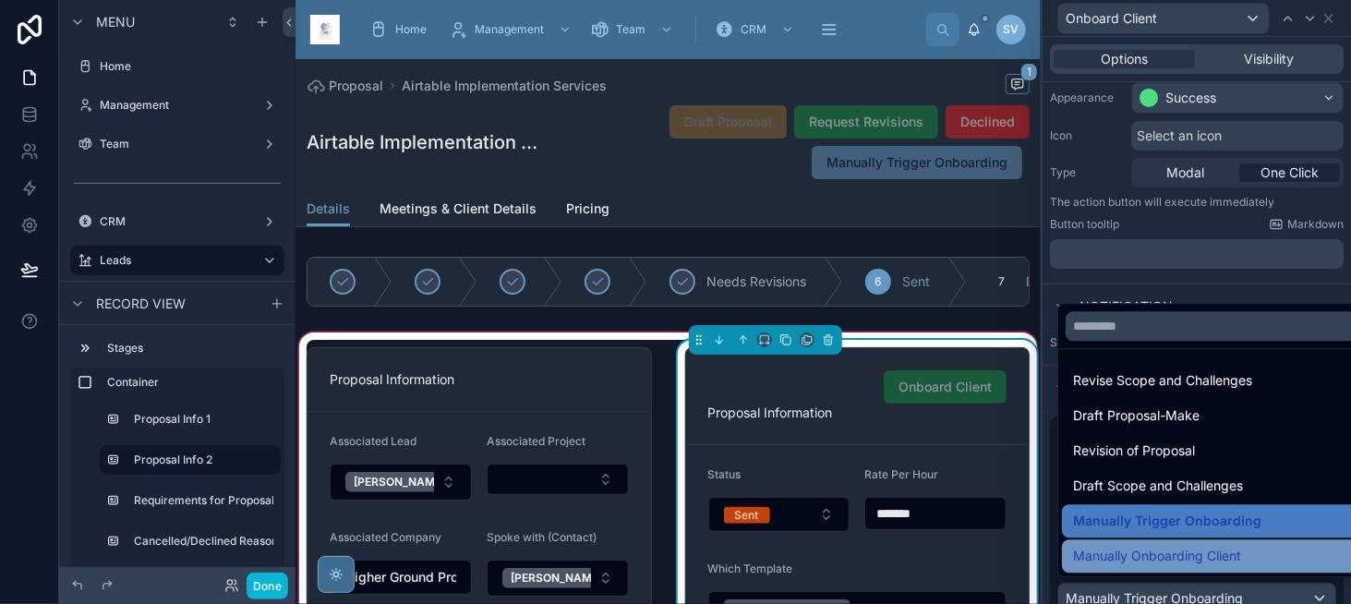
click at [1224, 549] on span "Manually Onboarding Client" at bounding box center [1157, 556] width 168 height 22
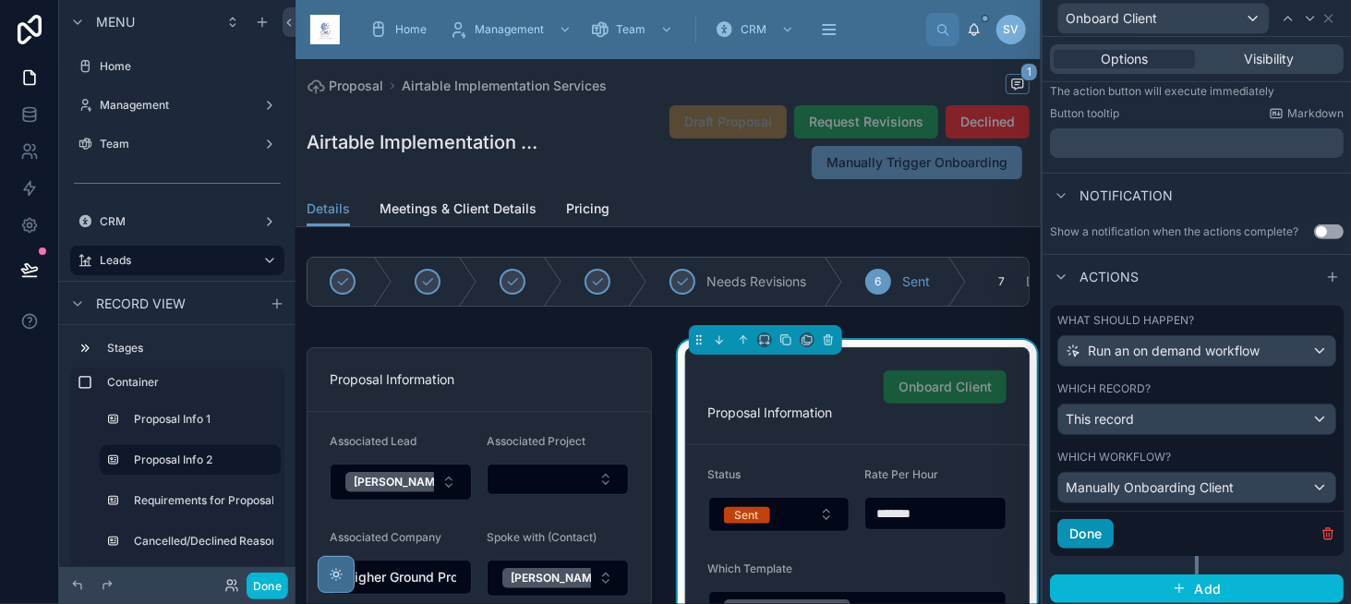
click at [1085, 534] on button "Done" at bounding box center [1086, 534] width 56 height 30
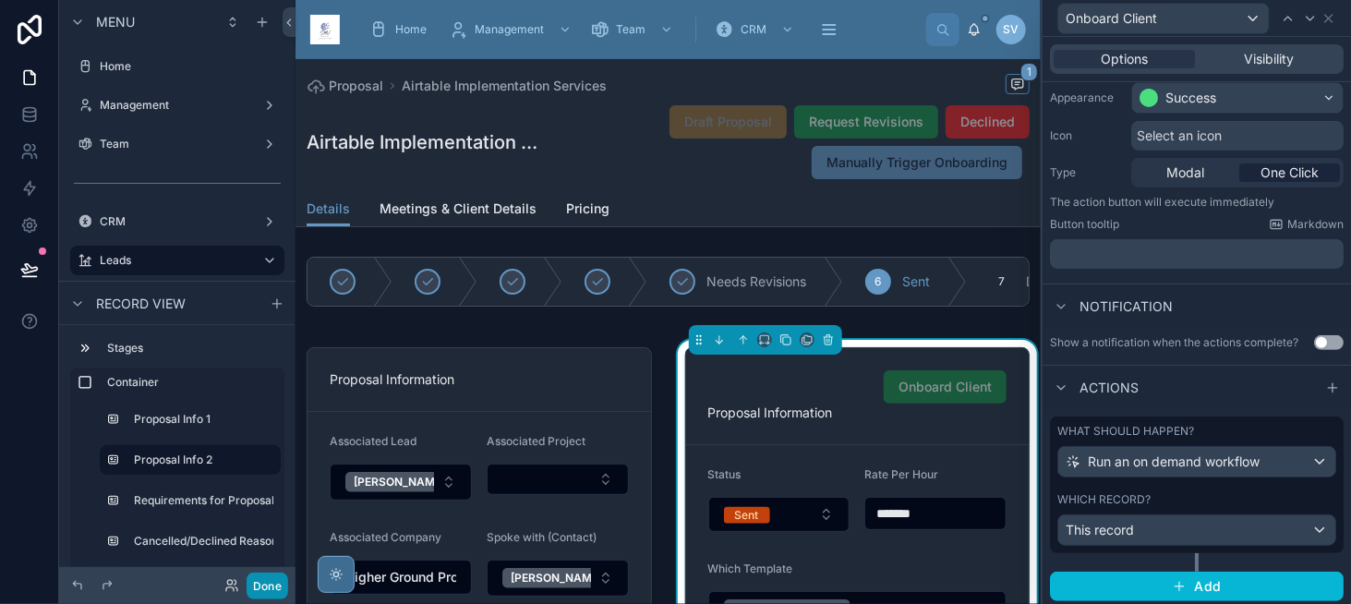
click at [273, 585] on button "Done" at bounding box center [268, 586] width 42 height 27
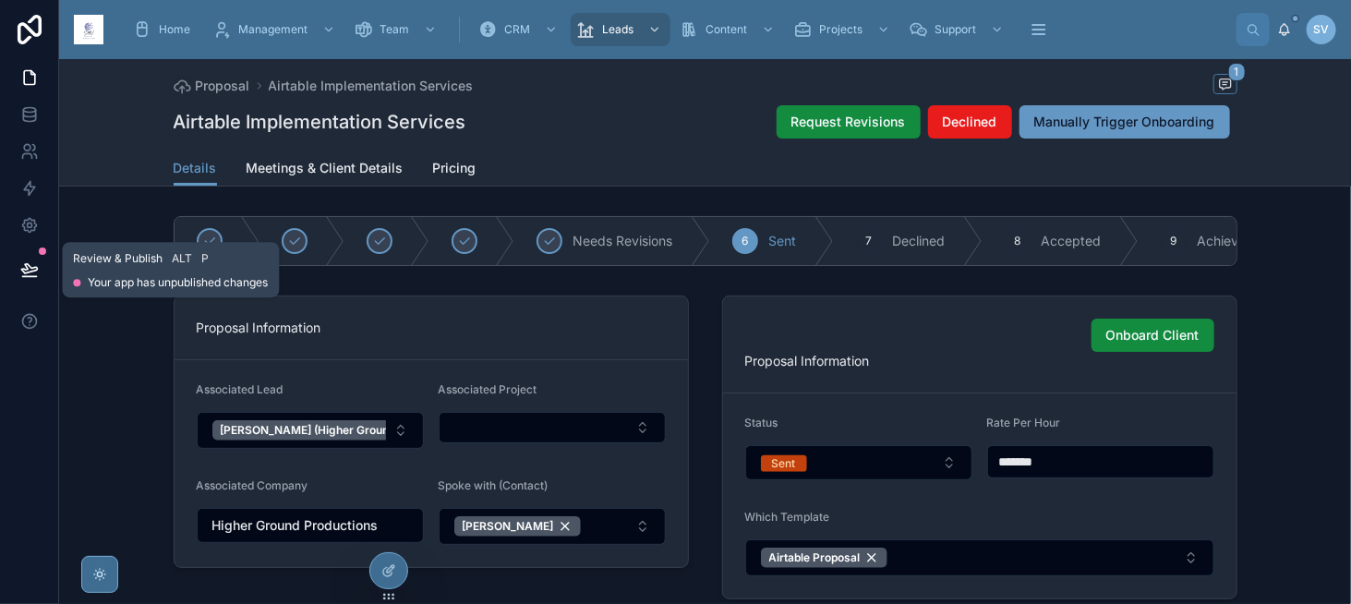
click at [40, 272] on button at bounding box center [29, 270] width 41 height 52
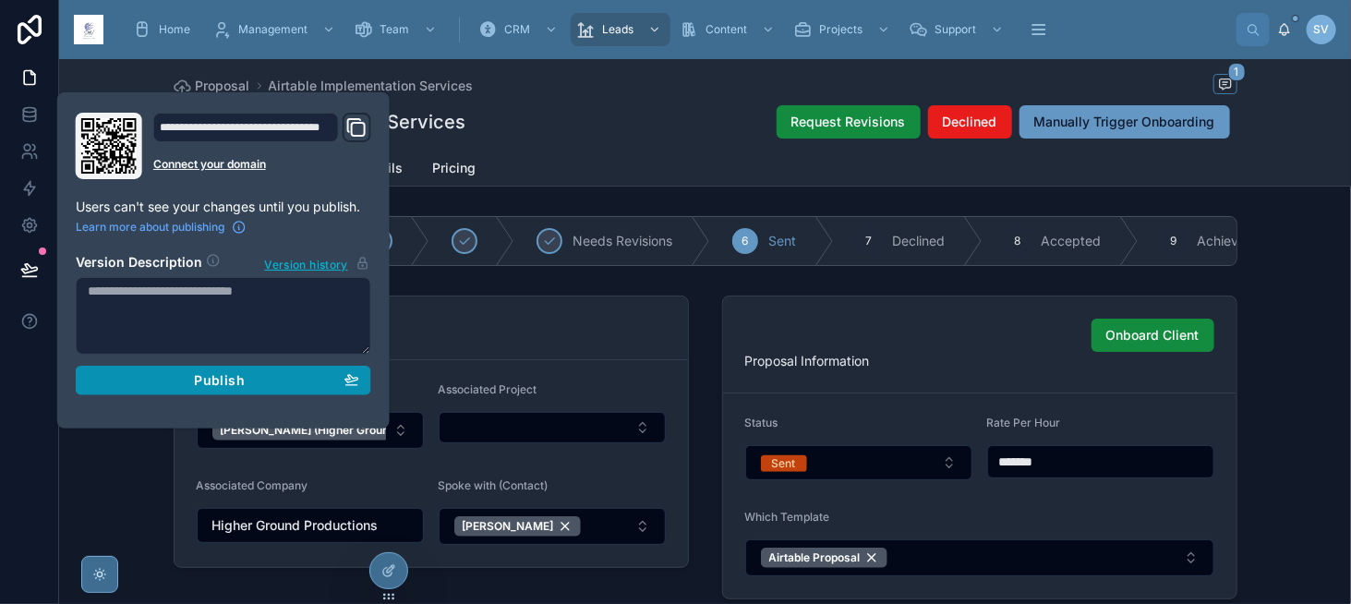
click at [275, 372] on div "Publish" at bounding box center [224, 380] width 272 height 17
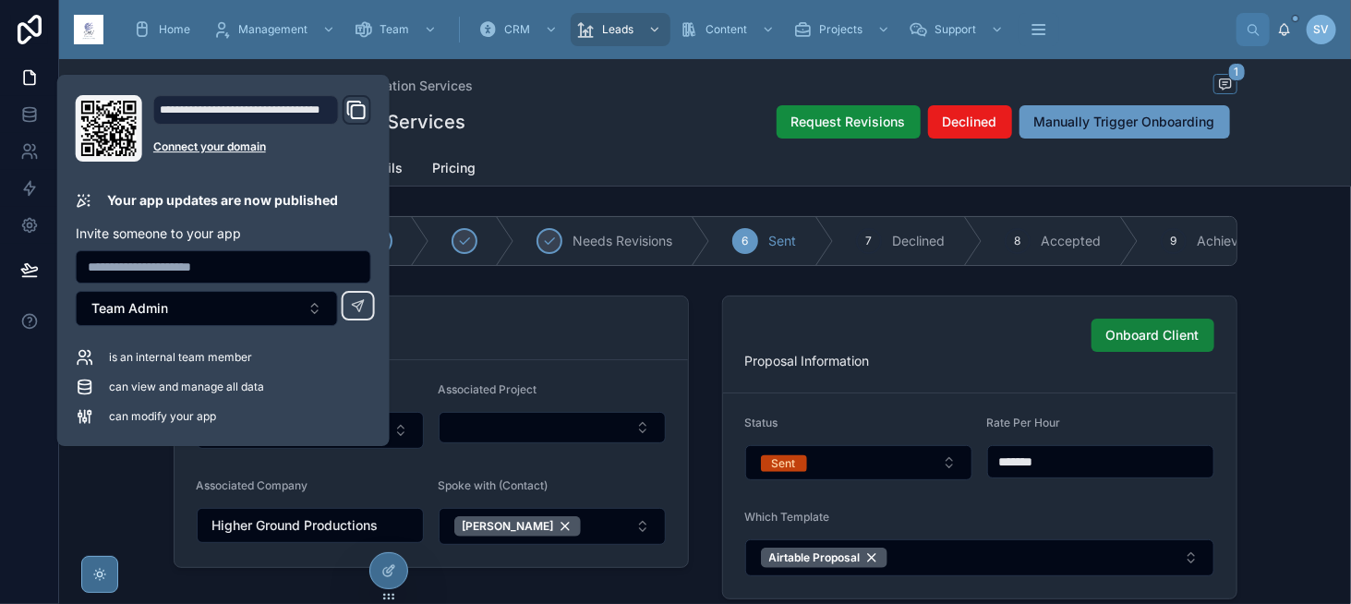
click at [1133, 341] on span "Onboard Client" at bounding box center [1153, 335] width 93 height 18
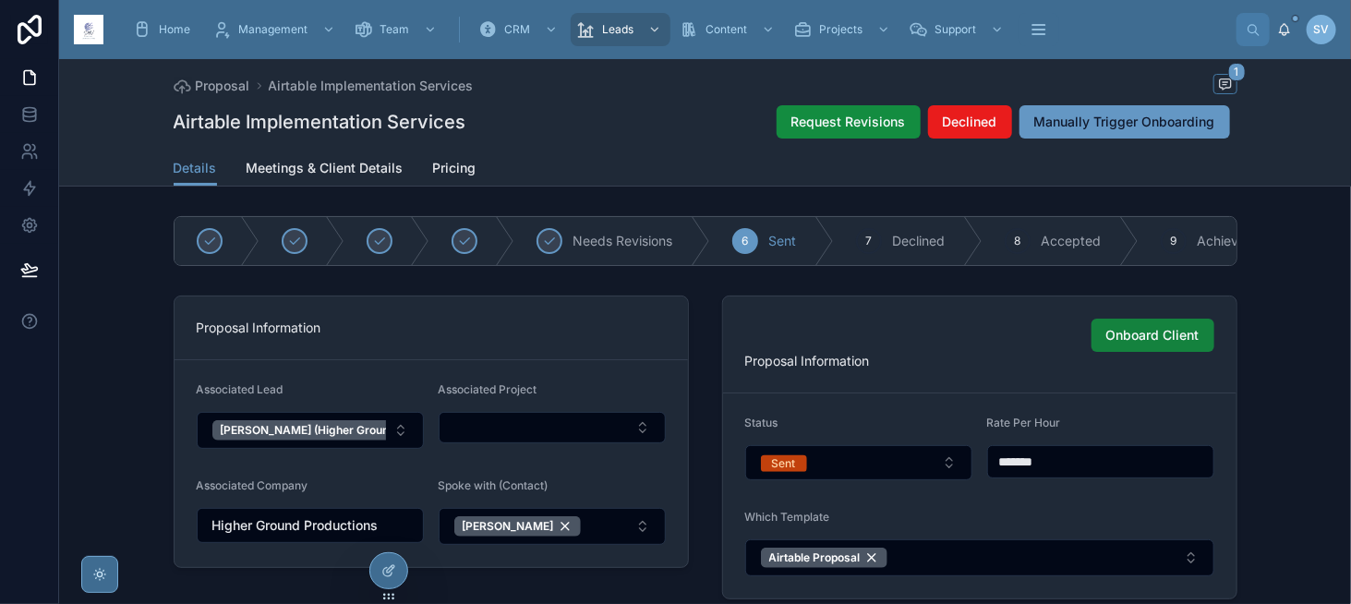
click at [1107, 340] on span "Onboard Client" at bounding box center [1153, 335] width 93 height 18
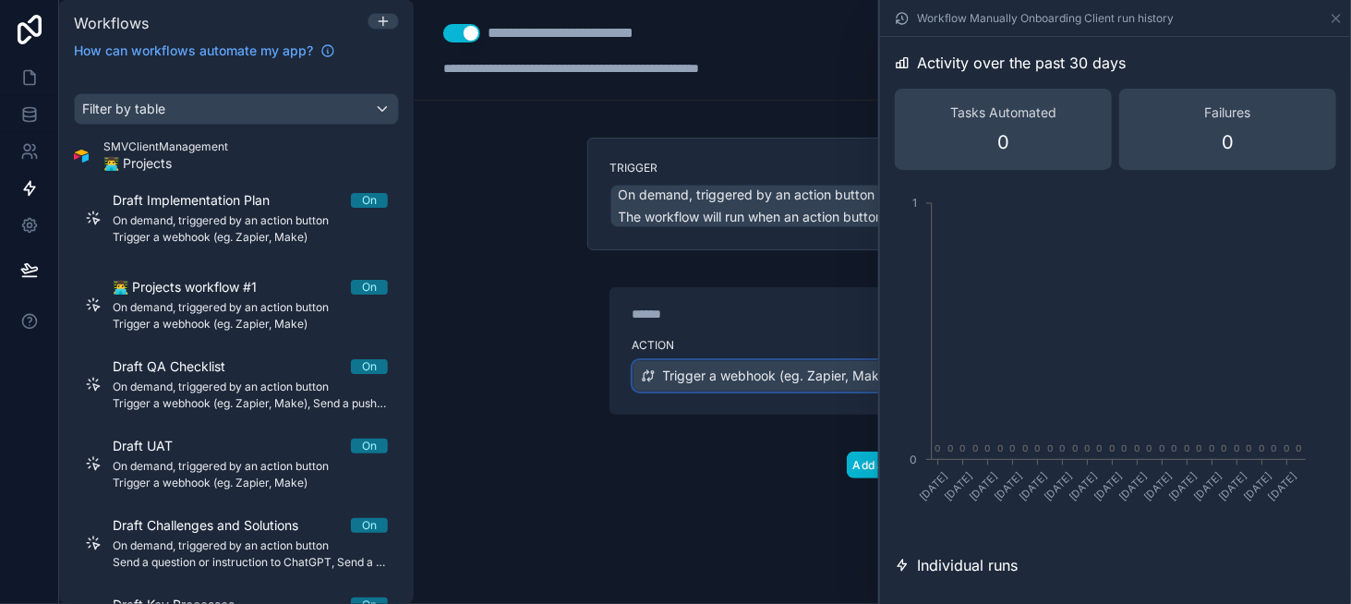
click at [733, 379] on span "Trigger a webhook (eg. Zapier, Make)" at bounding box center [777, 376] width 229 height 18
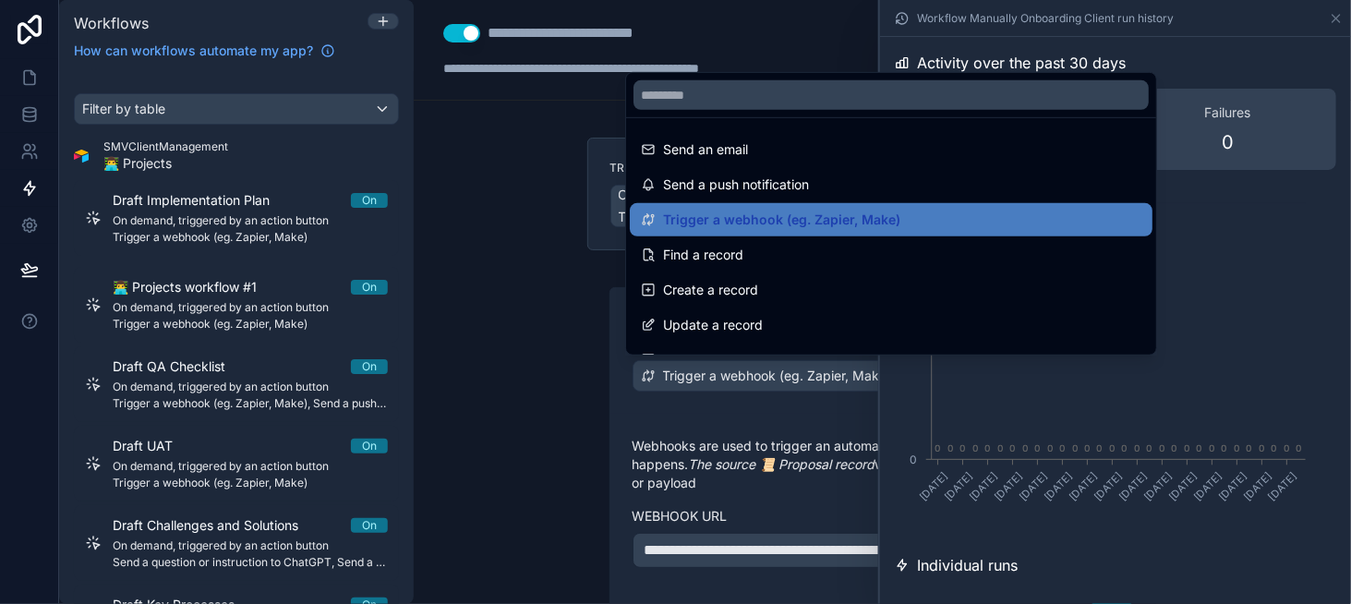
click at [733, 379] on div at bounding box center [675, 302] width 1351 height 604
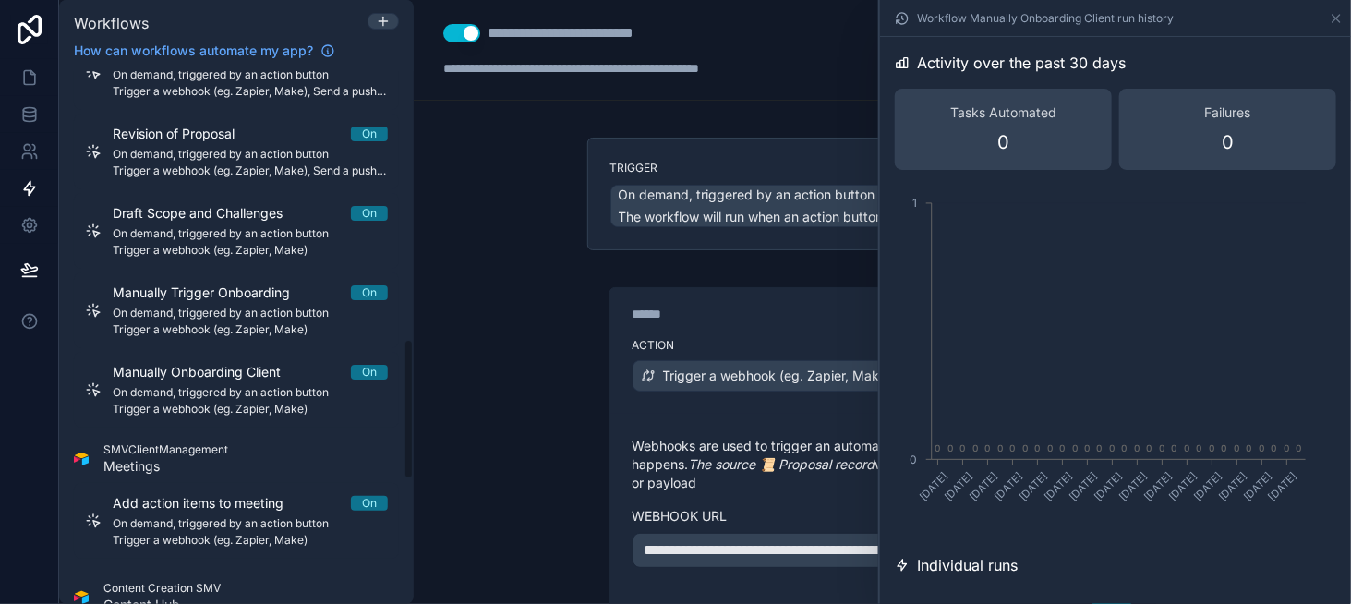
scroll to position [1016, 0]
